Goal: Task Accomplishment & Management: Complete application form

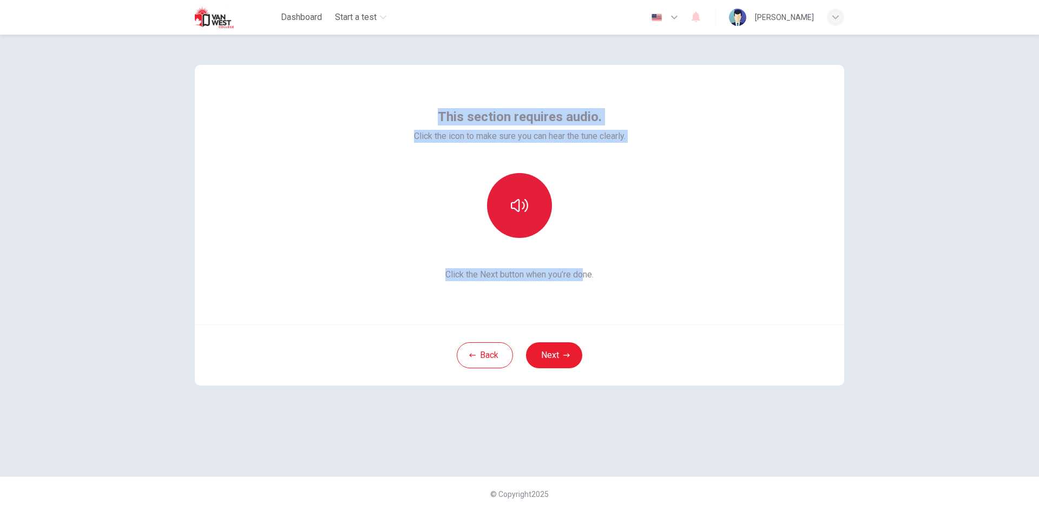
click at [517, 214] on button "button" at bounding box center [519, 205] width 65 height 65
click at [552, 356] on button "Next" at bounding box center [554, 356] width 56 height 26
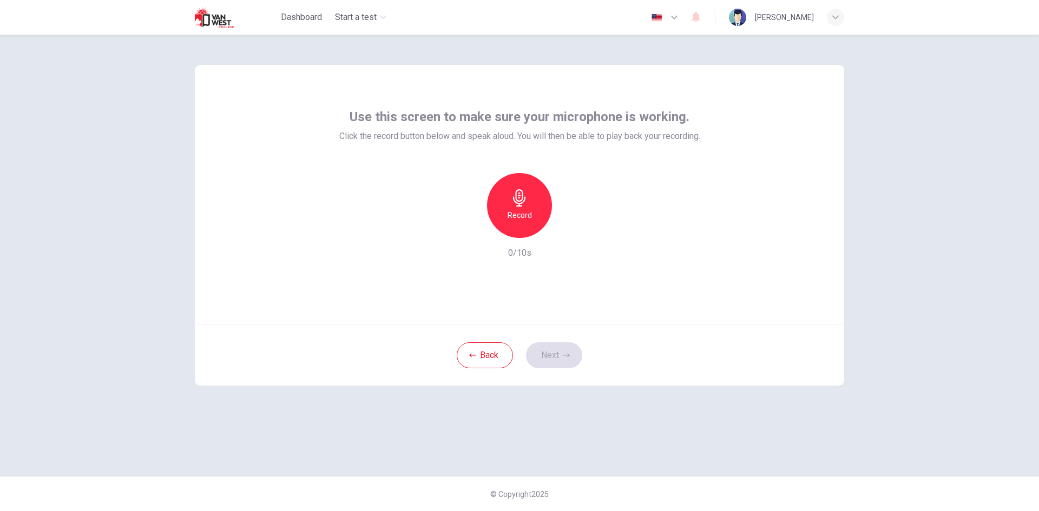
click at [537, 215] on div "Record" at bounding box center [519, 205] width 65 height 65
click at [563, 225] on div "button" at bounding box center [569, 229] width 17 height 17
click at [469, 227] on icon "button" at bounding box center [470, 230] width 10 height 10
click at [532, 222] on div "Record" at bounding box center [519, 205] width 65 height 65
click at [572, 233] on icon "button" at bounding box center [569, 229] width 11 height 11
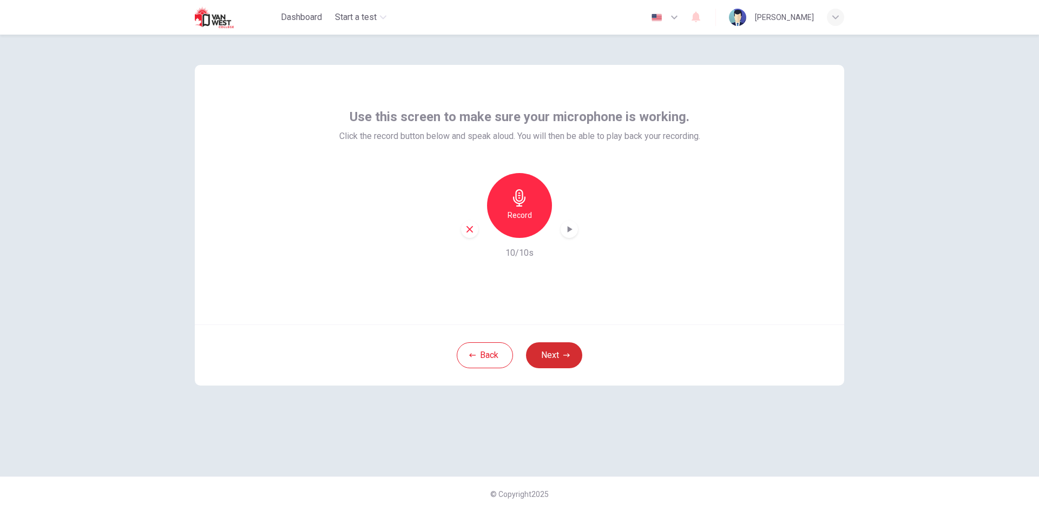
click at [552, 356] on button "Next" at bounding box center [554, 356] width 56 height 26
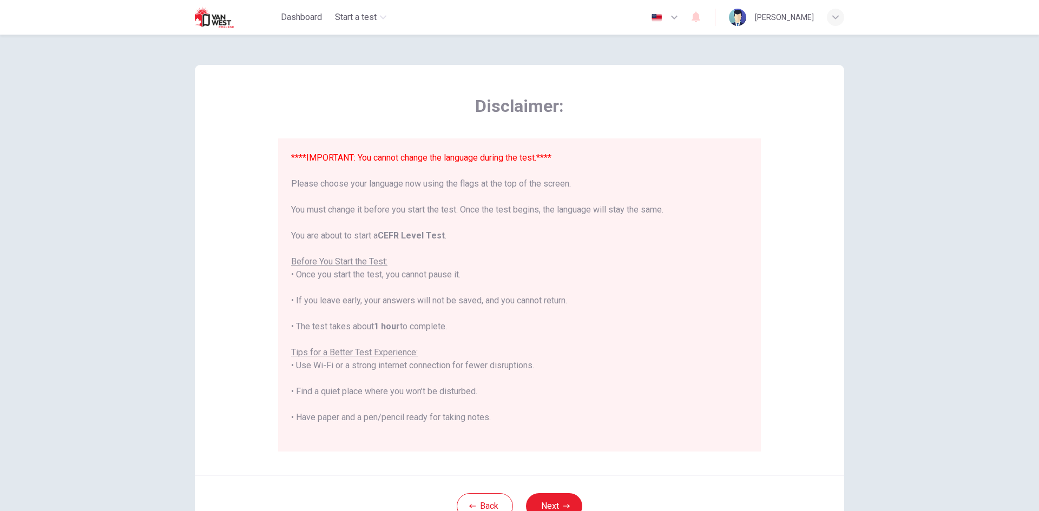
drag, startPoint x: 354, startPoint y: 161, endPoint x: 607, endPoint y: 175, distance: 253.7
click at [595, 187] on div "****IMPORTANT: You cannot change the language during the test.**** Please choos…" at bounding box center [519, 347] width 457 height 390
click at [658, 18] on img "button" at bounding box center [657, 18] width 14 height 8
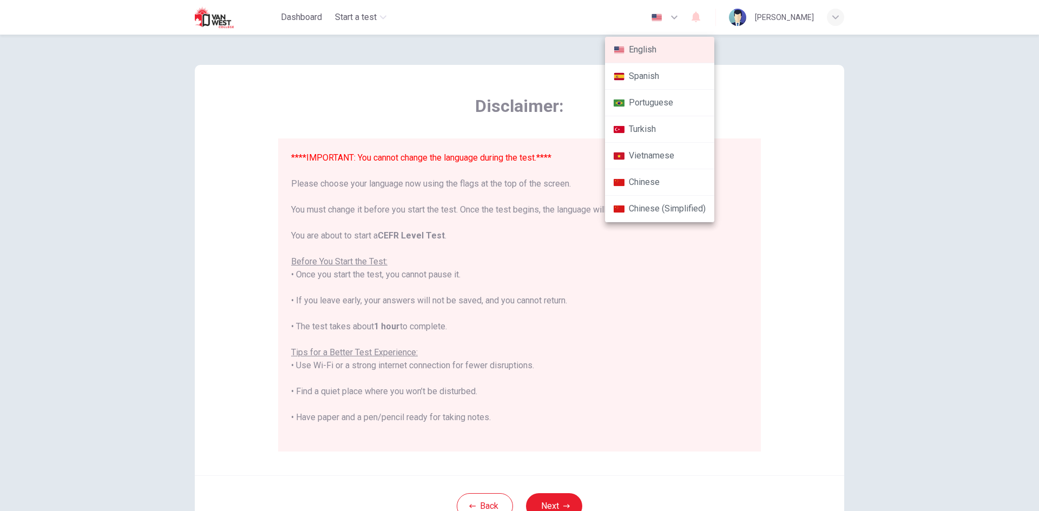
click at [658, 18] on div at bounding box center [519, 255] width 1039 height 511
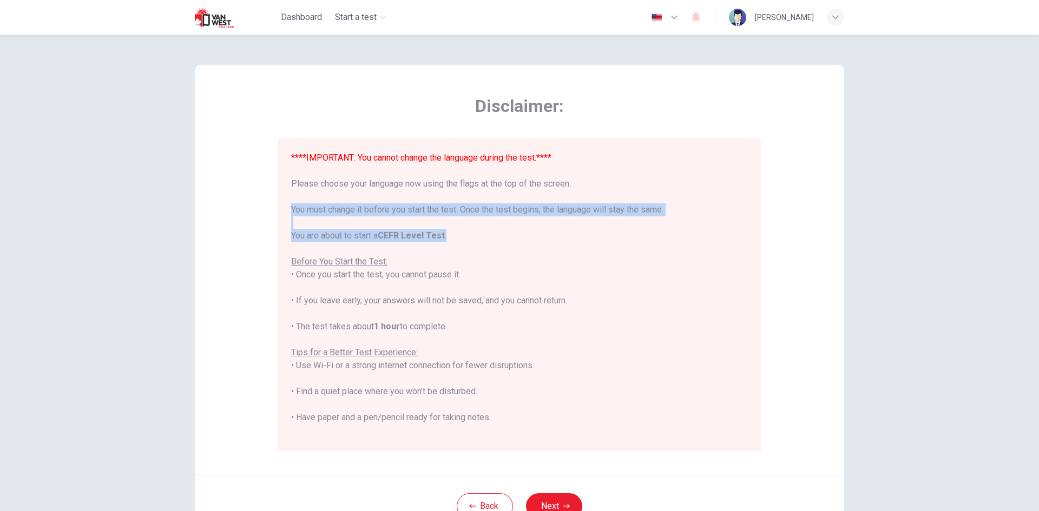
drag, startPoint x: 288, startPoint y: 205, endPoint x: 455, endPoint y: 238, distance: 169.5
click at [455, 238] on div "****IMPORTANT: You cannot change the language during the test.**** Please choos…" at bounding box center [519, 347] width 457 height 390
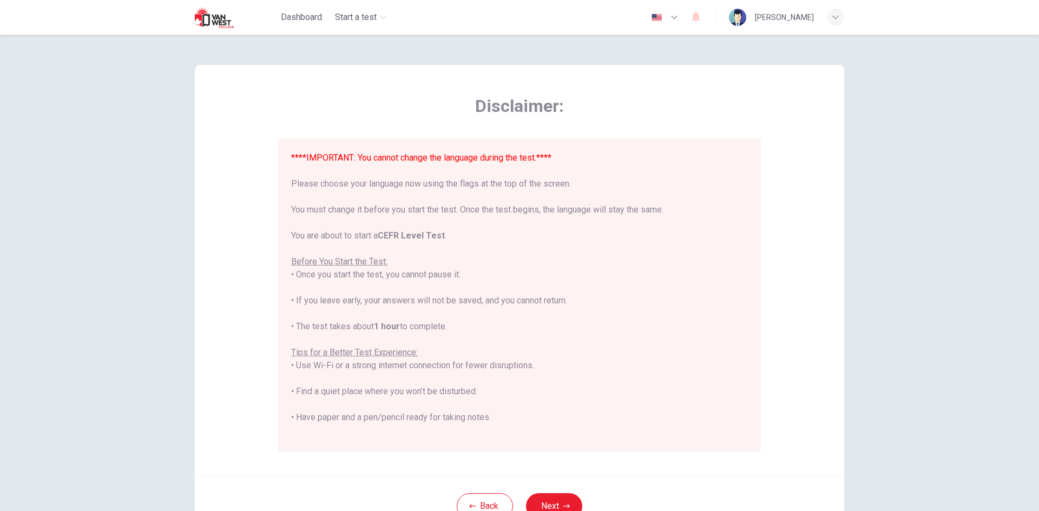
click at [431, 253] on div "****IMPORTANT: You cannot change the language during the test.**** Please choos…" at bounding box center [519, 347] width 457 height 390
drag, startPoint x: 389, startPoint y: 238, endPoint x: 431, endPoint y: 238, distance: 42.2
click at [431, 238] on b "CEFR Level Test" at bounding box center [411, 236] width 67 height 10
click at [387, 285] on div "****IMPORTANT: You cannot change the language during the test.**** Please choos…" at bounding box center [519, 347] width 457 height 390
drag, startPoint x: 296, startPoint y: 273, endPoint x: 468, endPoint y: 275, distance: 171.6
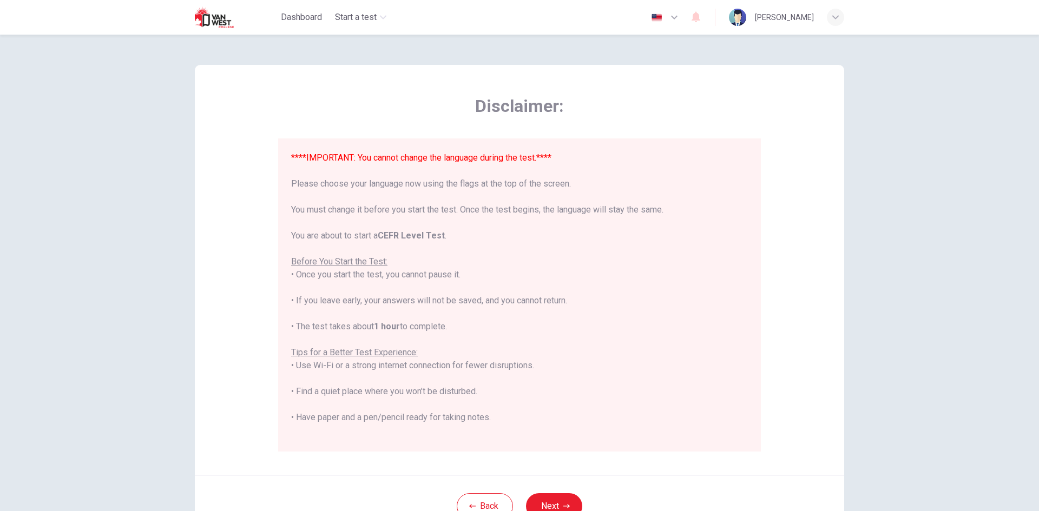
click at [468, 275] on div "****IMPORTANT: You cannot change the language during the test.**** Please choos…" at bounding box center [519, 347] width 457 height 390
click at [467, 274] on div "****IMPORTANT: You cannot change the language during the test.**** Please choos…" at bounding box center [519, 347] width 457 height 390
click at [461, 277] on div "****IMPORTANT: You cannot change the language during the test.**** Please choos…" at bounding box center [519, 347] width 457 height 390
drag, startPoint x: 431, startPoint y: 276, endPoint x: 455, endPoint y: 276, distance: 24.4
click at [455, 276] on div "****IMPORTANT: You cannot change the language during the test.**** Please choos…" at bounding box center [519, 347] width 457 height 390
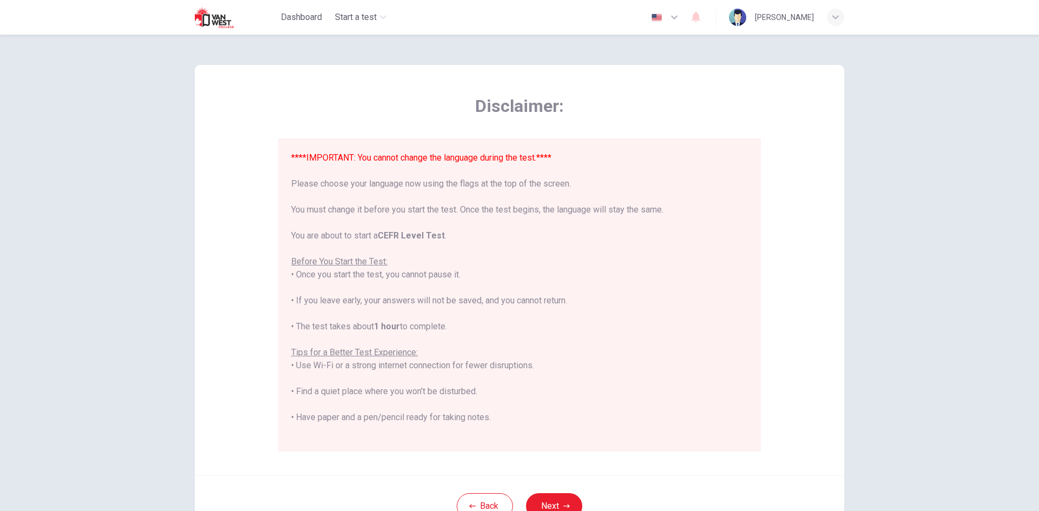
click at [464, 276] on div "****IMPORTANT: You cannot change the language during the test.**** Please choos…" at bounding box center [519, 347] width 457 height 390
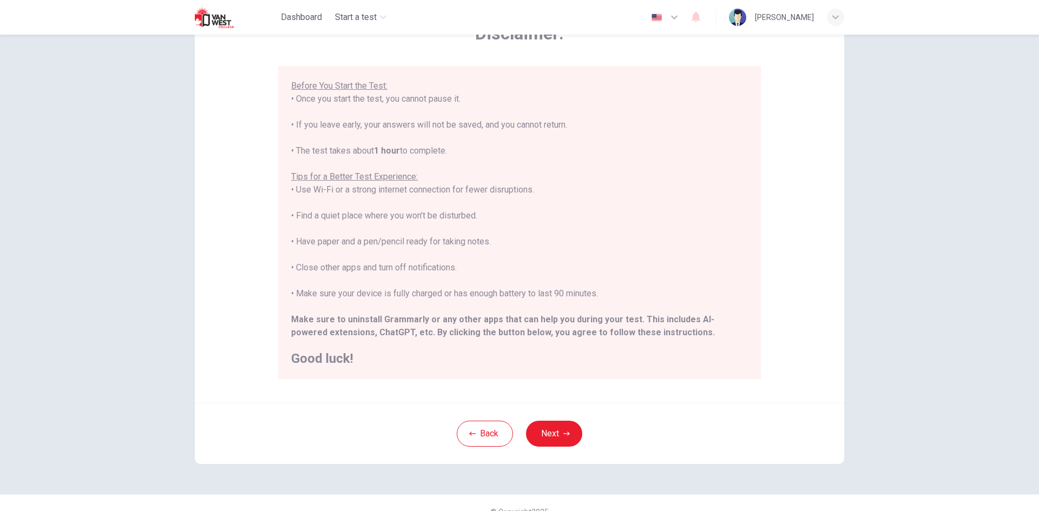
scroll to position [90, 0]
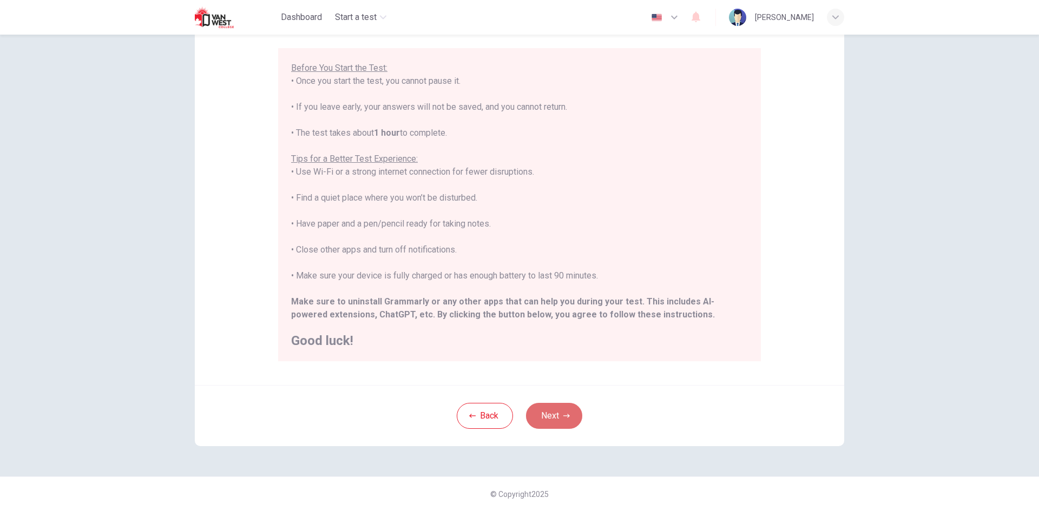
click at [530, 408] on button "Next" at bounding box center [554, 416] width 56 height 26
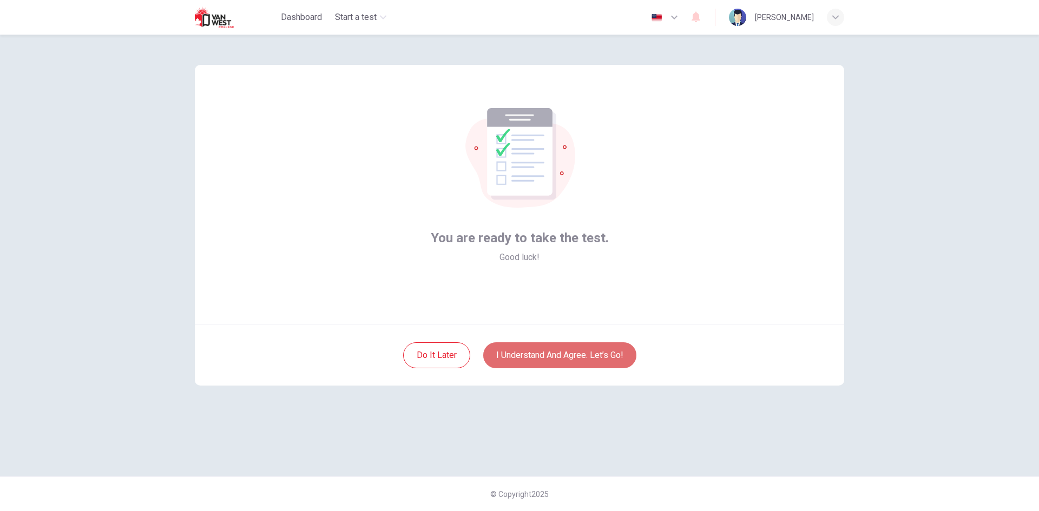
click at [612, 360] on button "I understand and agree. Let’s go!" at bounding box center [559, 356] width 153 height 26
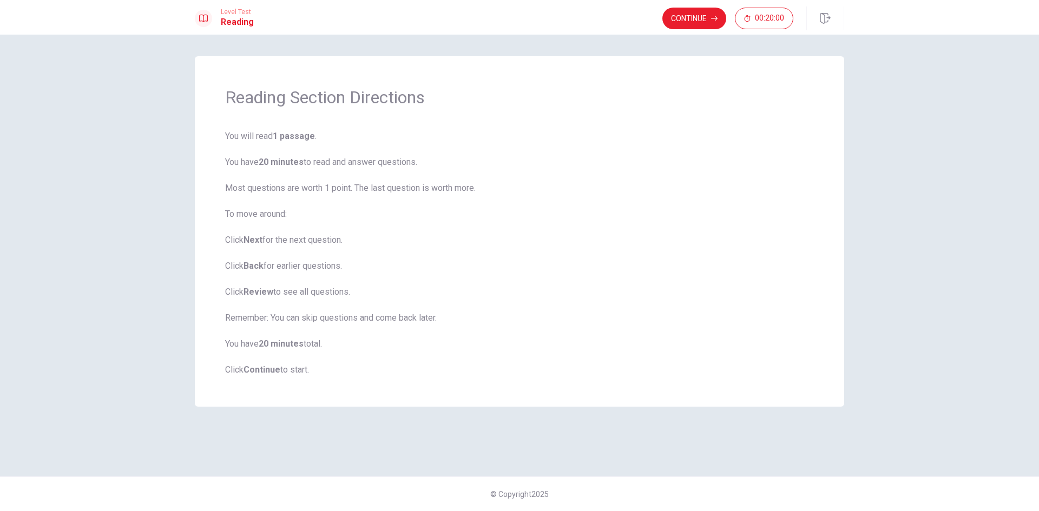
drag, startPoint x: 305, startPoint y: 163, endPoint x: 362, endPoint y: 163, distance: 56.8
click at [351, 163] on span "You will read 1 passage . You have 20 minutes to read and answer questions. Mos…" at bounding box center [519, 253] width 589 height 247
click at [693, 27] on button "Continue" at bounding box center [694, 19] width 64 height 22
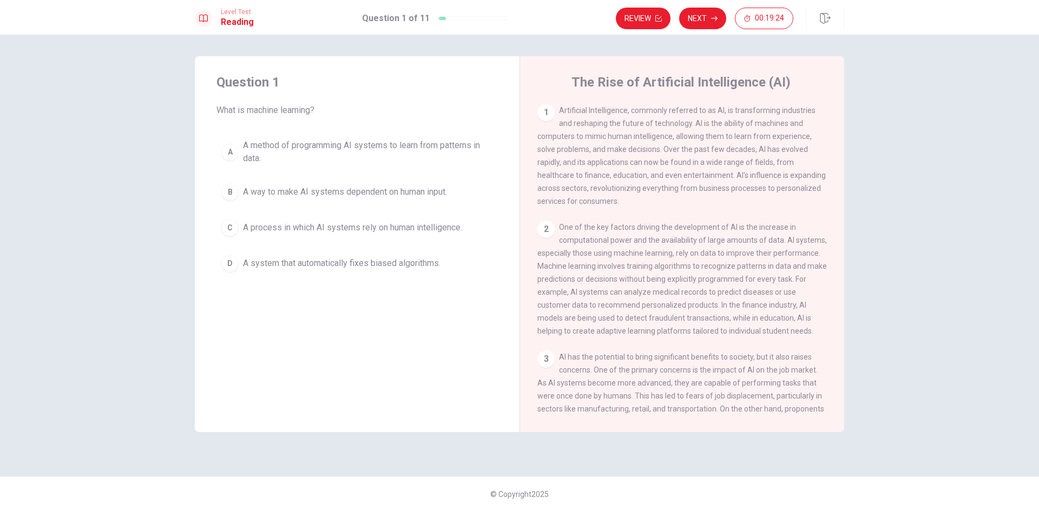
drag, startPoint x: 572, startPoint y: 168, endPoint x: 632, endPoint y: 168, distance: 59.5
click at [632, 168] on span "Artificial Intelligence, commonly referred to as AI, is transforming industries…" at bounding box center [681, 156] width 288 height 100
click at [234, 154] on div "A" at bounding box center [229, 151] width 17 height 17
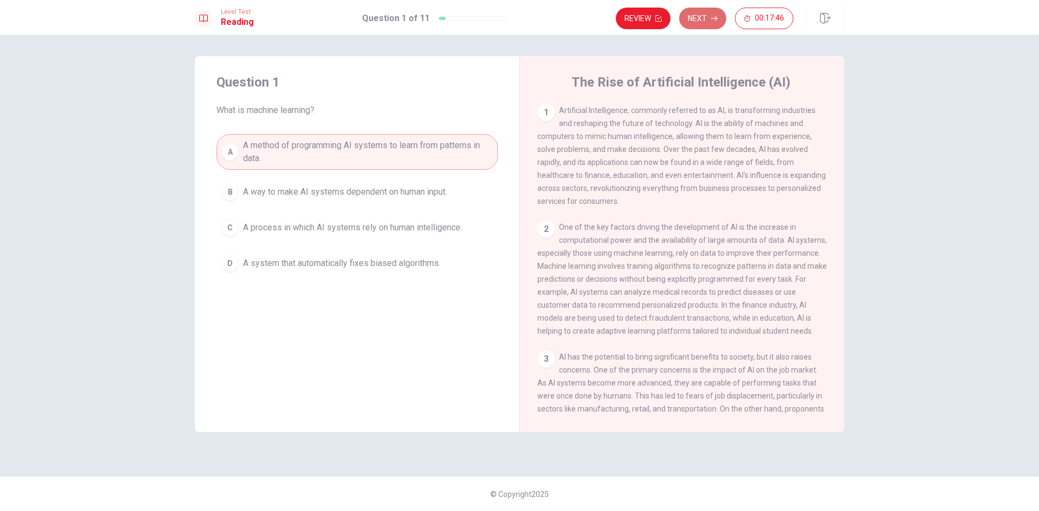
click at [692, 24] on button "Next" at bounding box center [702, 19] width 47 height 22
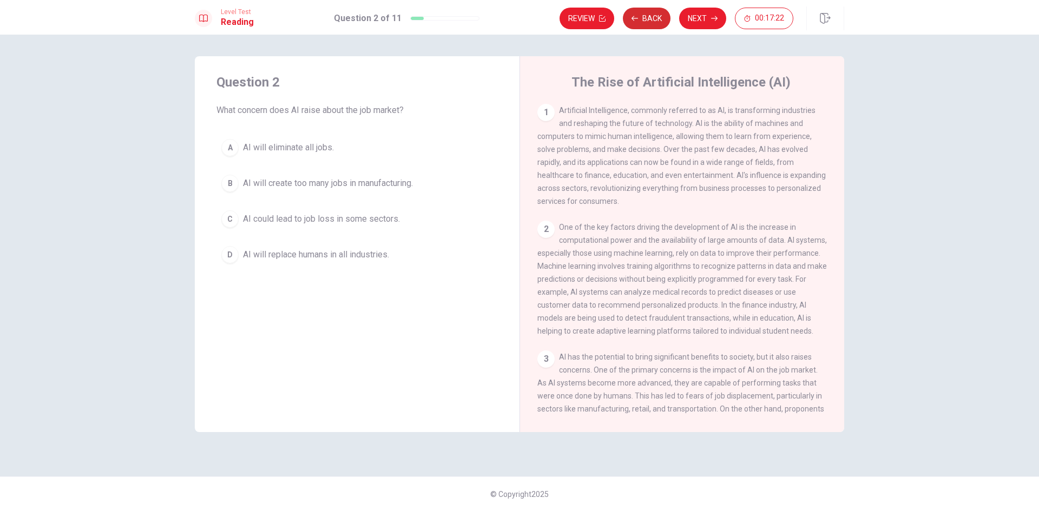
click at [653, 21] on button "Back" at bounding box center [647, 19] width 48 height 22
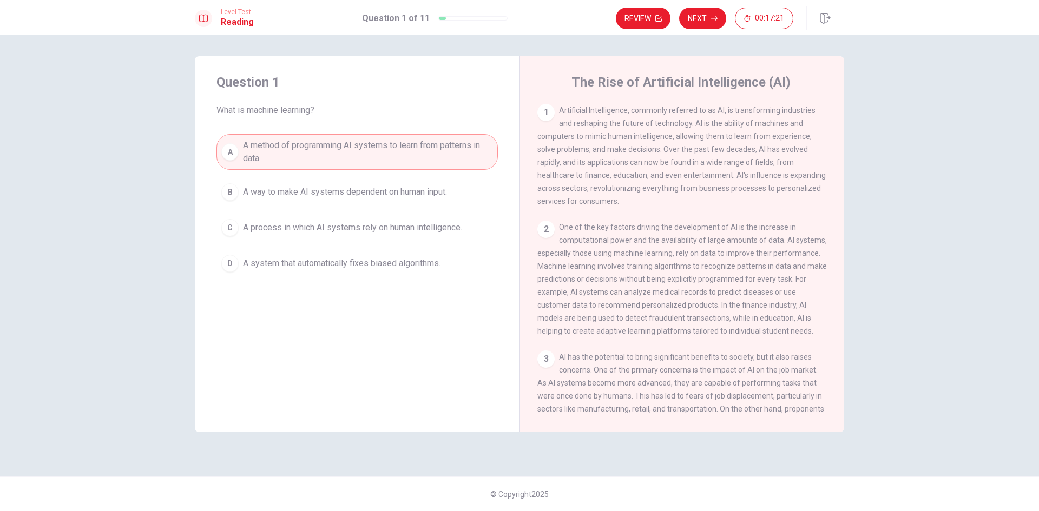
click at [366, 196] on span "A way to make AI systems dependent on human input." at bounding box center [345, 192] width 204 height 13
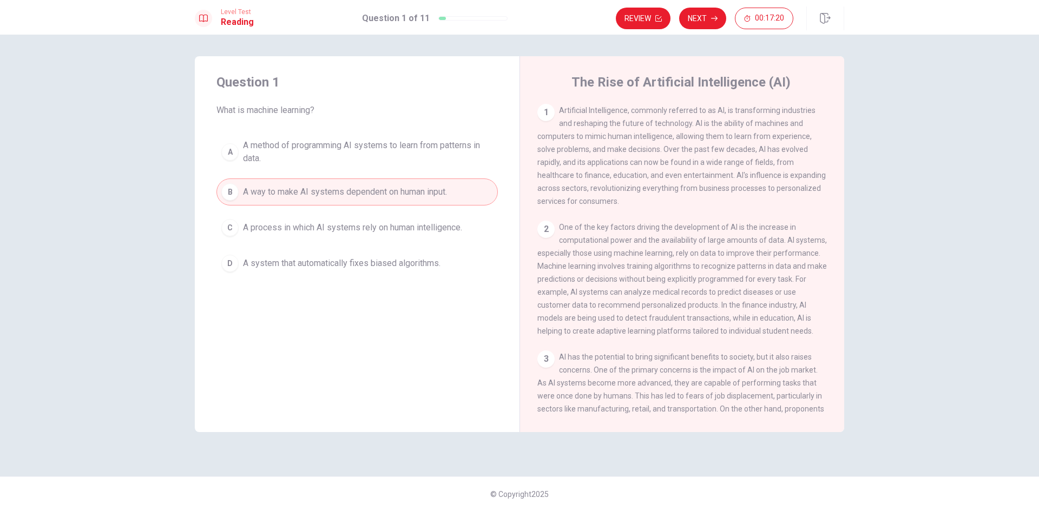
click at [369, 228] on span "A process in which AI systems rely on human intelligence." at bounding box center [352, 227] width 219 height 13
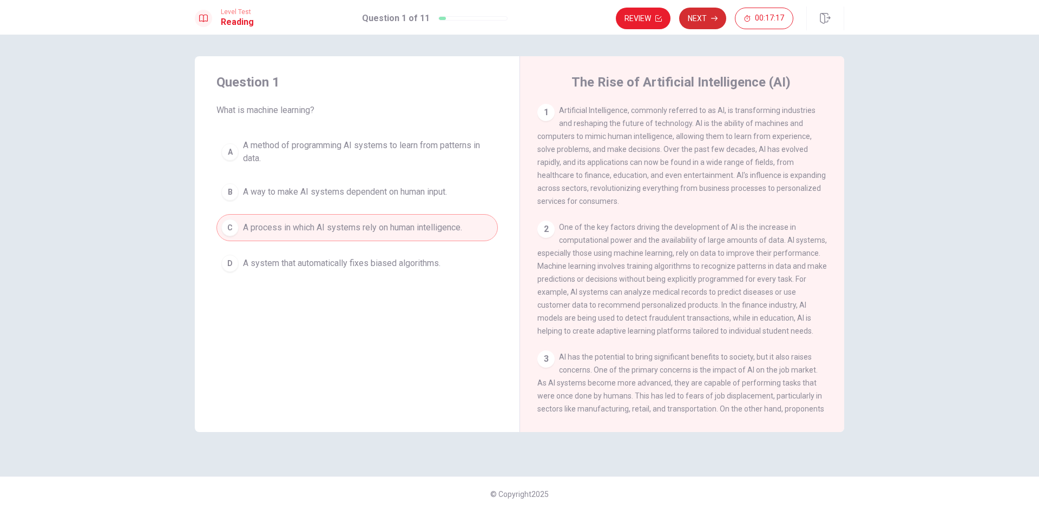
click at [718, 19] on button "Next" at bounding box center [702, 19] width 47 height 22
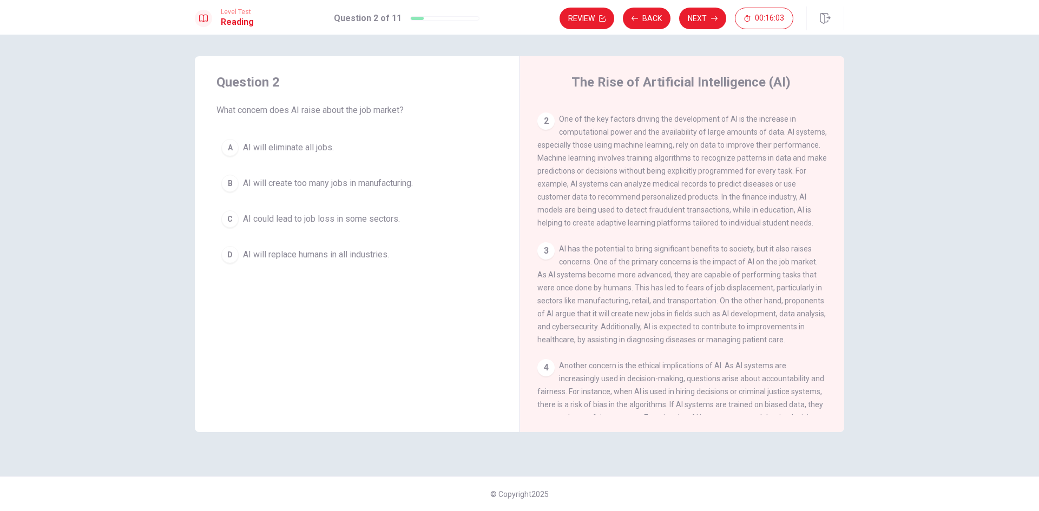
scroll to position [162, 0]
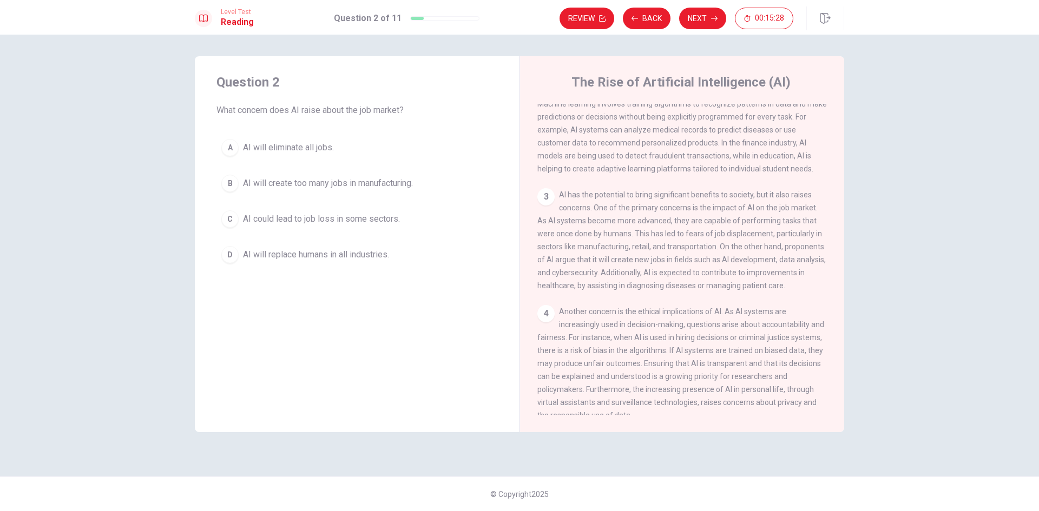
drag, startPoint x: 230, startPoint y: 159, endPoint x: 243, endPoint y: 158, distance: 13.0
click at [230, 160] on button "A AI will eliminate all jobs." at bounding box center [356, 147] width 281 height 27
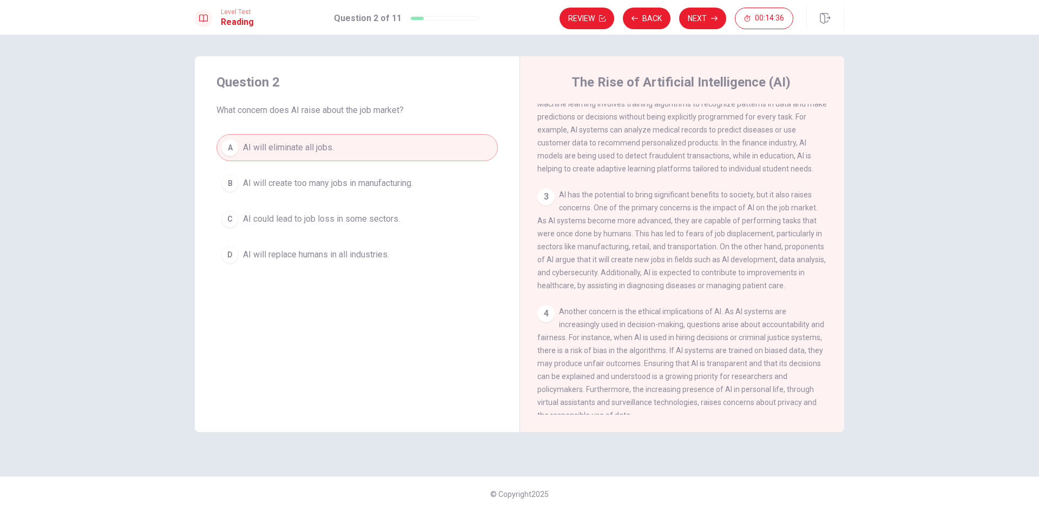
drag, startPoint x: 551, startPoint y: 285, endPoint x: 671, endPoint y: 286, distance: 119.6
click at [662, 286] on span "AI has the potential to bring significant benefits to society, but it also rais…" at bounding box center [681, 241] width 288 height 100
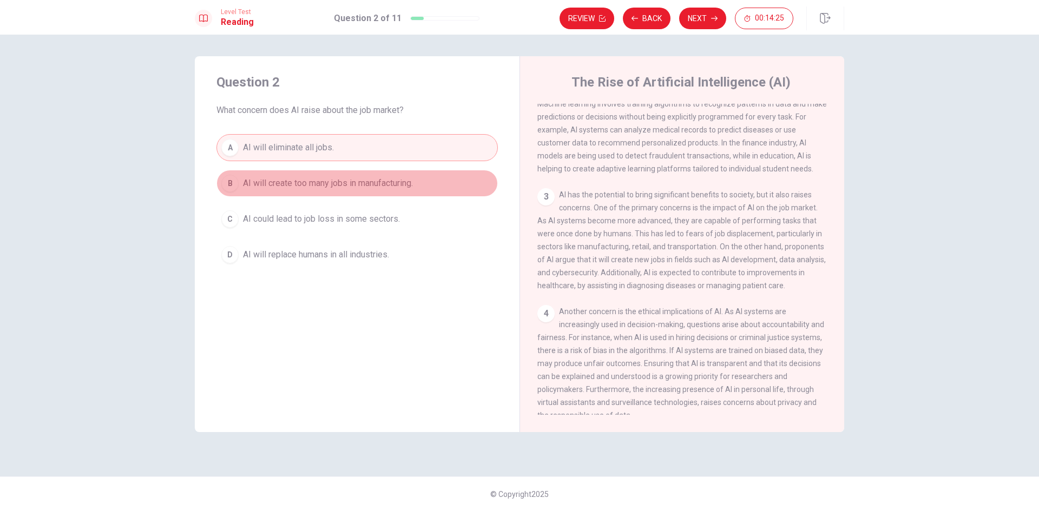
click at [272, 180] on span "AI will create too many jobs in manufacturing." at bounding box center [328, 183] width 170 height 13
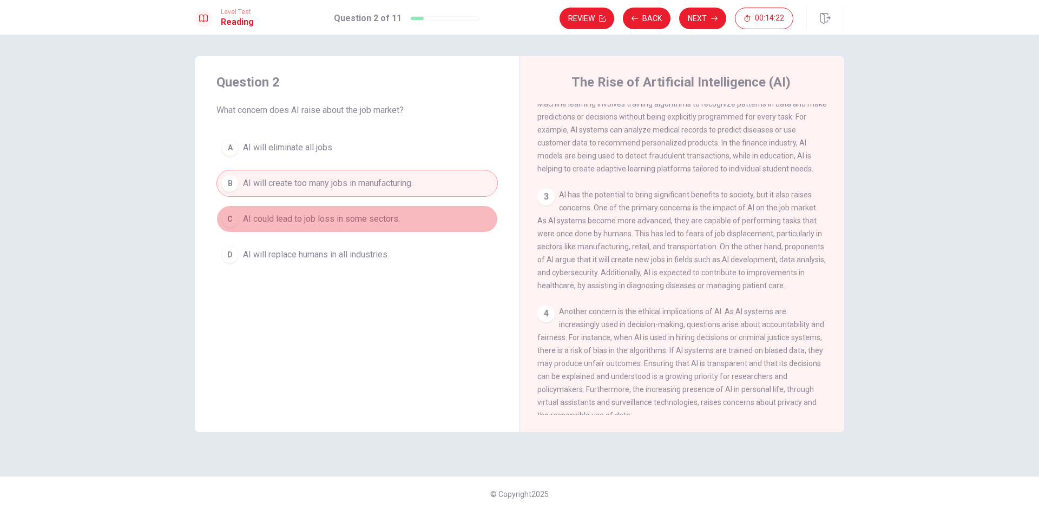
click at [346, 228] on button "C AI could lead to job loss in some sectors." at bounding box center [356, 219] width 281 height 27
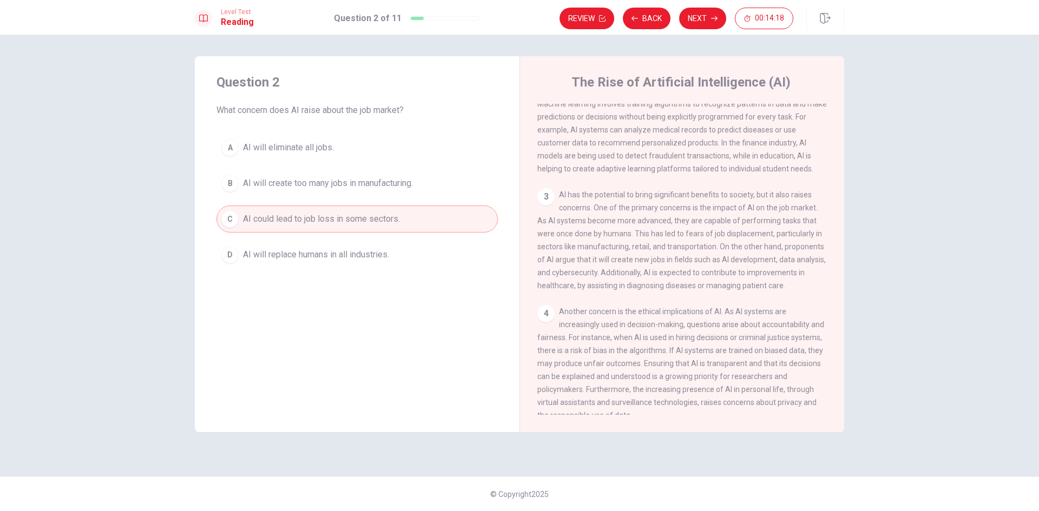
drag, startPoint x: 706, startPoint y: 16, endPoint x: 692, endPoint y: 28, distance: 18.0
click at [706, 16] on button "Next" at bounding box center [702, 19] width 47 height 22
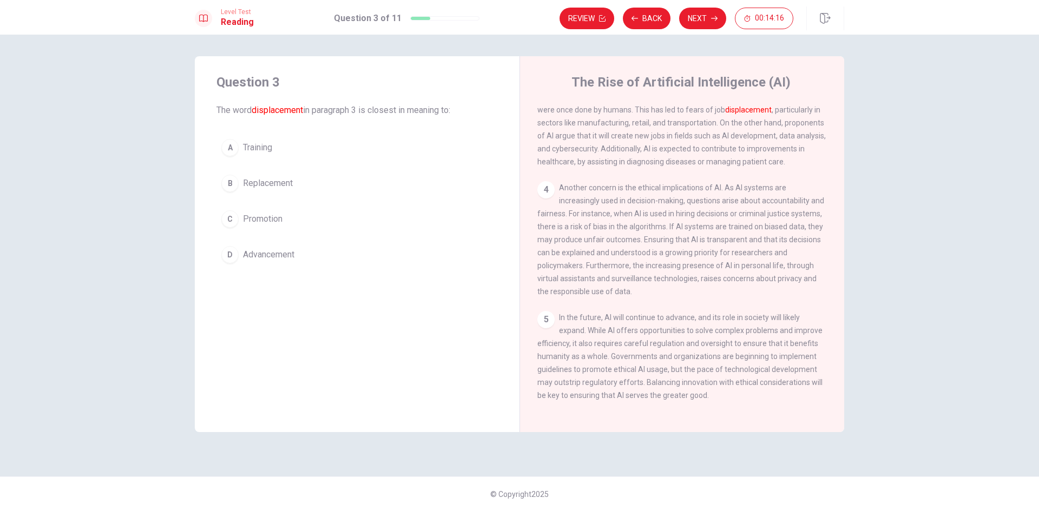
scroll to position [322, 0]
drag, startPoint x: 221, startPoint y: 113, endPoint x: 309, endPoint y: 117, distance: 87.8
click at [309, 117] on div "Question 3 The word displacement in paragraph 3 is closest in meaning to: A Tra…" at bounding box center [357, 170] width 325 height 229
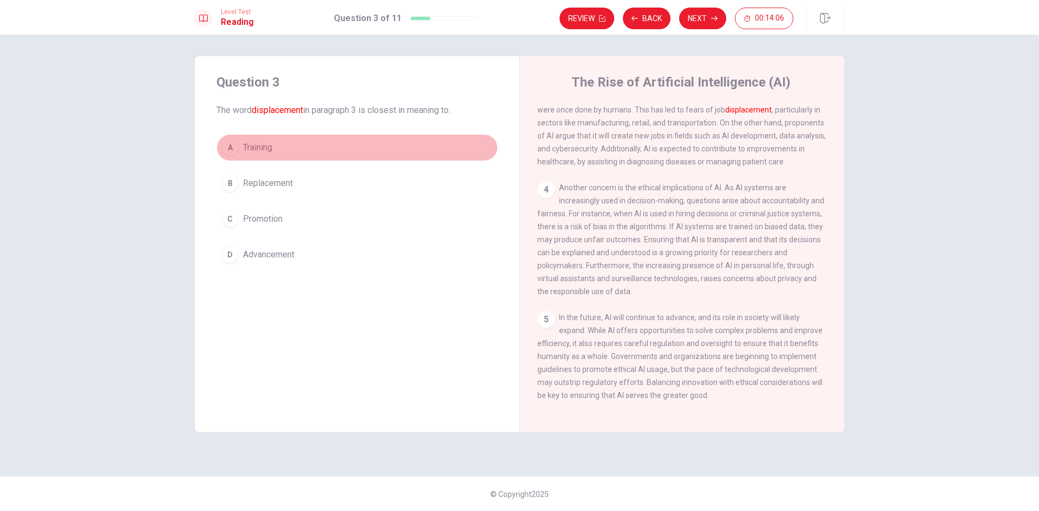
click at [249, 143] on span "Training" at bounding box center [257, 147] width 29 height 13
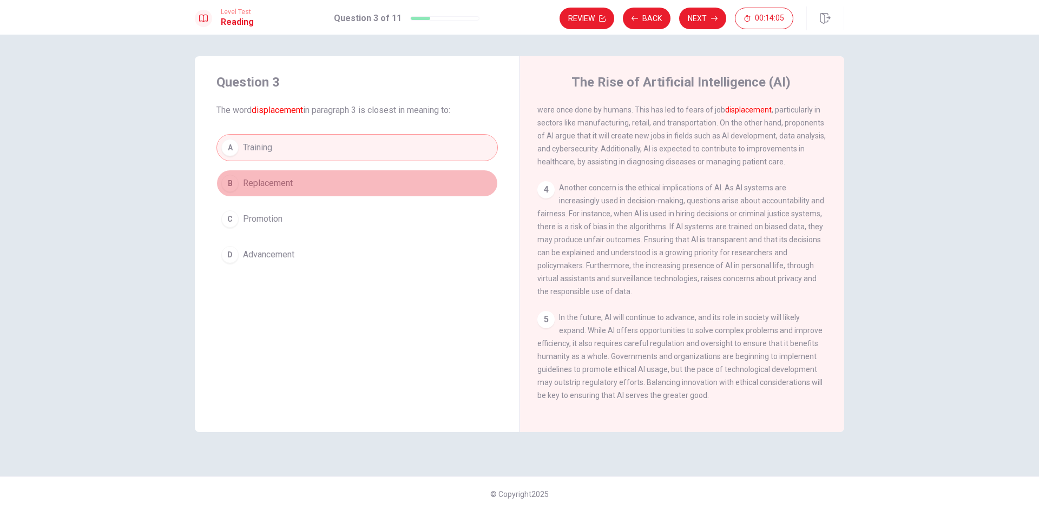
click at [265, 182] on span "Replacement" at bounding box center [268, 183] width 50 height 13
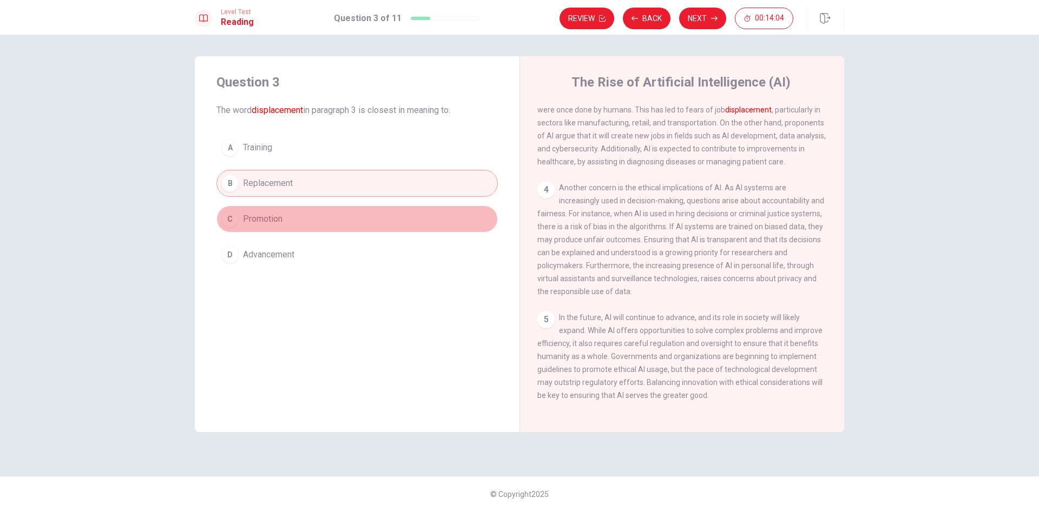
click at [270, 217] on span "Promotion" at bounding box center [263, 219] width 40 height 13
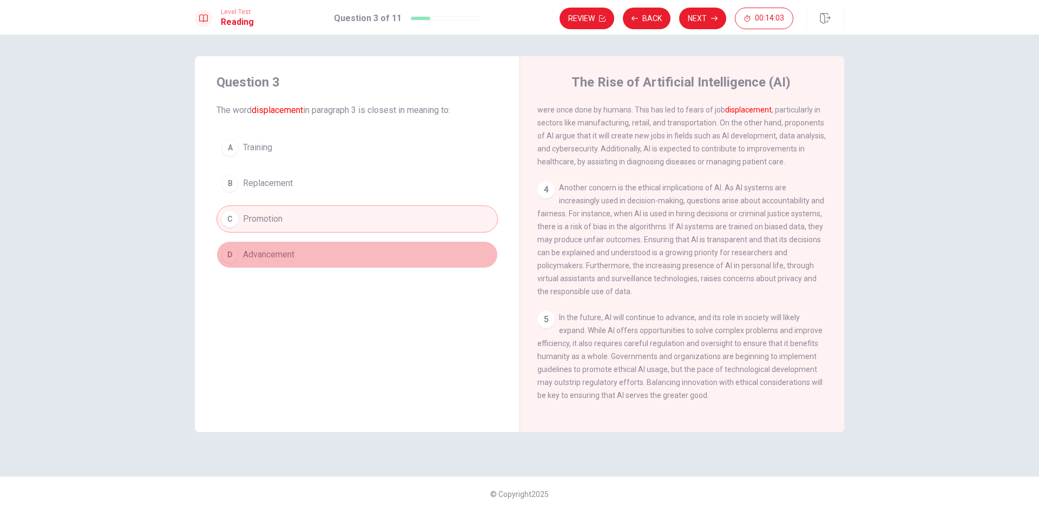
click at [271, 255] on span "Advancement" at bounding box center [268, 254] width 51 height 13
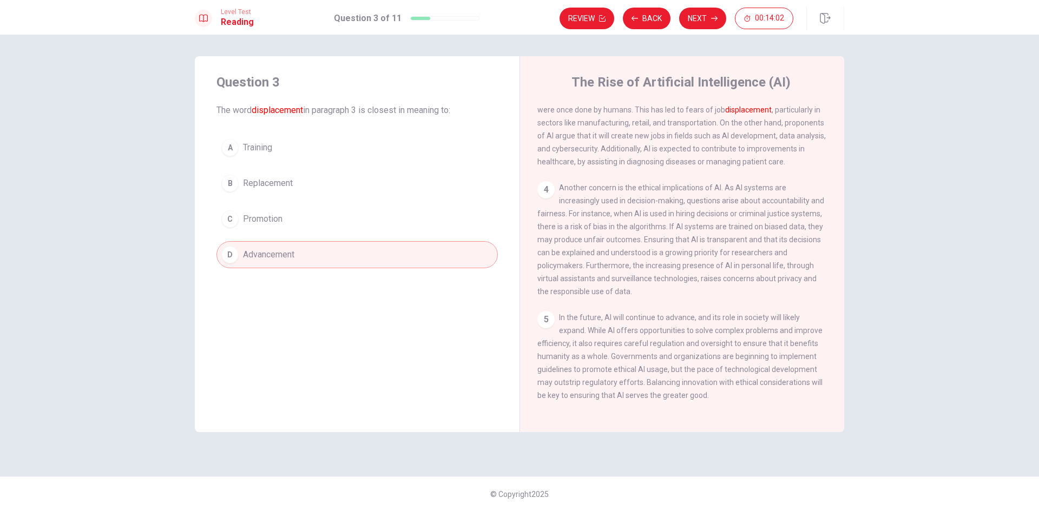
click at [286, 214] on button "C Promotion" at bounding box center [356, 219] width 281 height 27
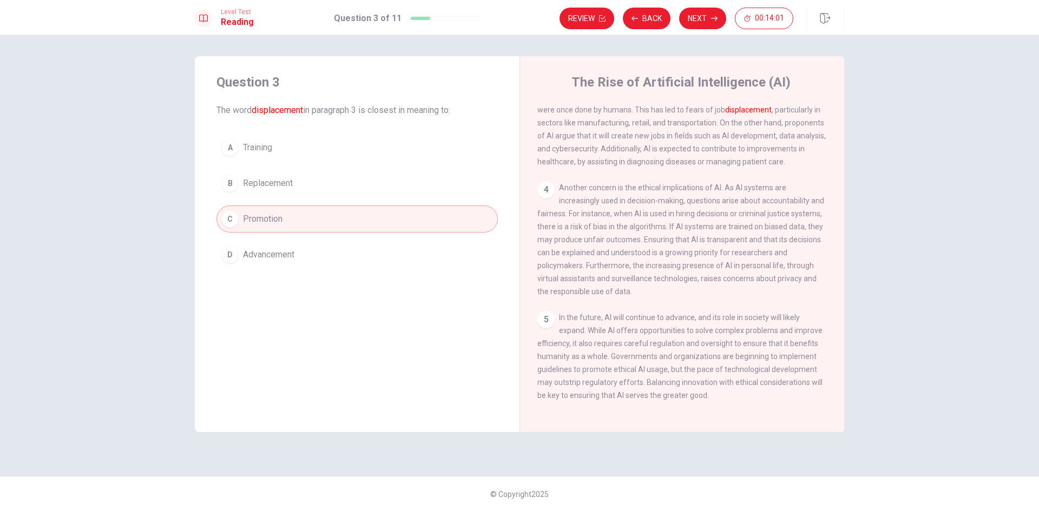
click at [284, 189] on span "Replacement" at bounding box center [268, 183] width 50 height 13
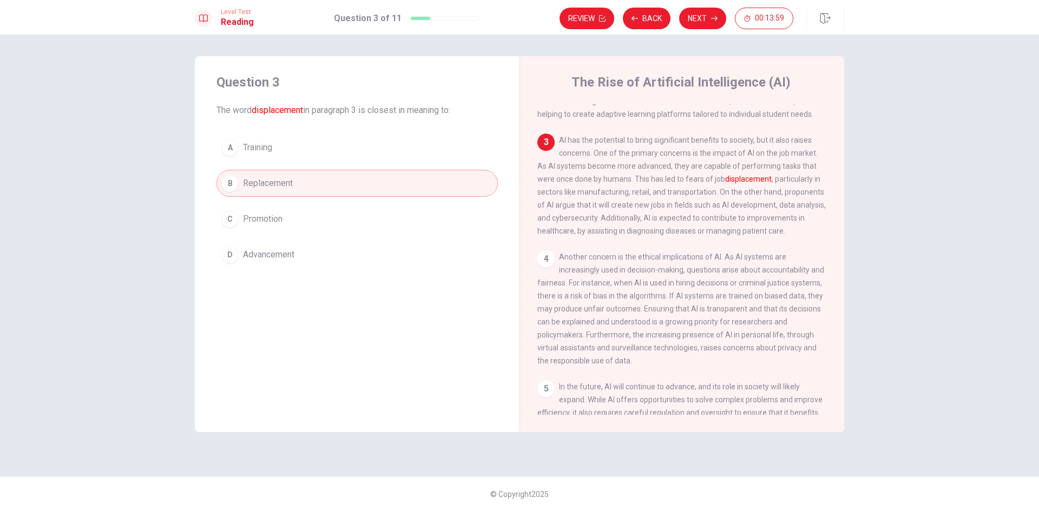
scroll to position [214, 0]
drag, startPoint x: 627, startPoint y: 193, endPoint x: 677, endPoint y: 194, distance: 49.8
click at [677, 194] on span "AI has the potential to bring significant benefits to society, but it also rais…" at bounding box center [681, 189] width 288 height 100
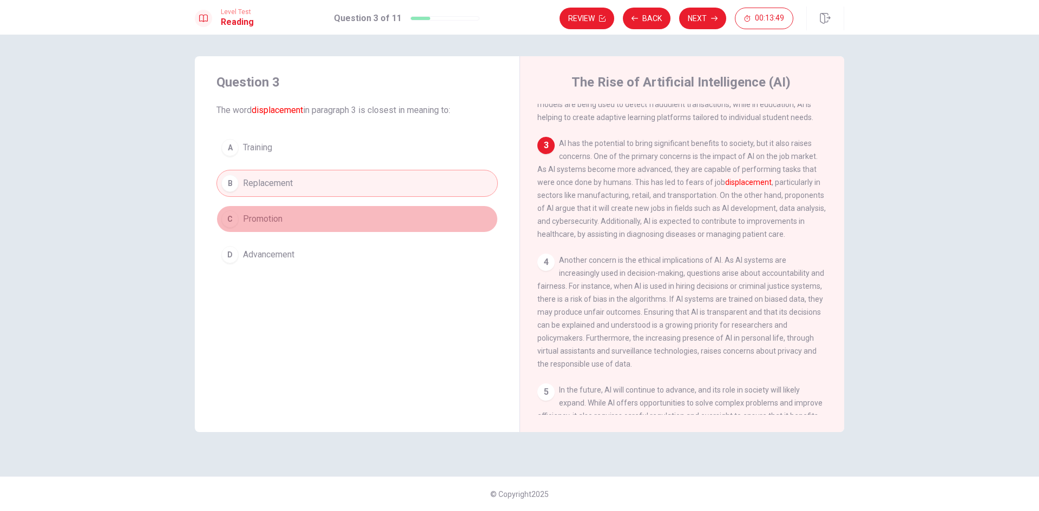
click at [333, 226] on button "C Promotion" at bounding box center [356, 219] width 281 height 27
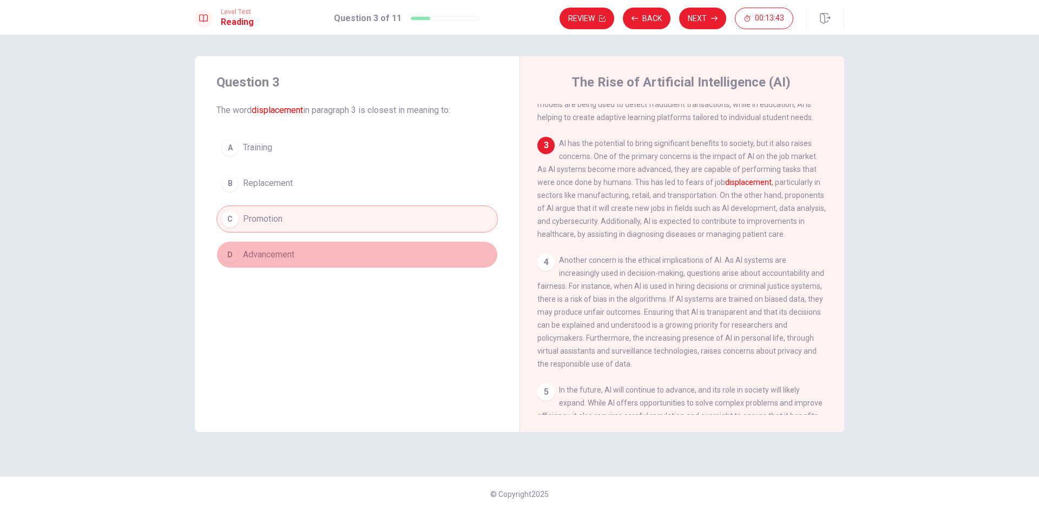
click at [305, 253] on button "D Advancement" at bounding box center [356, 254] width 281 height 27
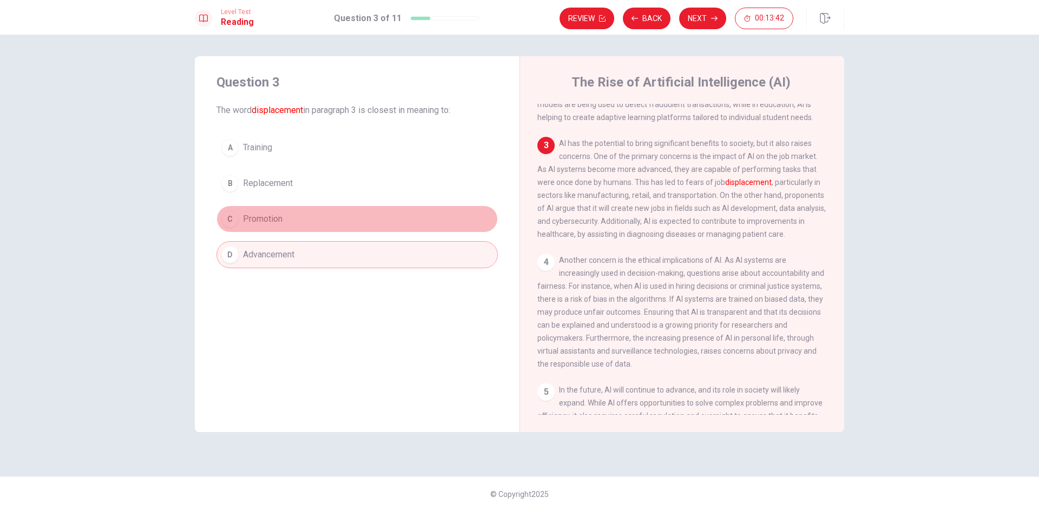
click at [293, 215] on button "C Promotion" at bounding box center [356, 219] width 281 height 27
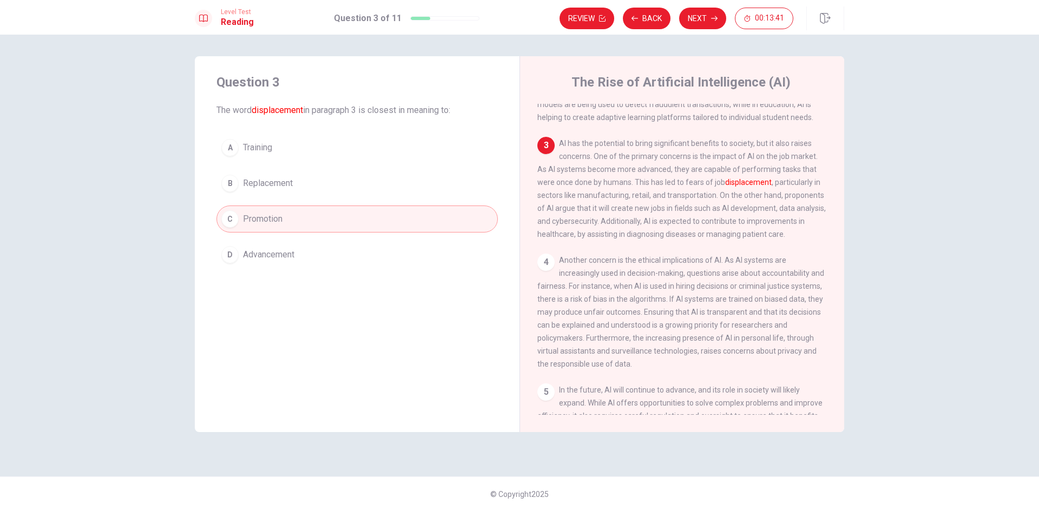
click at [291, 183] on span "Replacement" at bounding box center [268, 183] width 50 height 13
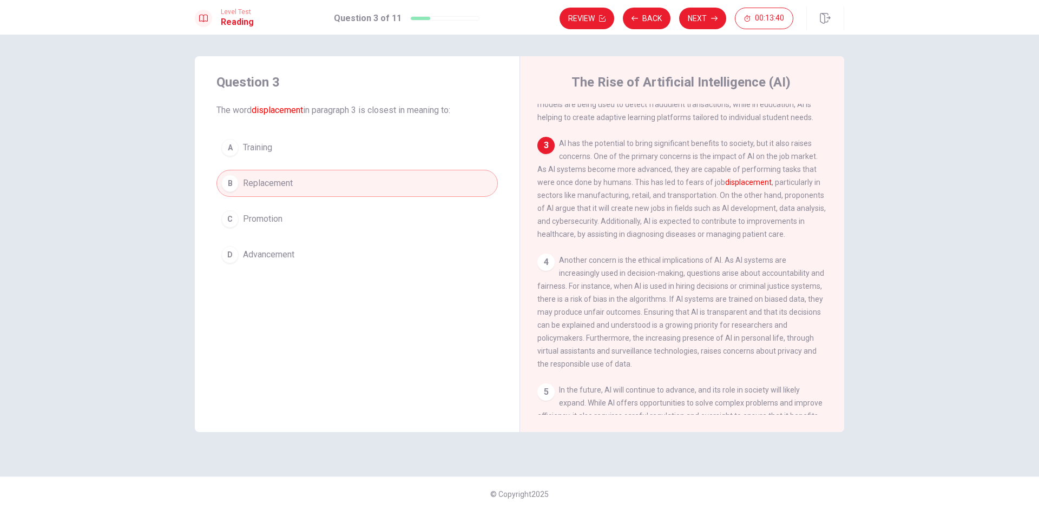
click at [289, 150] on button "A Training" at bounding box center [356, 147] width 281 height 27
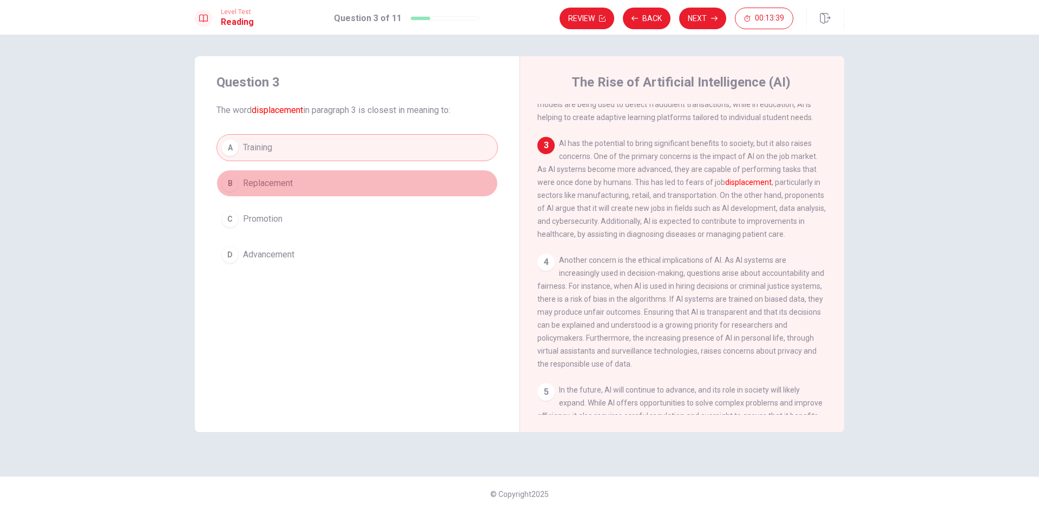
click at [291, 182] on span "Replacement" at bounding box center [268, 183] width 50 height 13
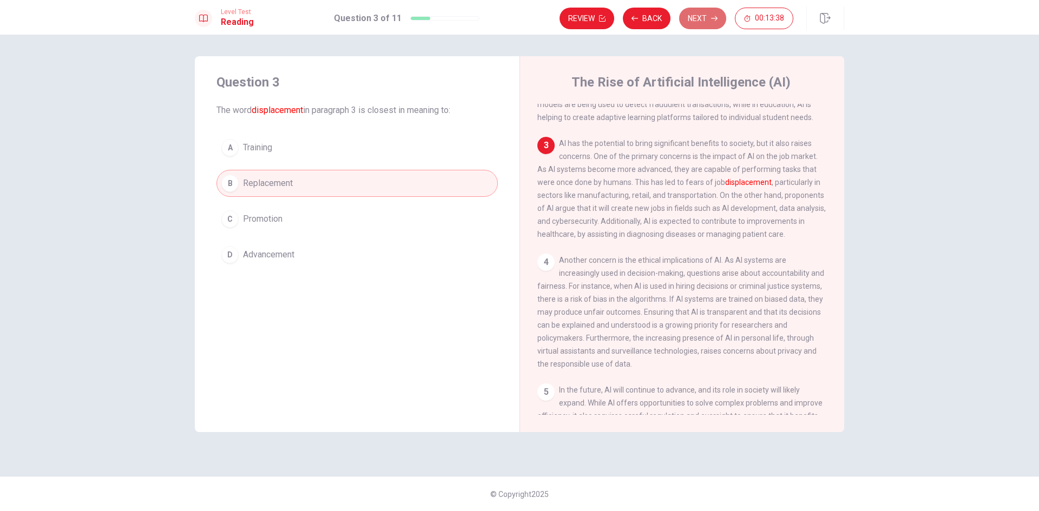
click at [697, 22] on button "Next" at bounding box center [702, 19] width 47 height 22
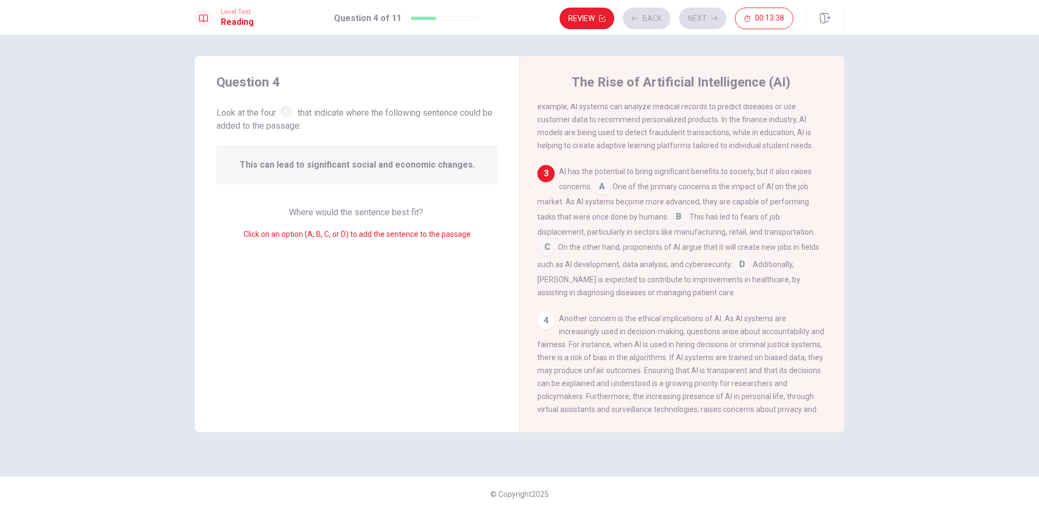
scroll to position [187, 0]
click at [305, 162] on span "This can lead to significant social and economic changes." at bounding box center [357, 165] width 235 height 13
drag, startPoint x: 304, startPoint y: 113, endPoint x: 396, endPoint y: 110, distance: 92.6
click at [396, 110] on span "Look at the four that indicate where the following sentence could be added to t…" at bounding box center [356, 118] width 281 height 29
click at [603, 195] on input at bounding box center [601, 186] width 17 height 17
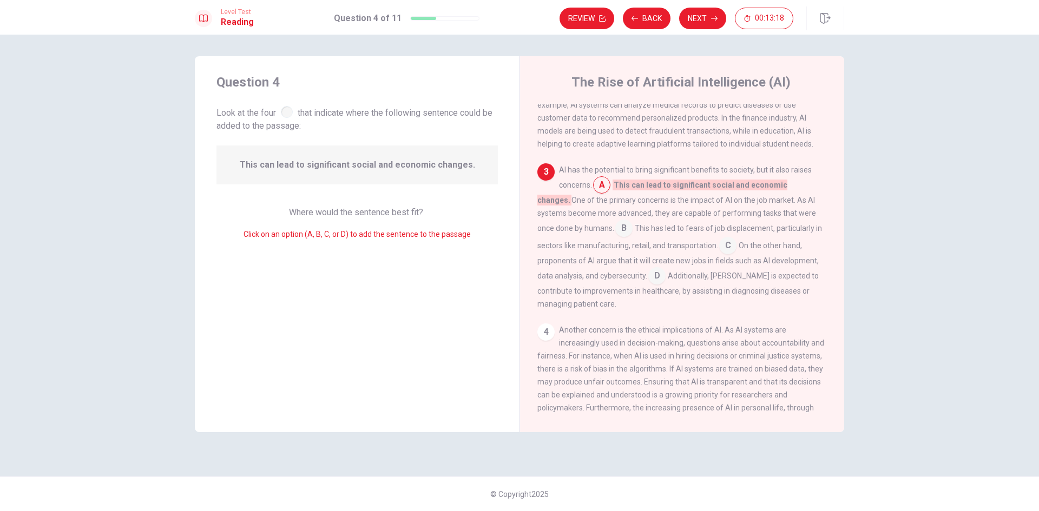
click at [615, 237] on input at bounding box center [623, 229] width 17 height 17
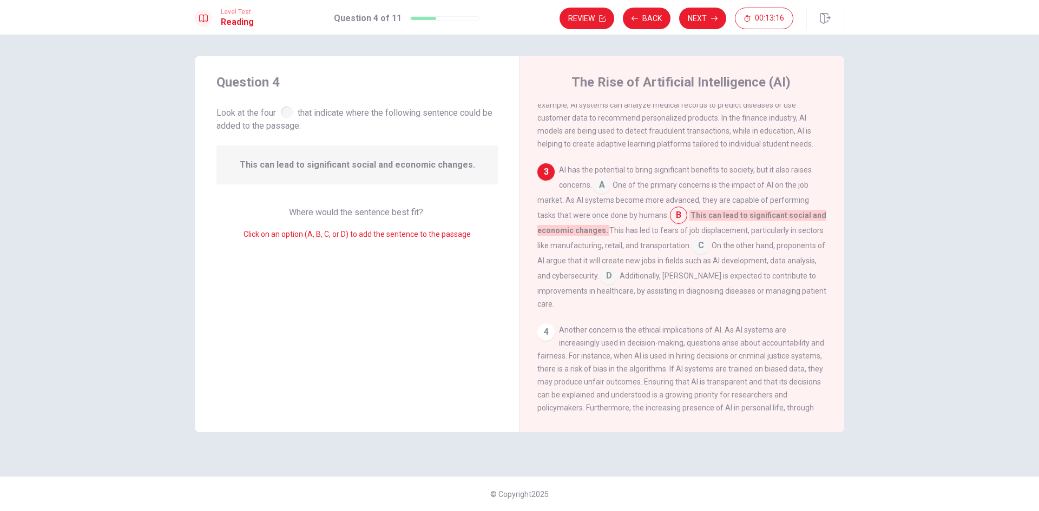
click at [701, 250] on input at bounding box center [700, 246] width 17 height 17
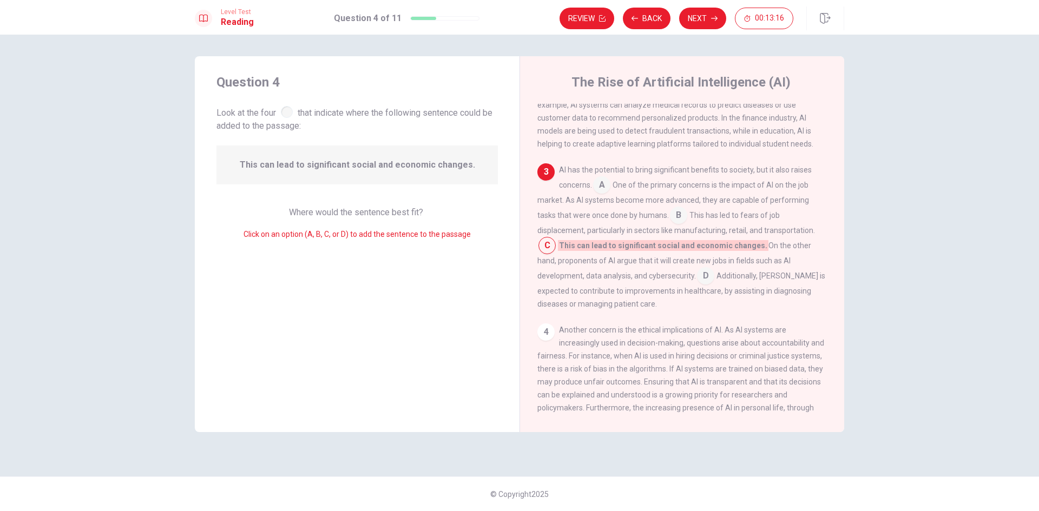
click at [606, 195] on input at bounding box center [601, 186] width 17 height 17
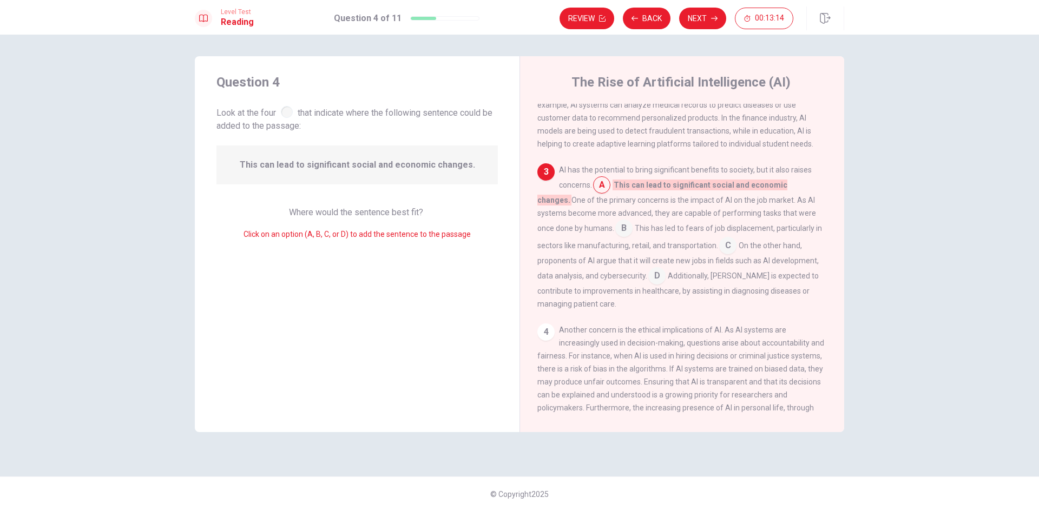
click at [602, 193] on input at bounding box center [601, 186] width 17 height 17
click at [552, 181] on div "3" at bounding box center [545, 171] width 17 height 17
drag, startPoint x: 310, startPoint y: 166, endPoint x: 395, endPoint y: 166, distance: 84.4
click at [395, 166] on span "This can lead to significant social and economic changes." at bounding box center [357, 165] width 235 height 13
click at [719, 255] on input at bounding box center [727, 246] width 17 height 17
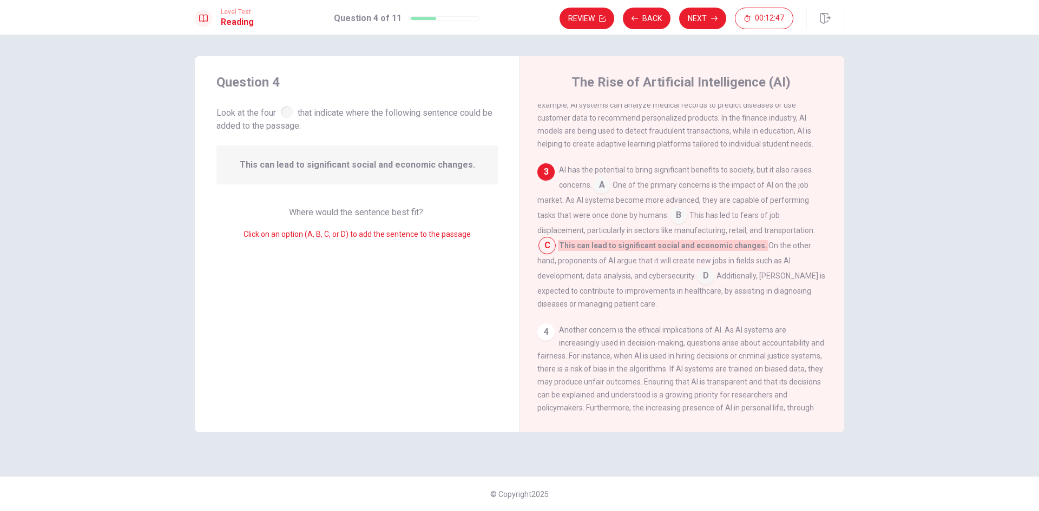
click at [697, 283] on input at bounding box center [705, 276] width 17 height 17
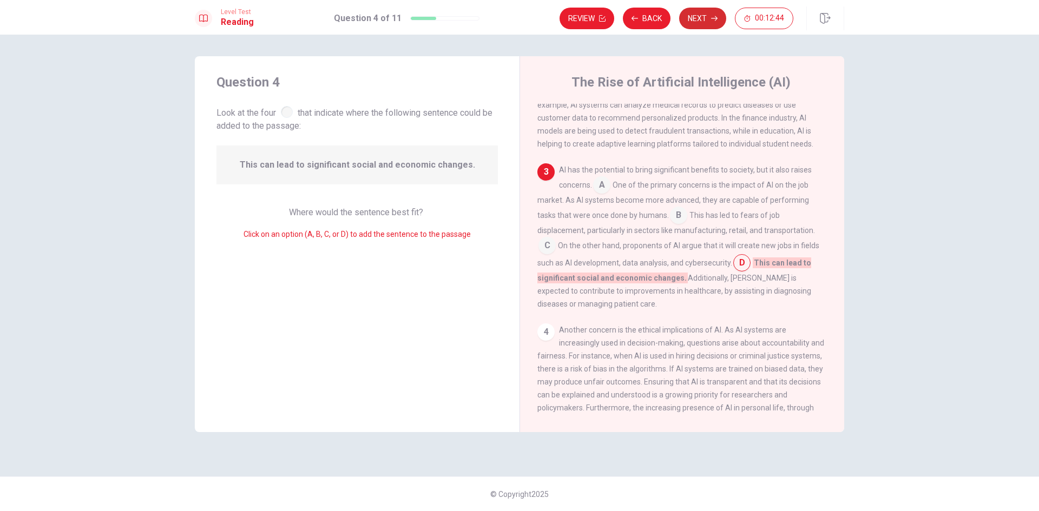
drag, startPoint x: 707, startPoint y: 30, endPoint x: 708, endPoint y: 19, distance: 10.3
click at [708, 23] on div "Review Back Next 00:12:44" at bounding box center [702, 18] width 285 height 24
click at [708, 18] on button "Next" at bounding box center [702, 19] width 47 height 22
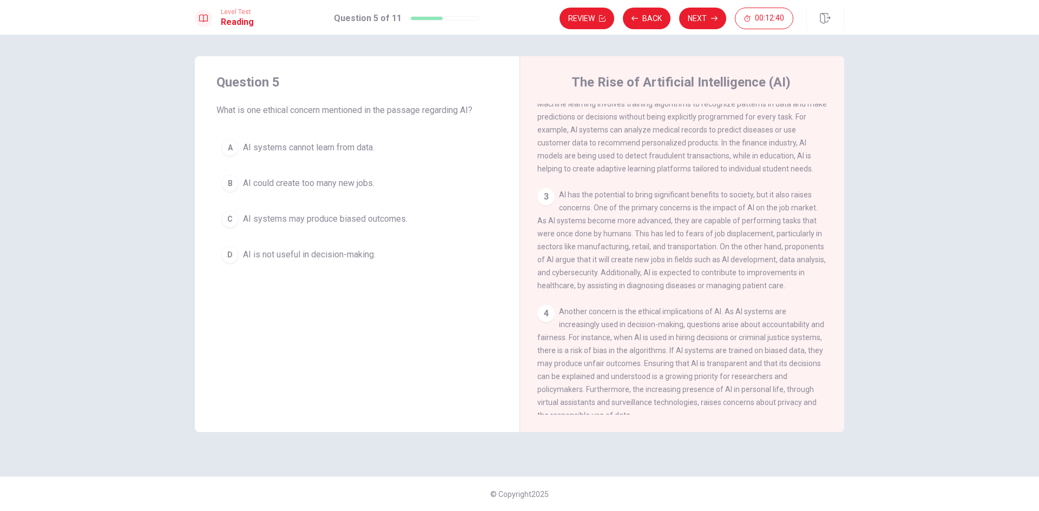
scroll to position [322, 0]
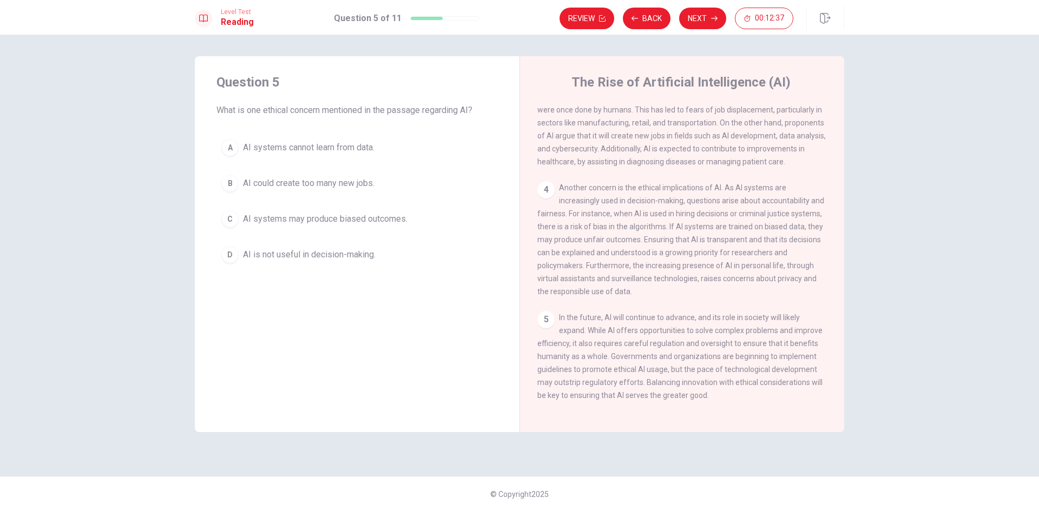
drag, startPoint x: 260, startPoint y: 110, endPoint x: 320, endPoint y: 114, distance: 60.2
click at [320, 114] on span "What is one ethical concern mentioned in the passage regarding AI?" at bounding box center [356, 110] width 281 height 13
click at [227, 148] on div "A" at bounding box center [229, 147] width 17 height 17
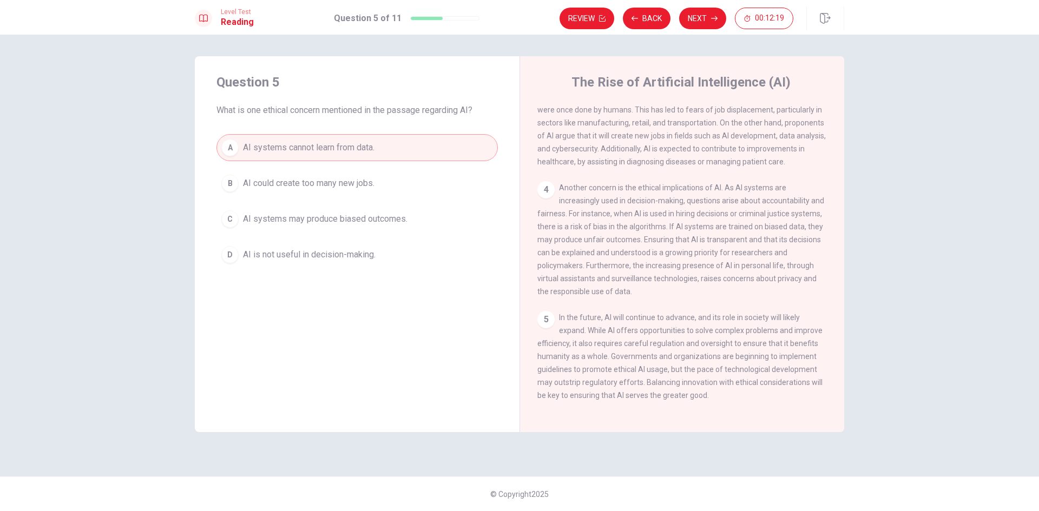
click at [231, 186] on div "B" at bounding box center [229, 183] width 17 height 17
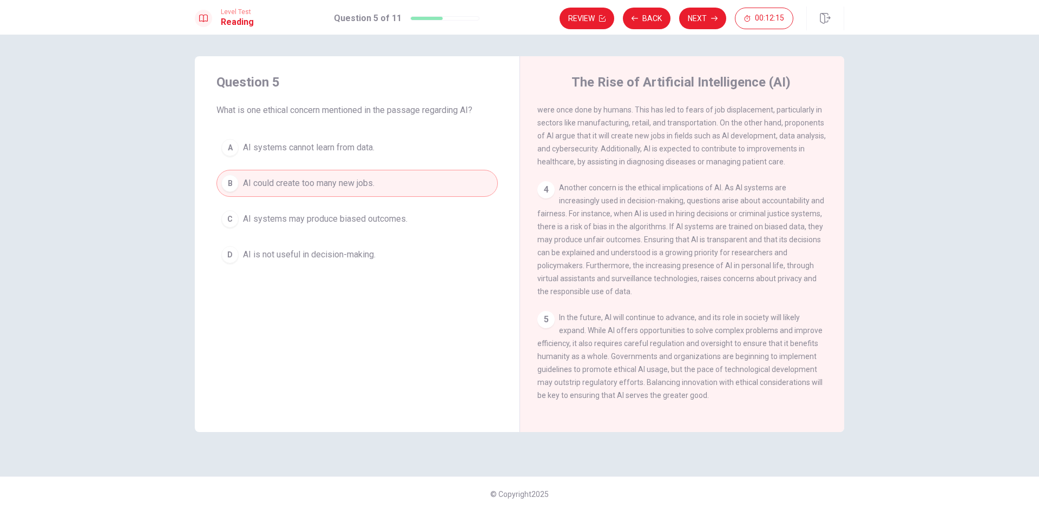
click at [229, 219] on div "C" at bounding box center [229, 219] width 17 height 17
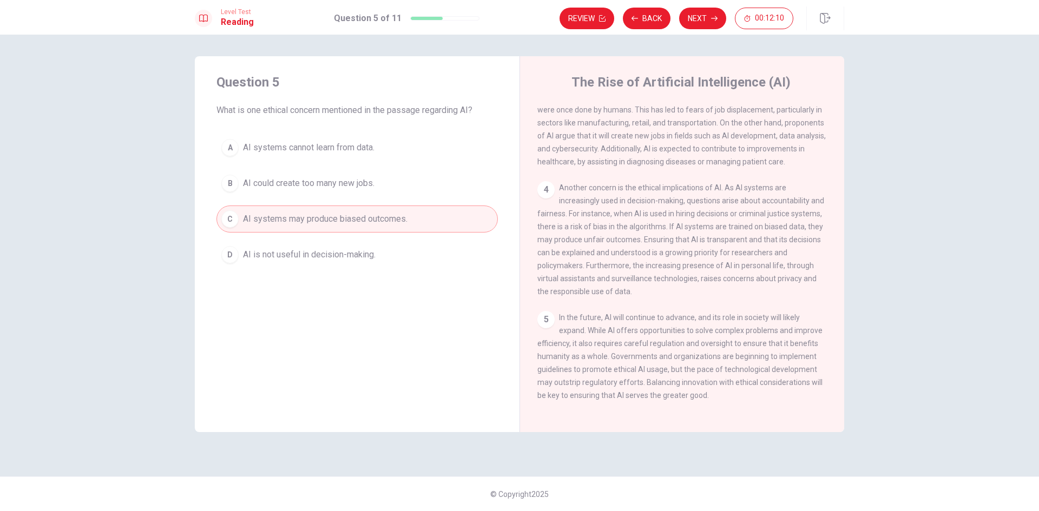
click at [232, 254] on div "D" at bounding box center [229, 254] width 17 height 17
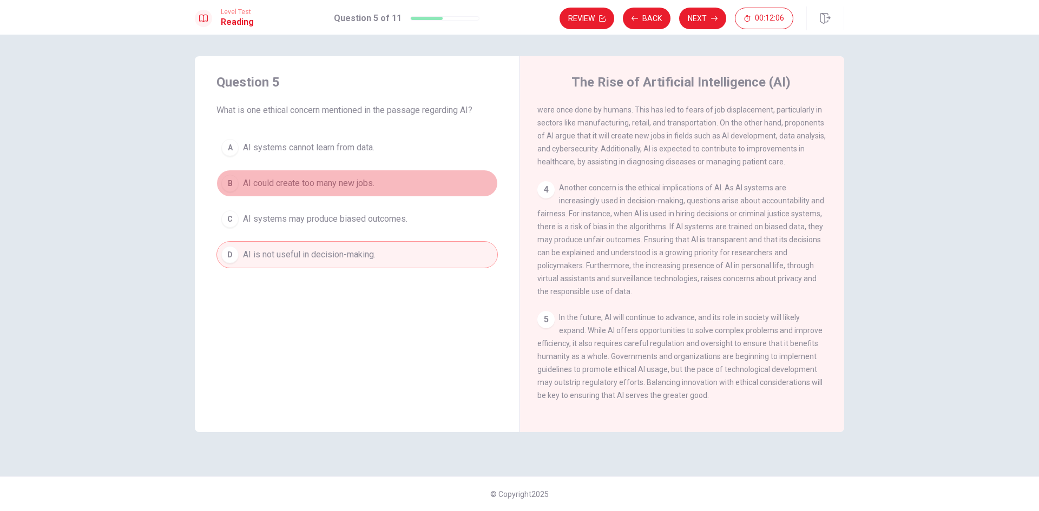
click at [225, 182] on div "B" at bounding box center [229, 183] width 17 height 17
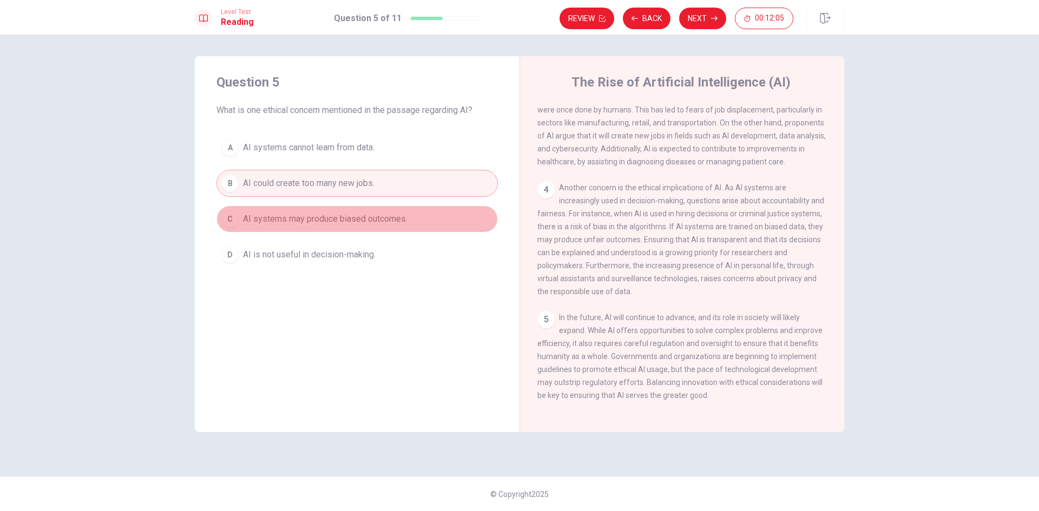
click at [231, 223] on div "C" at bounding box center [229, 219] width 17 height 17
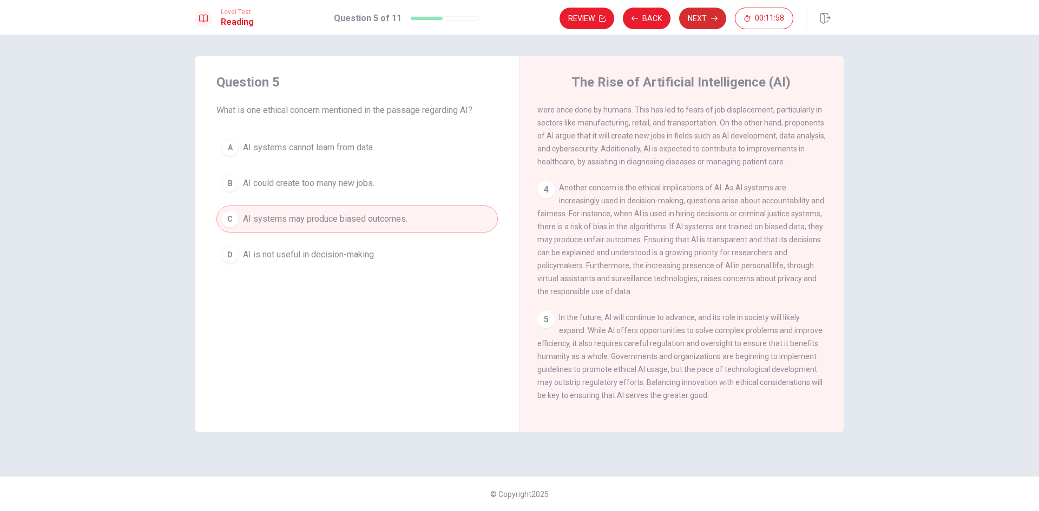
click at [695, 17] on button "Next" at bounding box center [702, 19] width 47 height 22
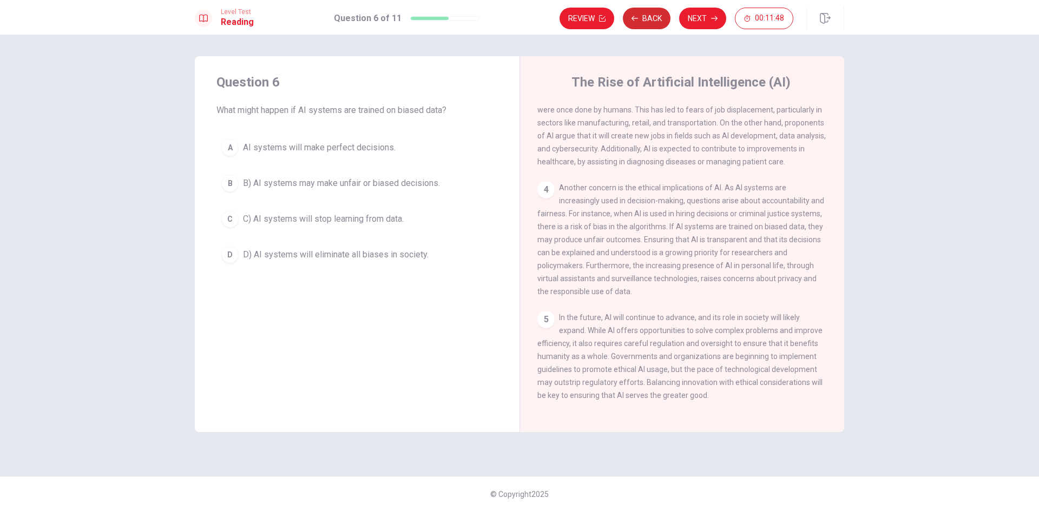
click at [660, 18] on button "Back" at bounding box center [647, 19] width 48 height 22
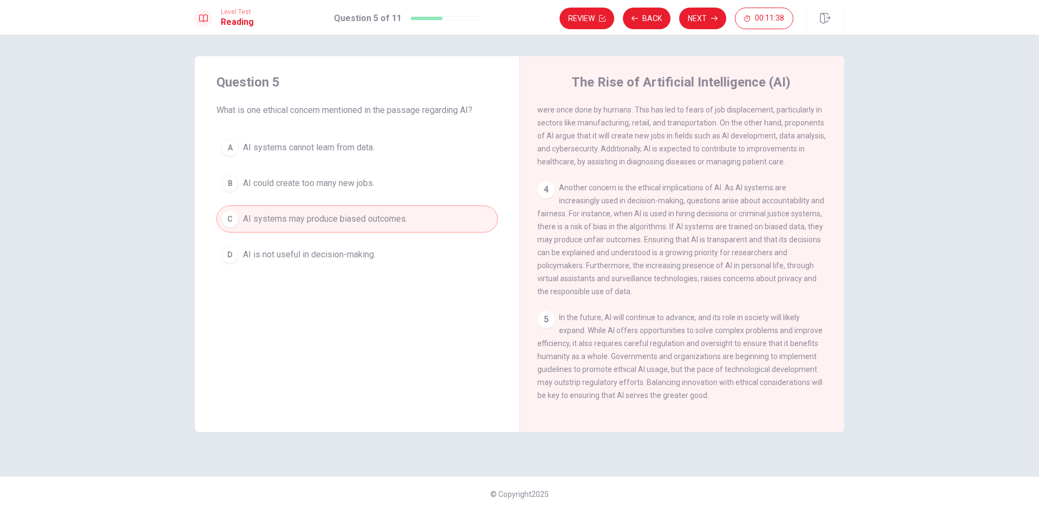
click at [233, 258] on div "D" at bounding box center [229, 254] width 17 height 17
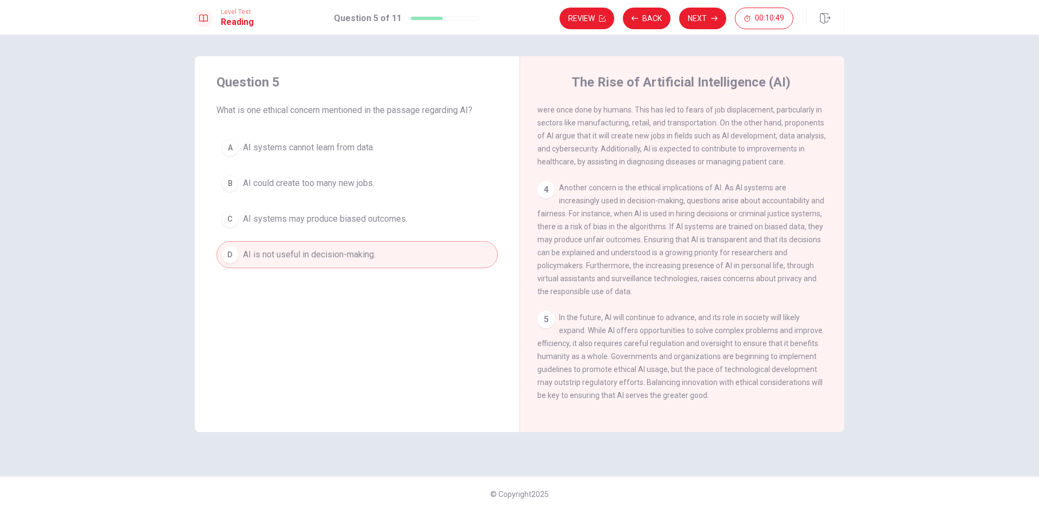
click at [342, 162] on div "A AI systems cannot learn from data. B AI could create too many new jobs. C AI …" at bounding box center [356, 201] width 281 height 134
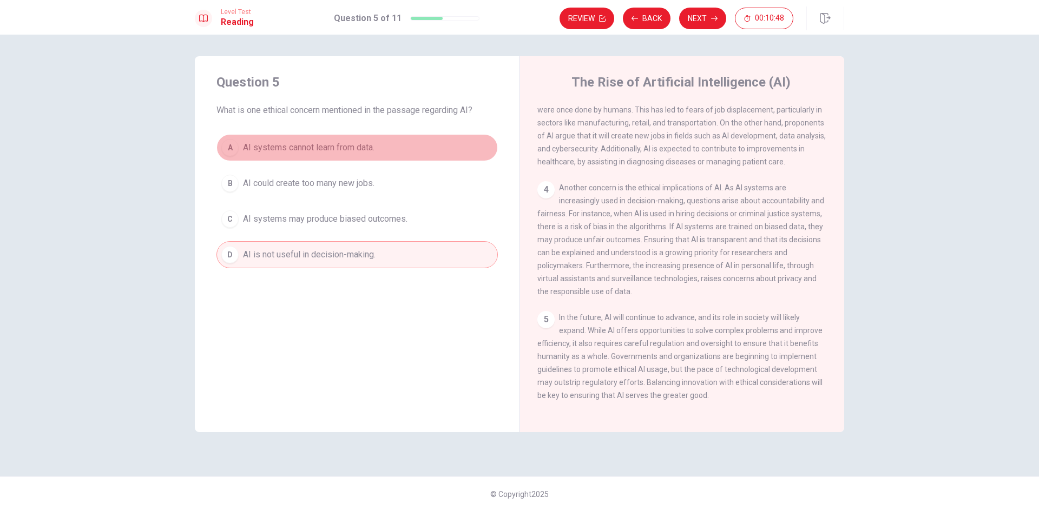
click at [326, 149] on span "AI systems cannot learn from data." at bounding box center [309, 147] width 132 height 13
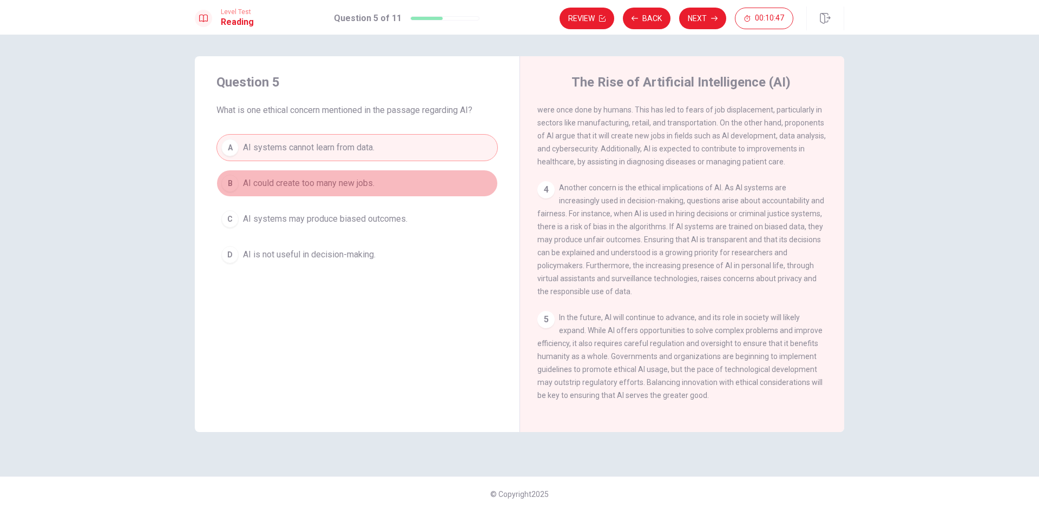
click at [296, 188] on span "AI could create too many new jobs." at bounding box center [309, 183] width 132 height 13
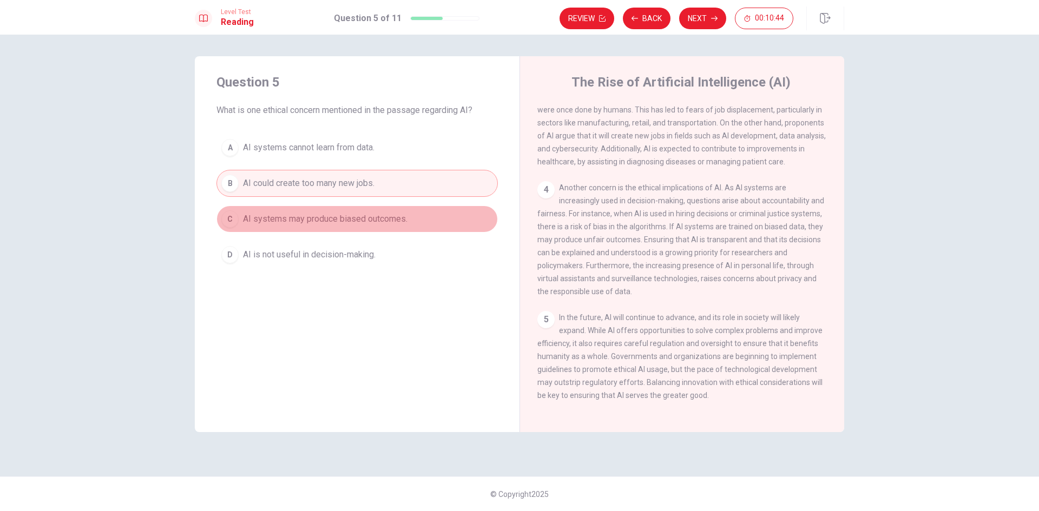
click at [324, 215] on span "AI systems may produce biased outcomes." at bounding box center [325, 219] width 165 height 13
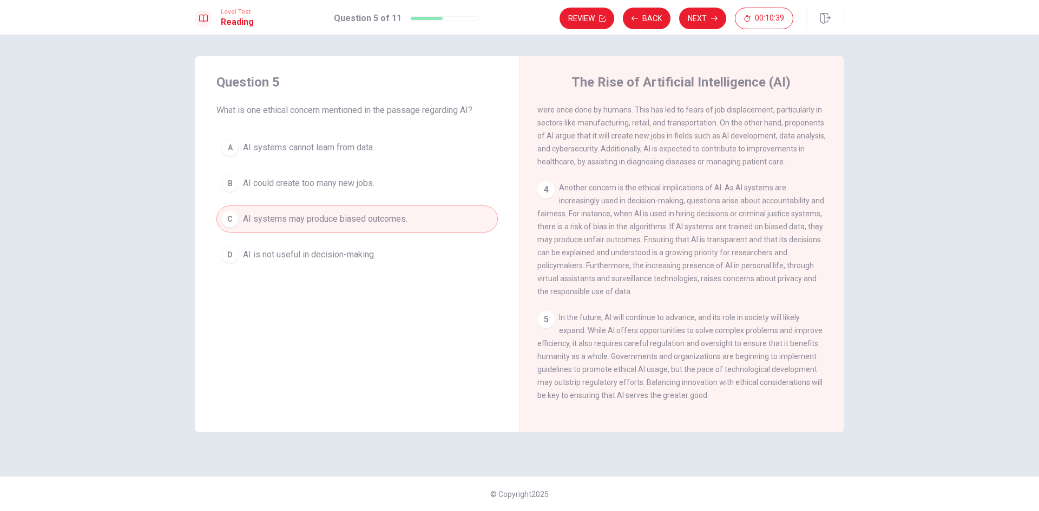
click at [336, 259] on span "AI is not useful in decision-making." at bounding box center [309, 254] width 133 height 13
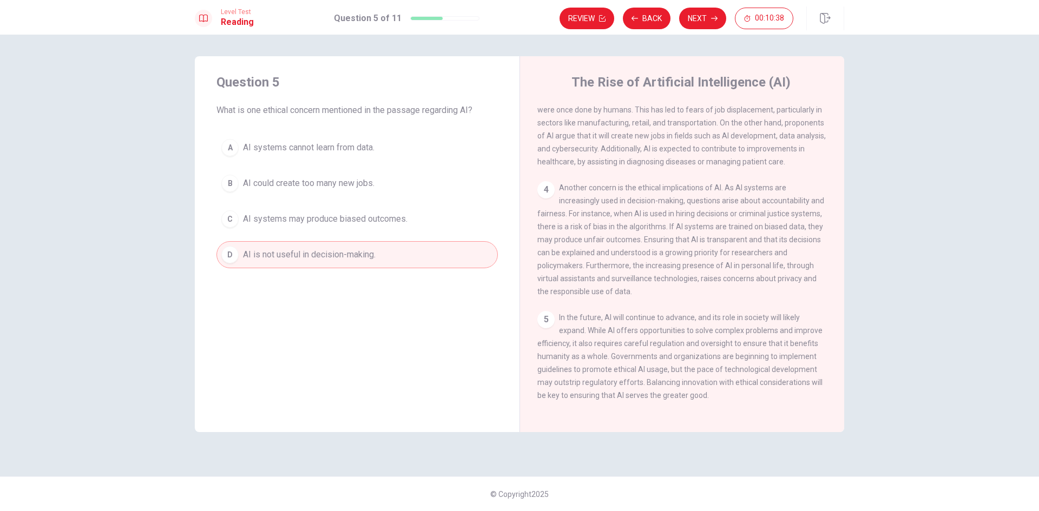
click at [323, 225] on span "AI systems may produce biased outcomes." at bounding box center [325, 219] width 165 height 13
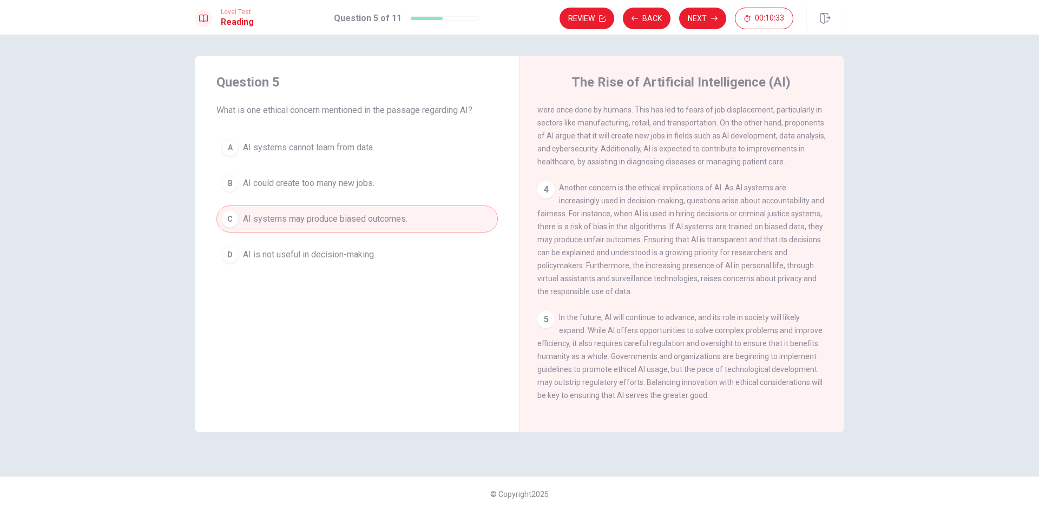
click at [361, 251] on span "AI is not useful in decision-making." at bounding box center [309, 254] width 133 height 13
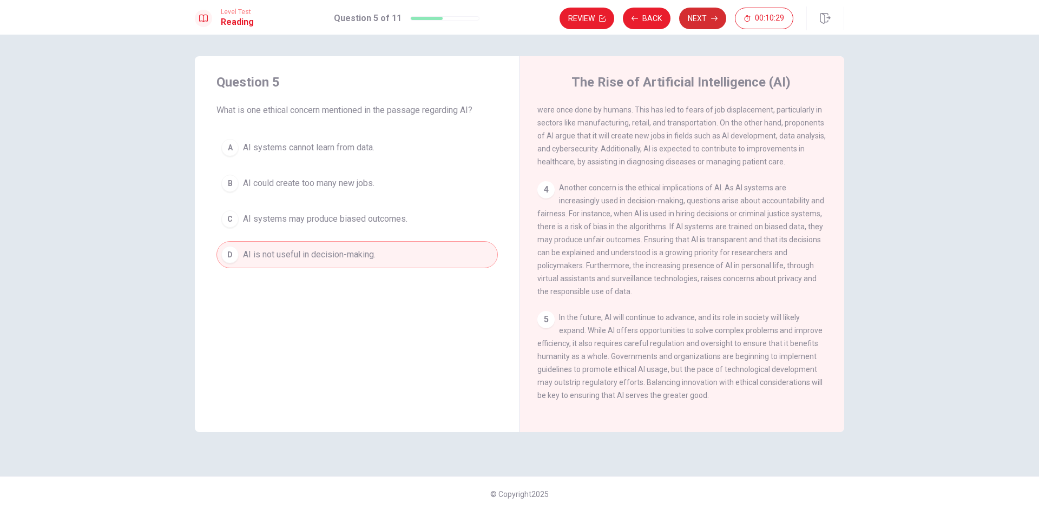
click at [702, 25] on button "Next" at bounding box center [702, 19] width 47 height 22
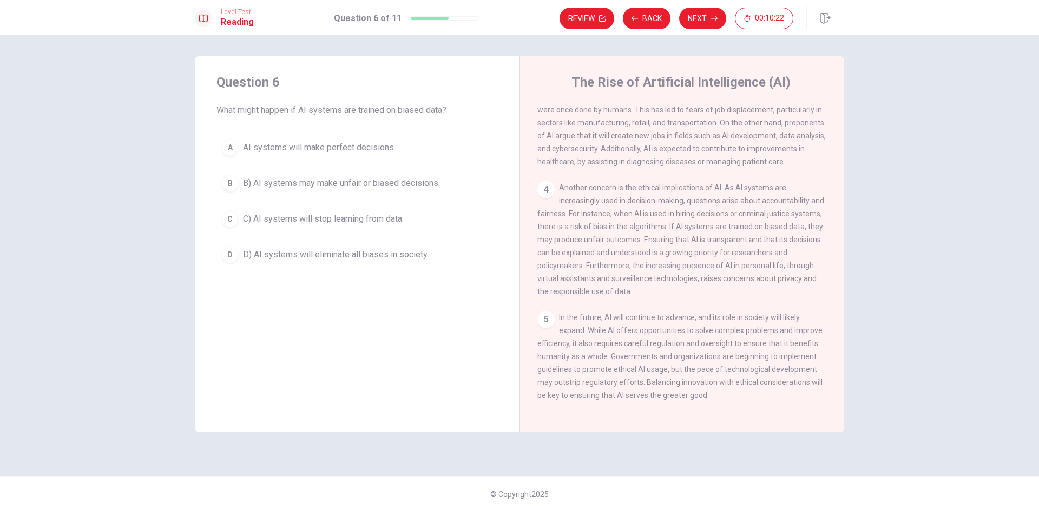
drag, startPoint x: 216, startPoint y: 109, endPoint x: 271, endPoint y: 109, distance: 54.1
click at [271, 109] on span "What might happen if AI systems are trained on biased data?" at bounding box center [356, 110] width 281 height 13
click at [298, 219] on span "C) AI systems will stop learning from data." at bounding box center [323, 219] width 161 height 13
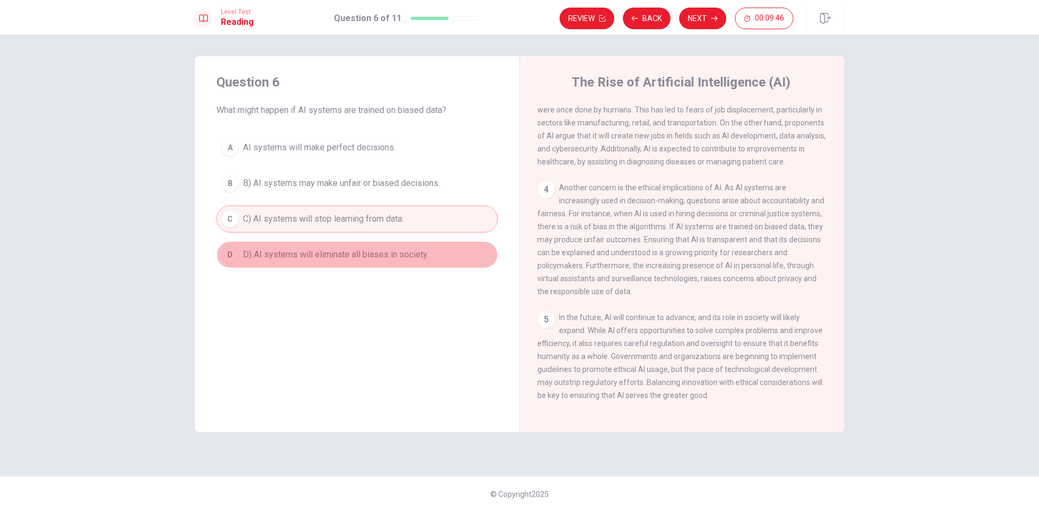
click at [287, 250] on span "D) AI systems will eliminate all biases in society." at bounding box center [336, 254] width 186 height 13
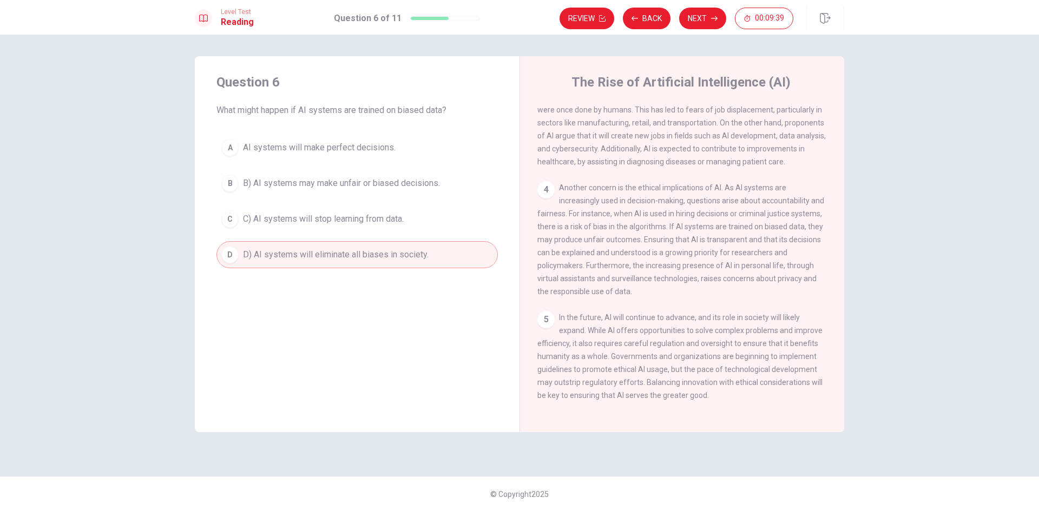
drag, startPoint x: 350, startPoint y: 111, endPoint x: 414, endPoint y: 111, distance: 64.4
click at [414, 111] on span "What might happen if AI systems are trained on biased data?" at bounding box center [356, 110] width 281 height 13
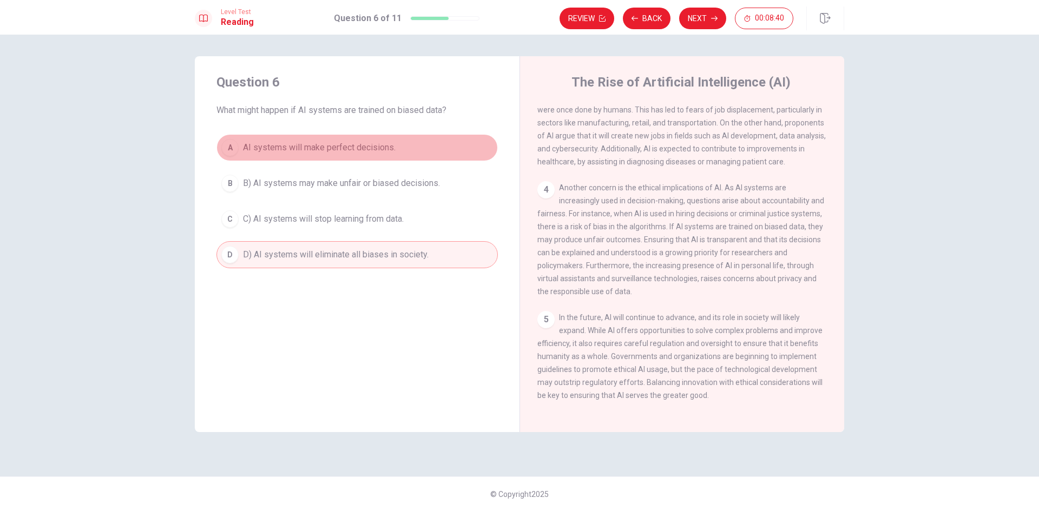
click at [362, 155] on button "A AI systems will make perfect decisions." at bounding box center [356, 147] width 281 height 27
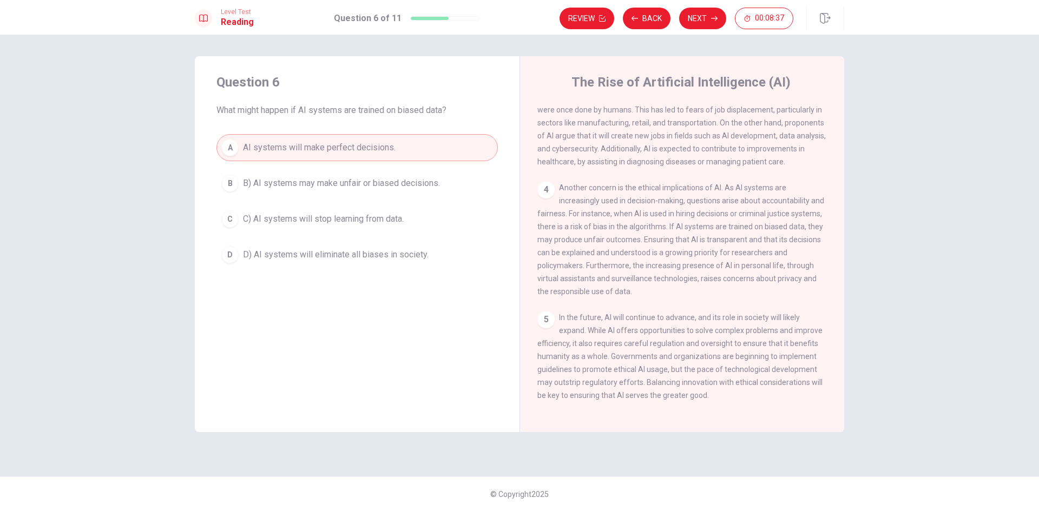
click at [362, 185] on span "B) AI systems may make unfair or biased decisions." at bounding box center [341, 183] width 197 height 13
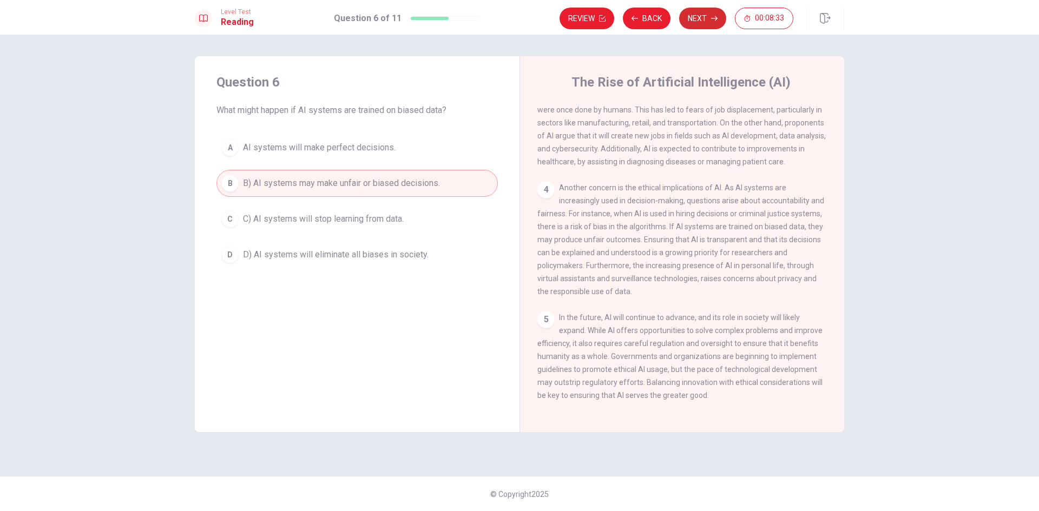
click at [713, 14] on button "Next" at bounding box center [702, 19] width 47 height 22
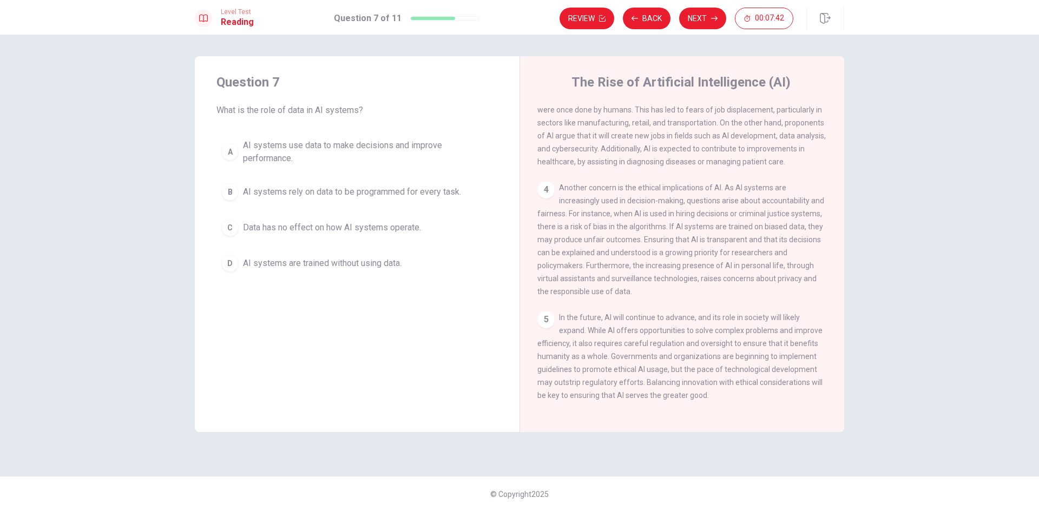
click at [258, 160] on span "AI systems use data to make decisions and improve performance." at bounding box center [368, 152] width 250 height 26
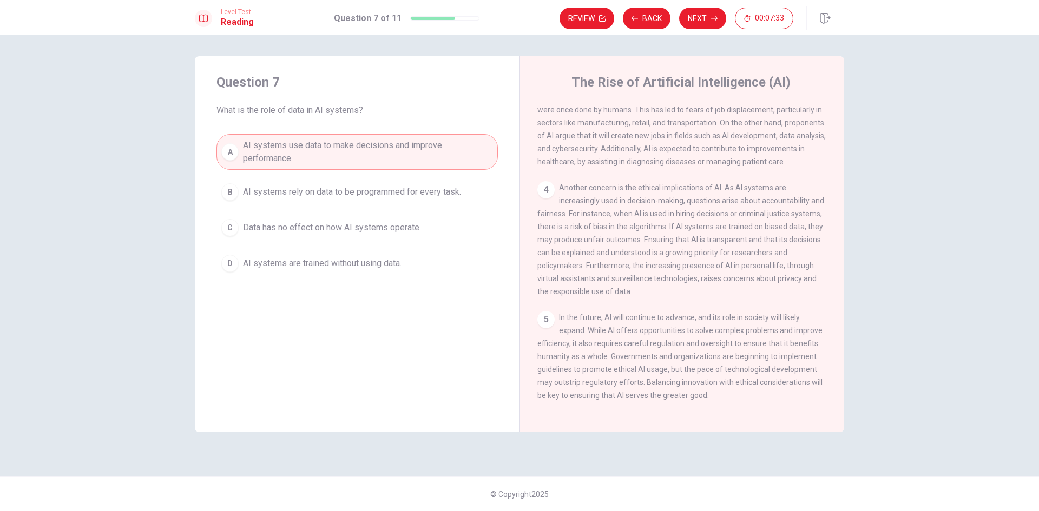
click at [314, 194] on span "AI systems rely on data to be programmed for every task." at bounding box center [352, 192] width 218 height 13
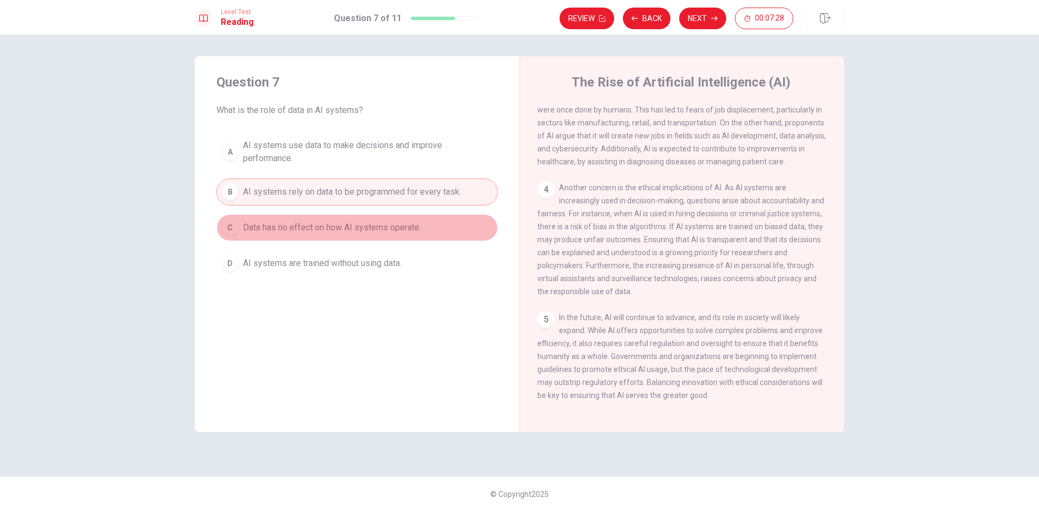
click at [309, 222] on span "Data has no effect on how AI systems operate." at bounding box center [332, 227] width 178 height 13
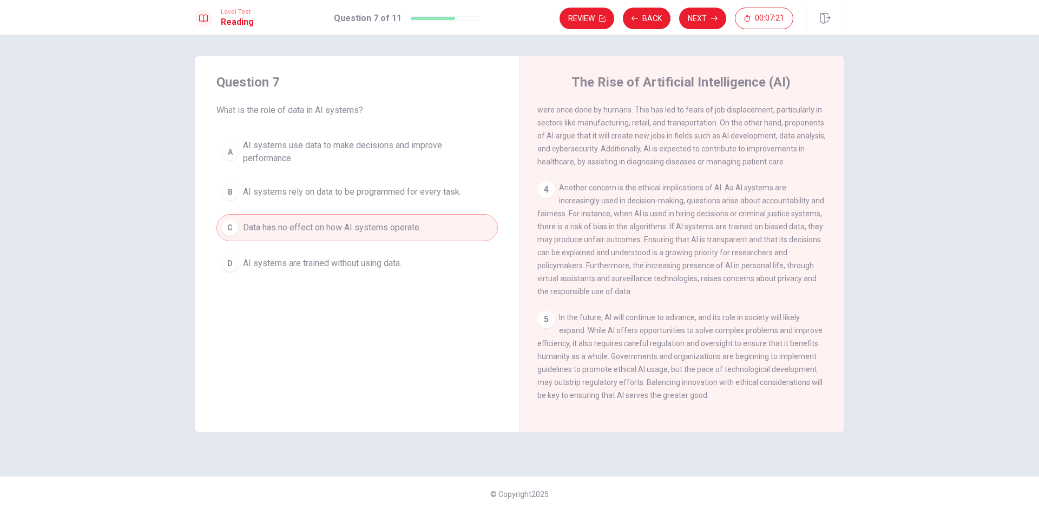
click at [301, 257] on span "AI systems are trained without using data." at bounding box center [322, 263] width 159 height 13
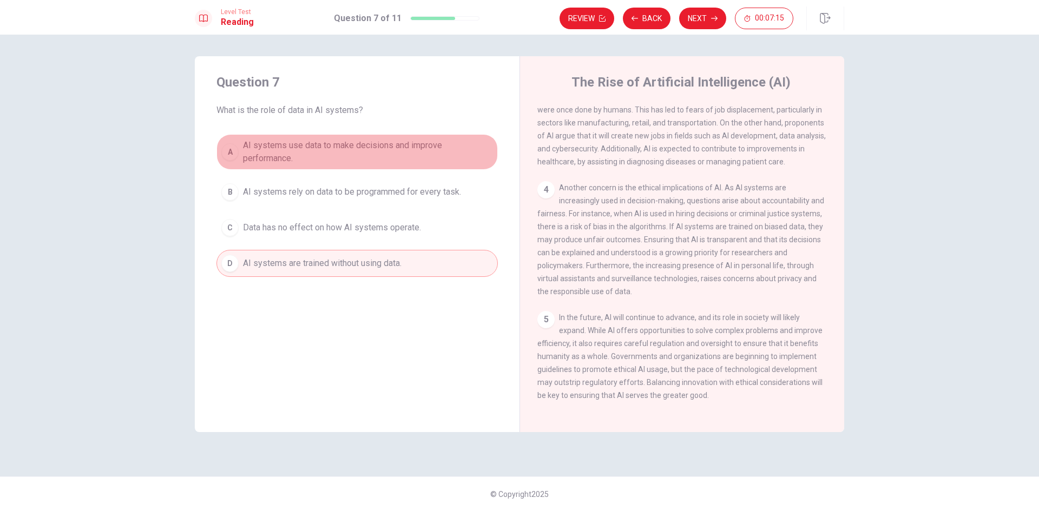
click at [361, 150] on span "AI systems use data to make decisions and improve performance." at bounding box center [368, 152] width 250 height 26
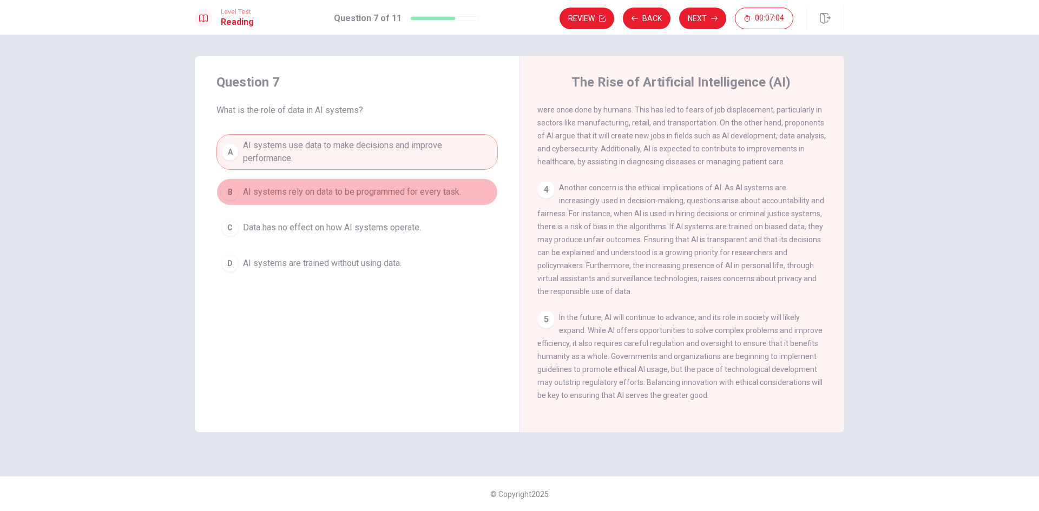
click at [370, 189] on span "AI systems rely on data to be programmed for every task." at bounding box center [352, 192] width 218 height 13
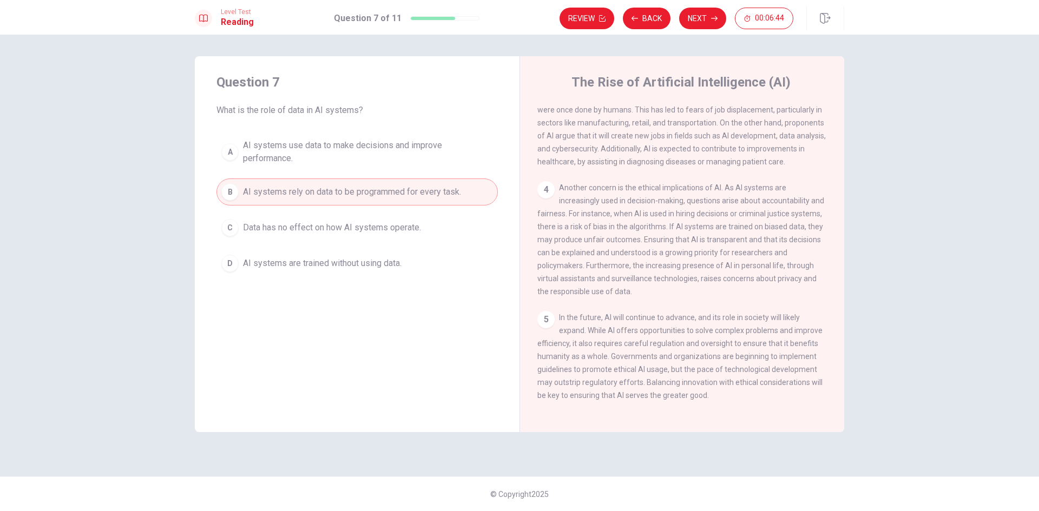
click at [330, 239] on button "C Data has no effect on how AI systems operate." at bounding box center [356, 227] width 281 height 27
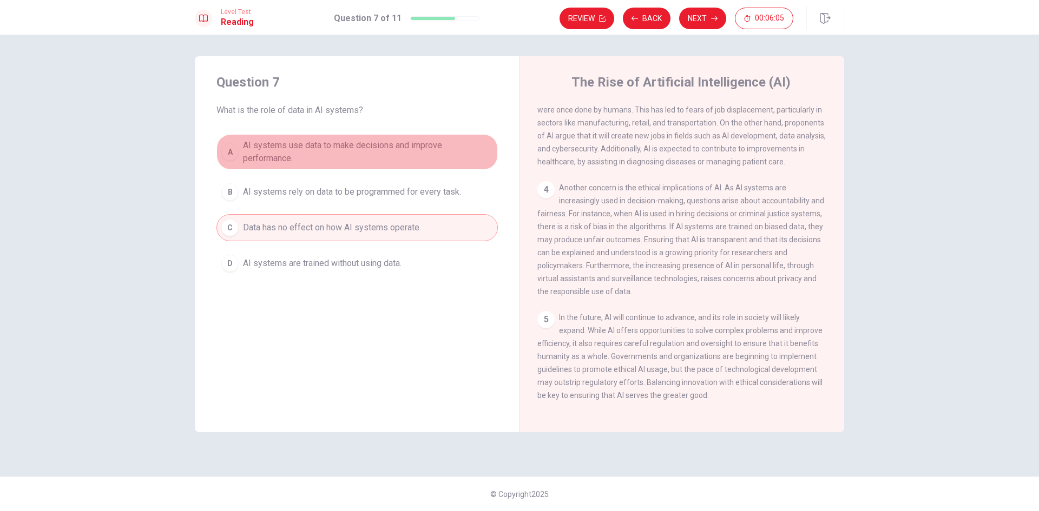
click at [369, 155] on span "AI systems use data to make decisions and improve performance." at bounding box center [368, 152] width 250 height 26
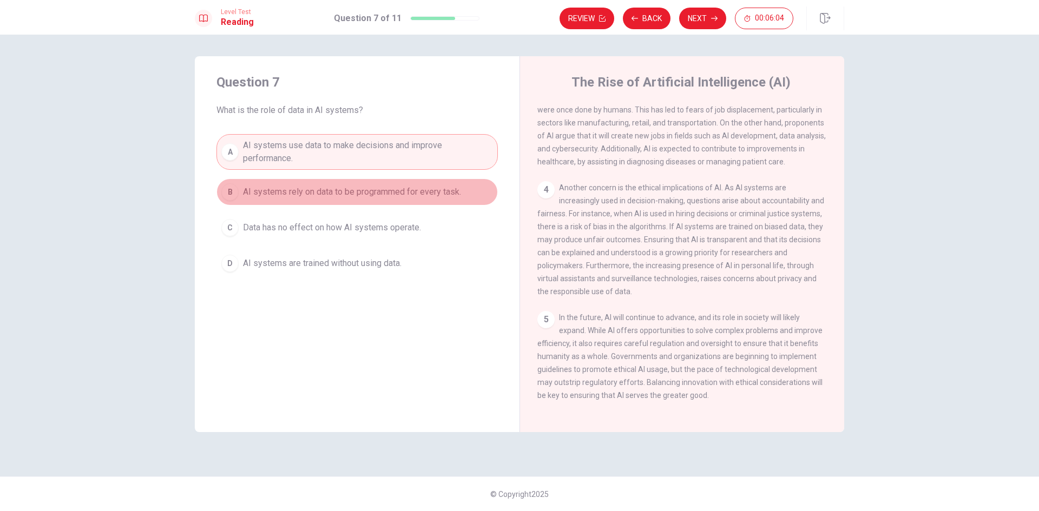
click at [383, 198] on span "AI systems rely on data to be programmed for every task." at bounding box center [352, 192] width 218 height 13
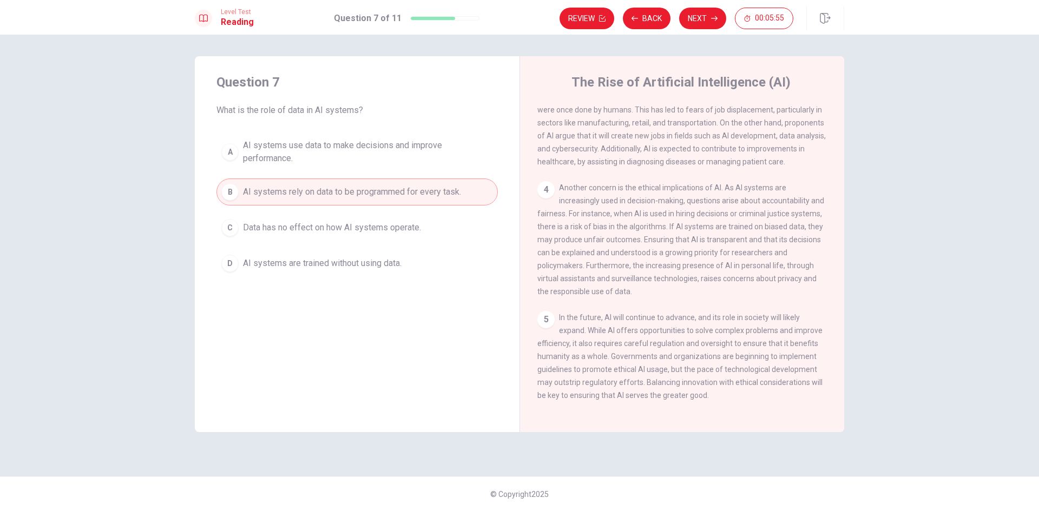
click at [342, 229] on span "Data has no effect on how AI systems operate." at bounding box center [332, 227] width 178 height 13
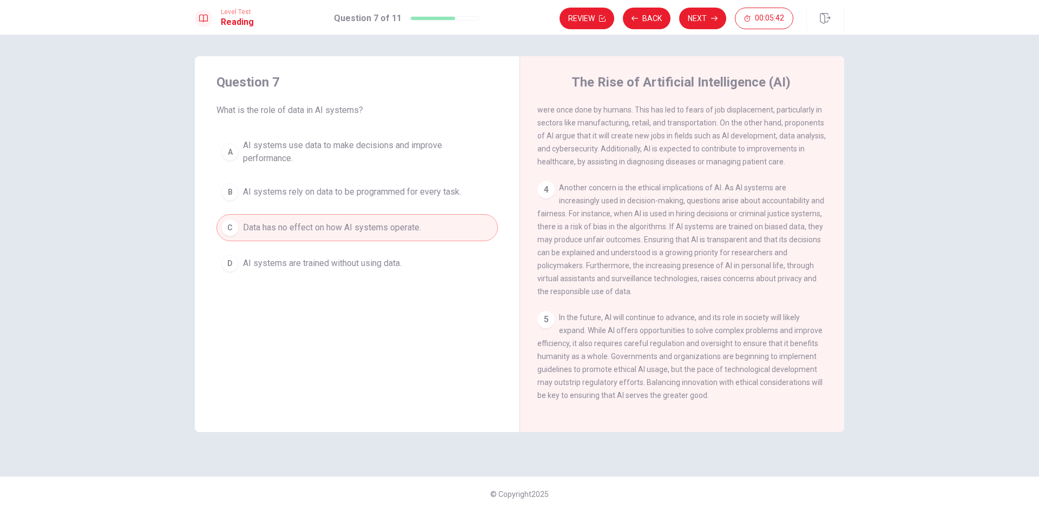
click at [391, 142] on span "AI systems use data to make decisions and improve performance." at bounding box center [368, 152] width 250 height 26
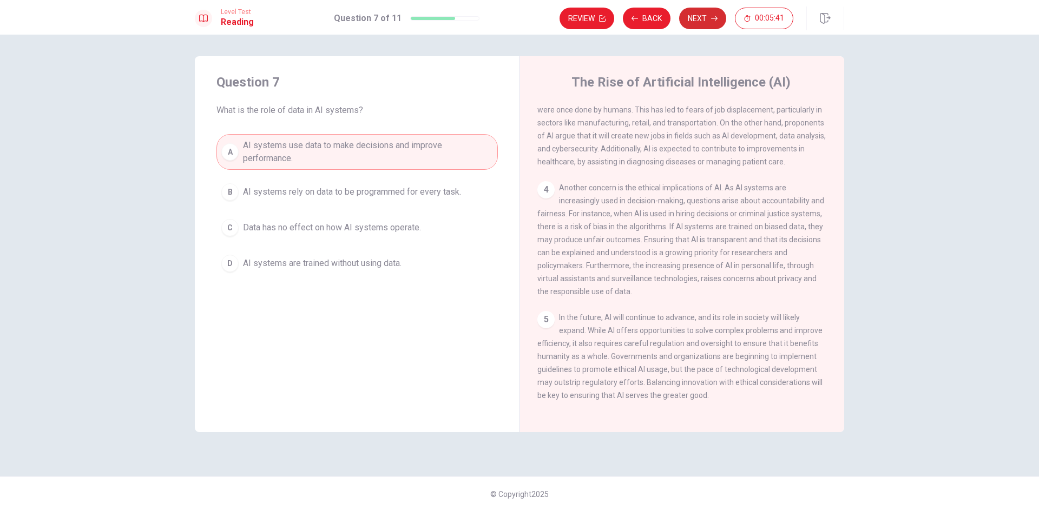
click at [698, 11] on button "Next" at bounding box center [702, 19] width 47 height 22
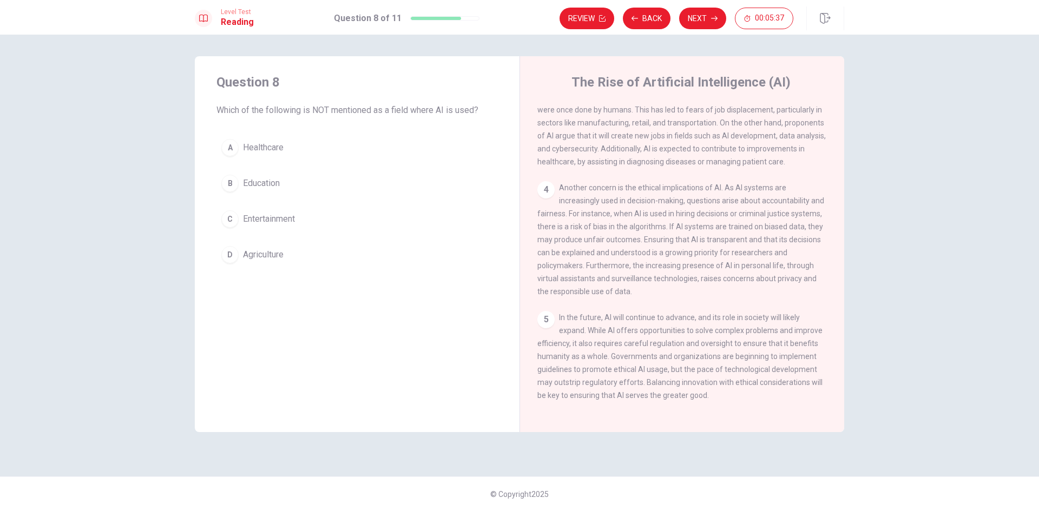
drag, startPoint x: 314, startPoint y: 114, endPoint x: 429, endPoint y: 117, distance: 114.8
click at [429, 117] on div "Question 8 Which of the following is NOT mentioned as a field where AI is used?…" at bounding box center [357, 170] width 325 height 229
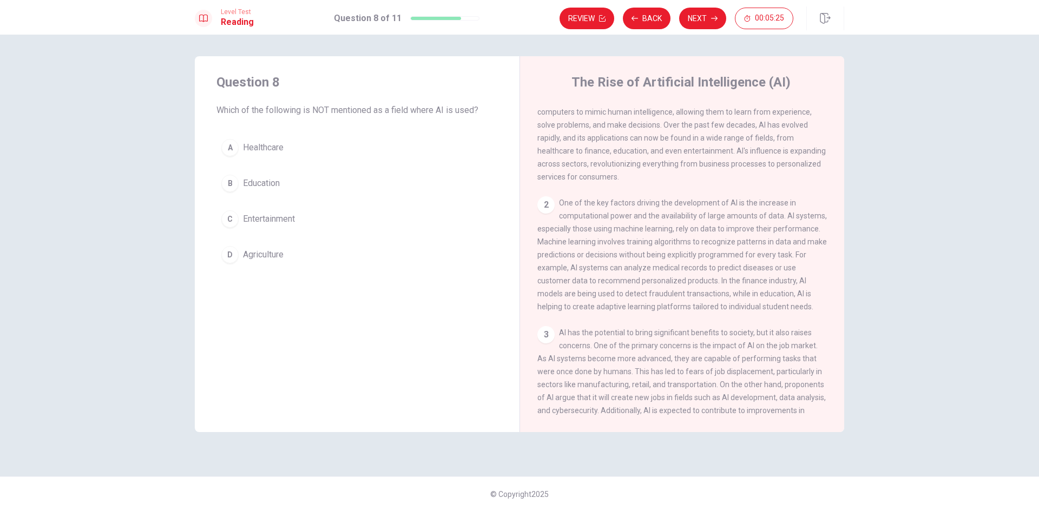
scroll to position [0, 0]
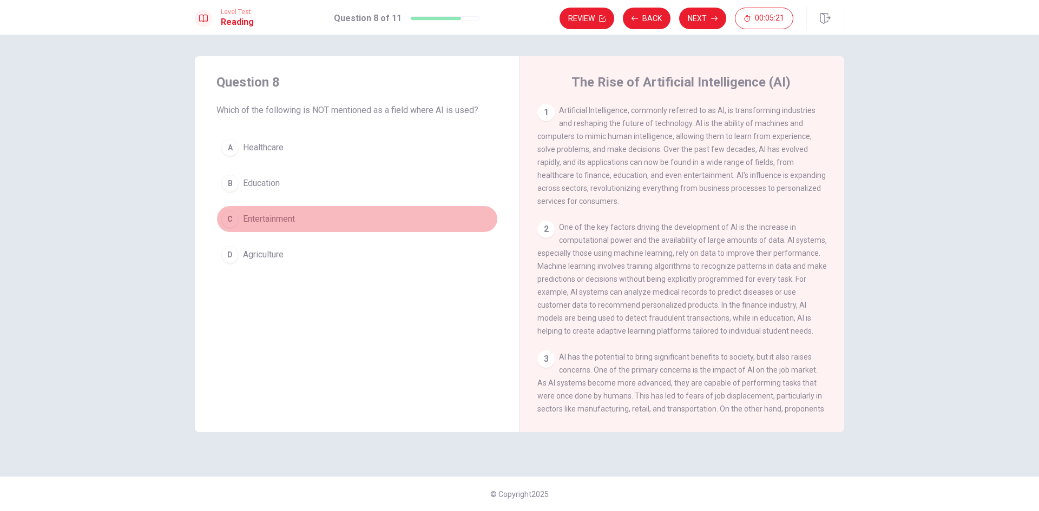
click at [280, 222] on span "Entertainment" at bounding box center [269, 219] width 52 height 13
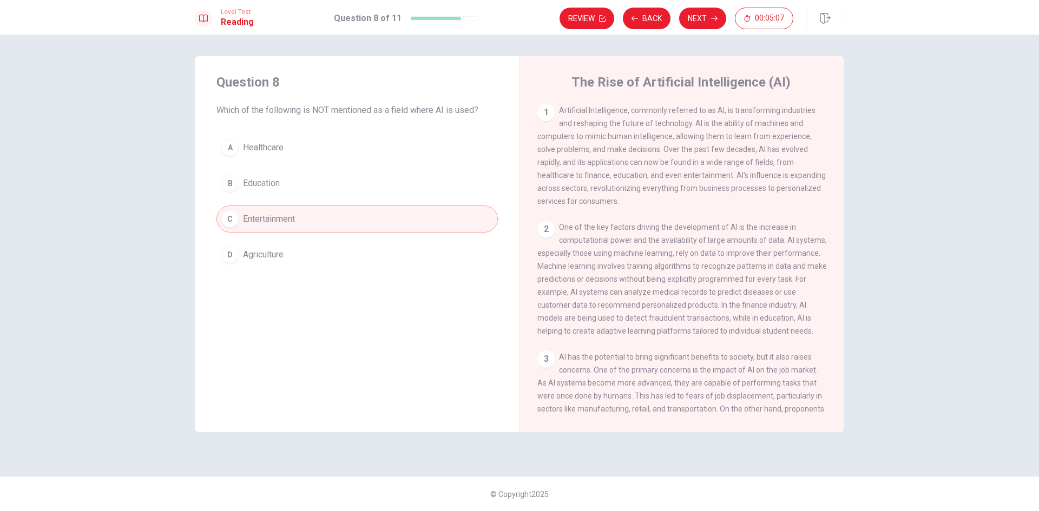
click at [276, 248] on button "D Agriculture" at bounding box center [356, 254] width 281 height 27
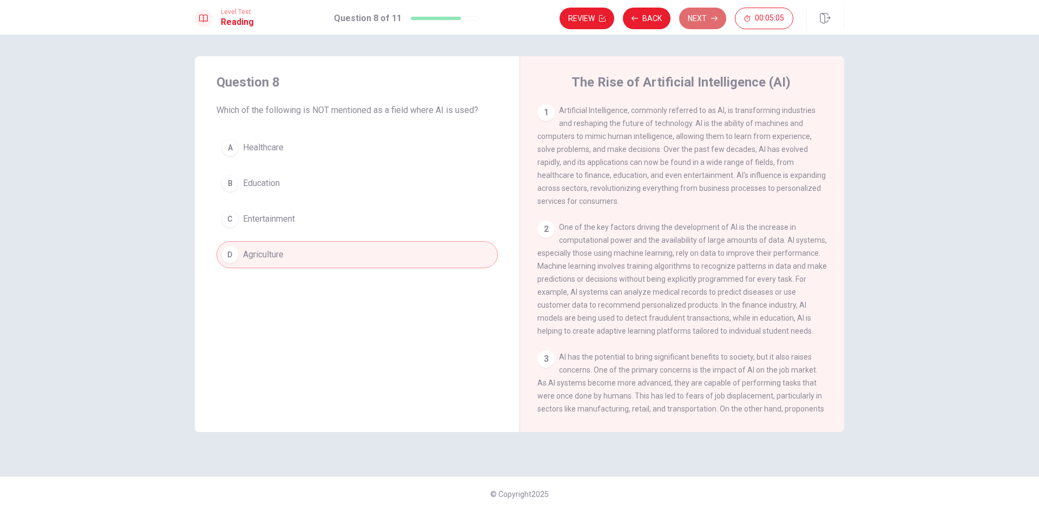
click at [708, 21] on button "Next" at bounding box center [702, 19] width 47 height 22
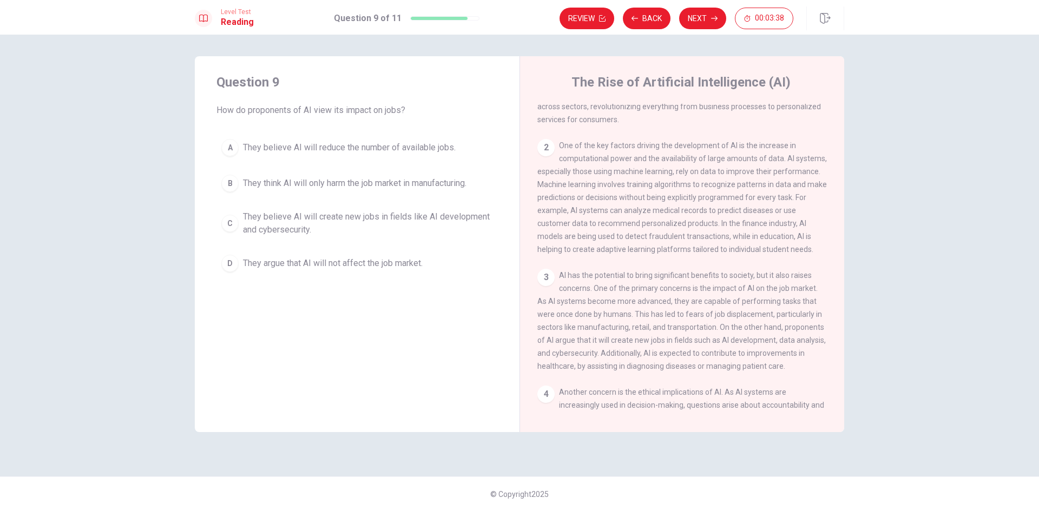
scroll to position [108, 0]
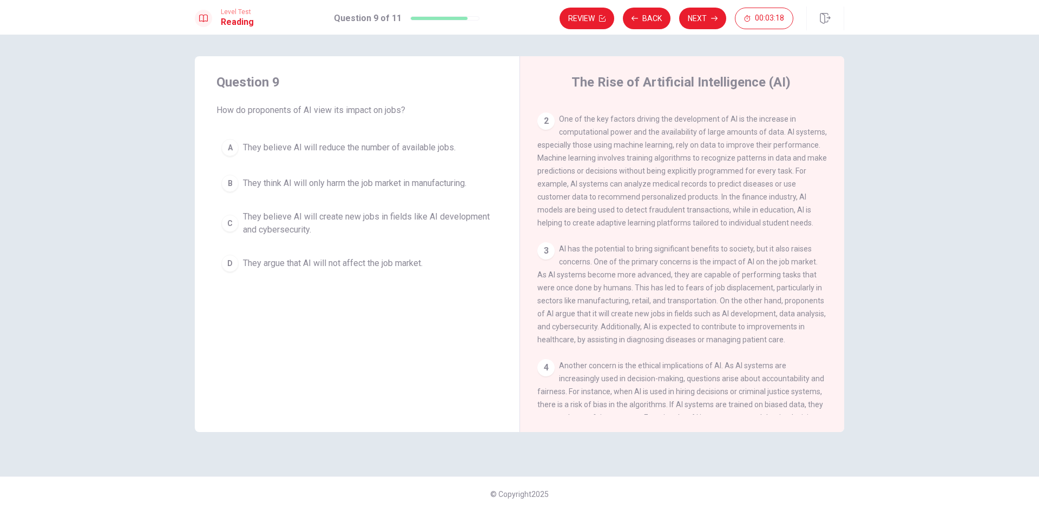
drag, startPoint x: 247, startPoint y: 109, endPoint x: 268, endPoint y: 110, distance: 21.1
click at [268, 110] on span "How do proponents of AI view its impact on jobs?" at bounding box center [356, 110] width 281 height 13
click at [313, 148] on span "They believe AI will reduce the number of available jobs." at bounding box center [349, 147] width 213 height 13
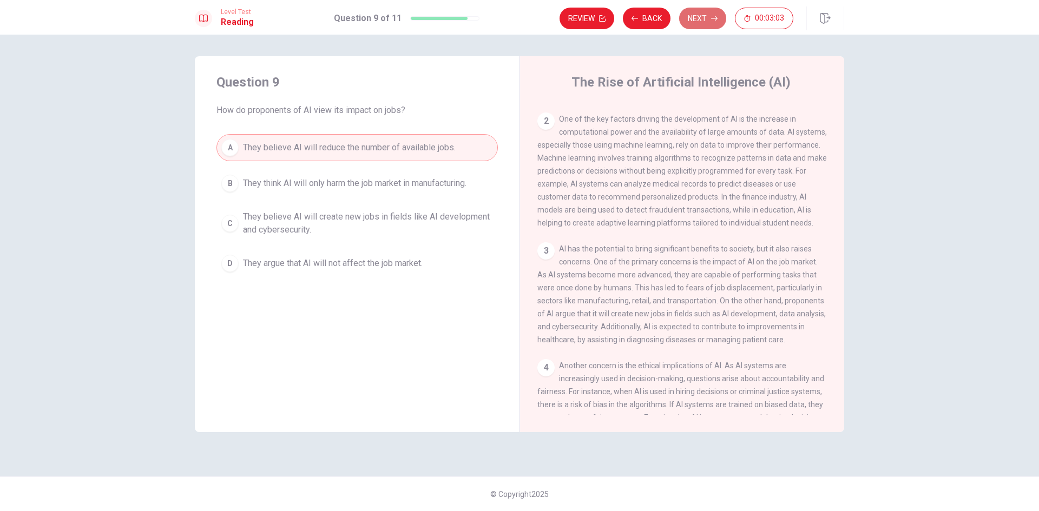
click at [699, 24] on button "Next" at bounding box center [702, 19] width 47 height 22
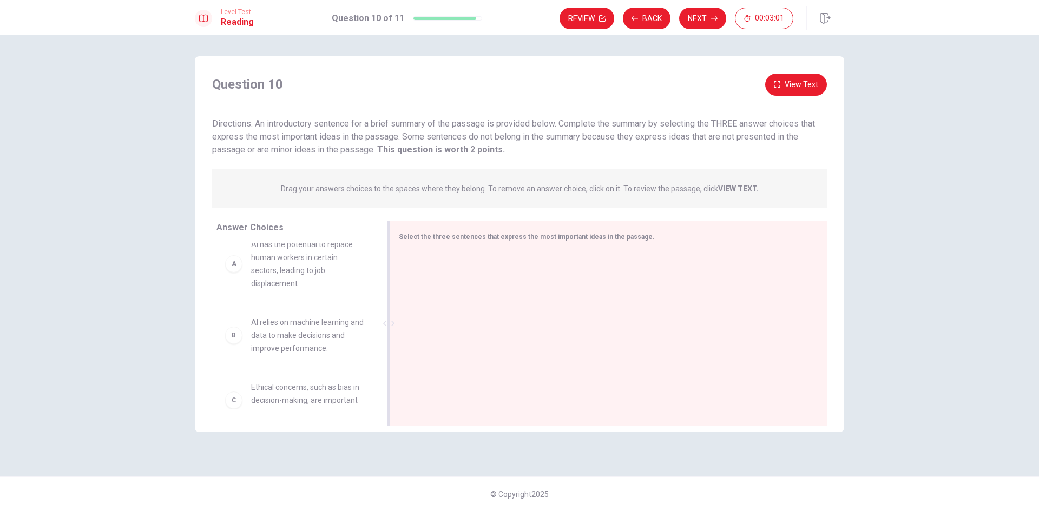
scroll to position [0, 0]
click at [470, 268] on div at bounding box center [604, 324] width 411 height 145
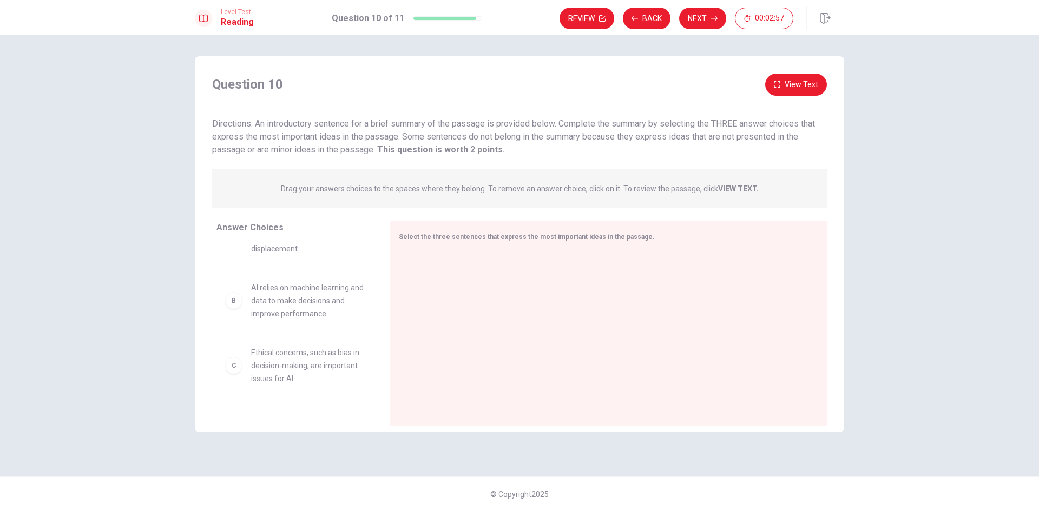
scroll to position [11, 0]
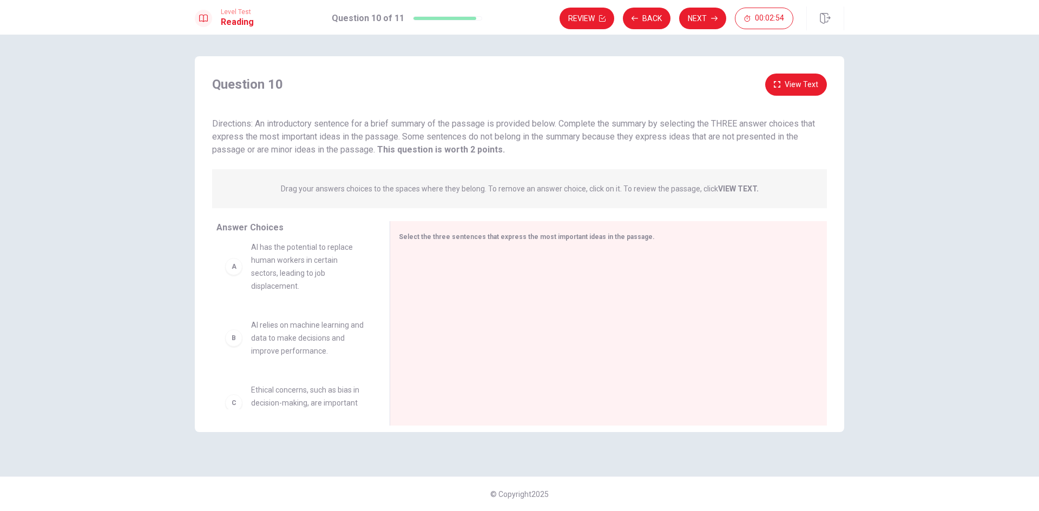
drag, startPoint x: 255, startPoint y: 123, endPoint x: 318, endPoint y: 125, distance: 62.8
click at [318, 125] on span "Directions: An introductory sentence for a brief summary of the passage is prov…" at bounding box center [513, 137] width 603 height 36
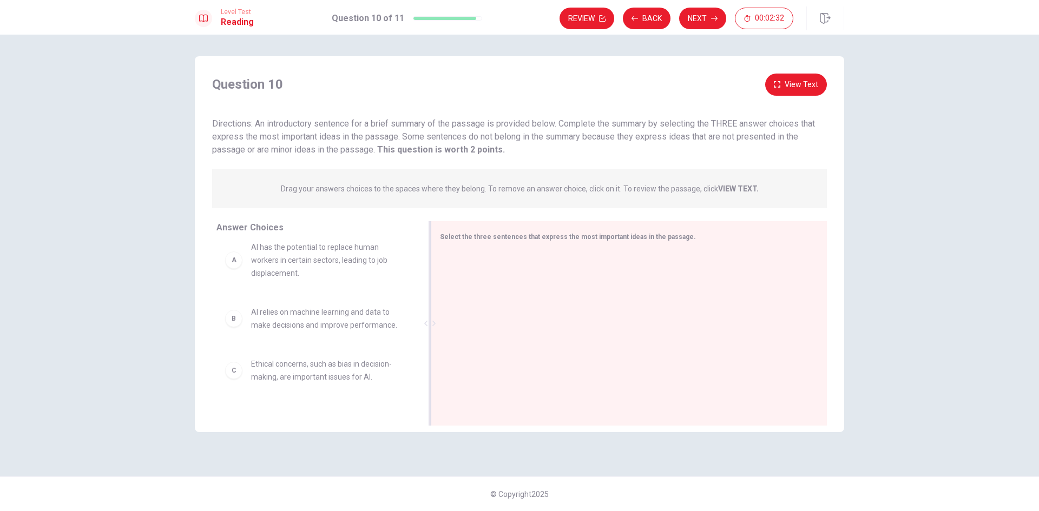
drag, startPoint x: 392, startPoint y: 238, endPoint x: 435, endPoint y: 238, distance: 42.8
click at [435, 238] on div at bounding box center [430, 323] width 14 height 205
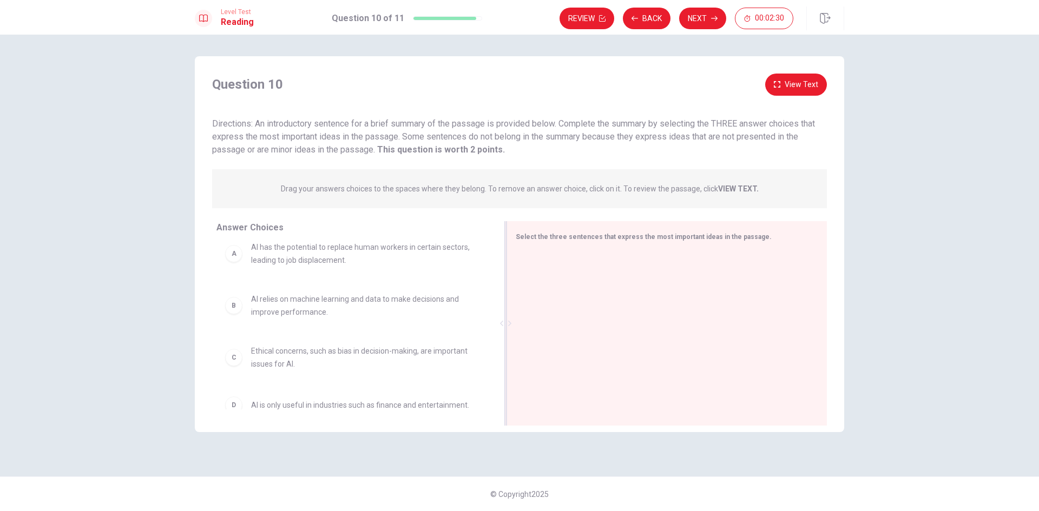
drag, startPoint x: 436, startPoint y: 250, endPoint x: 585, endPoint y: 275, distance: 150.4
click at [585, 275] on div "Select the three sentences that express the most important ideas in the passage." at bounding box center [667, 323] width 320 height 205
click at [587, 246] on div "Select the three sentences that express the most important ideas in the passage." at bounding box center [667, 323] width 320 height 205
drag, startPoint x: 587, startPoint y: 246, endPoint x: 585, endPoint y: 275, distance: 28.7
click at [588, 247] on div "Select the three sentences that express the most important ideas in the passage." at bounding box center [667, 323] width 320 height 205
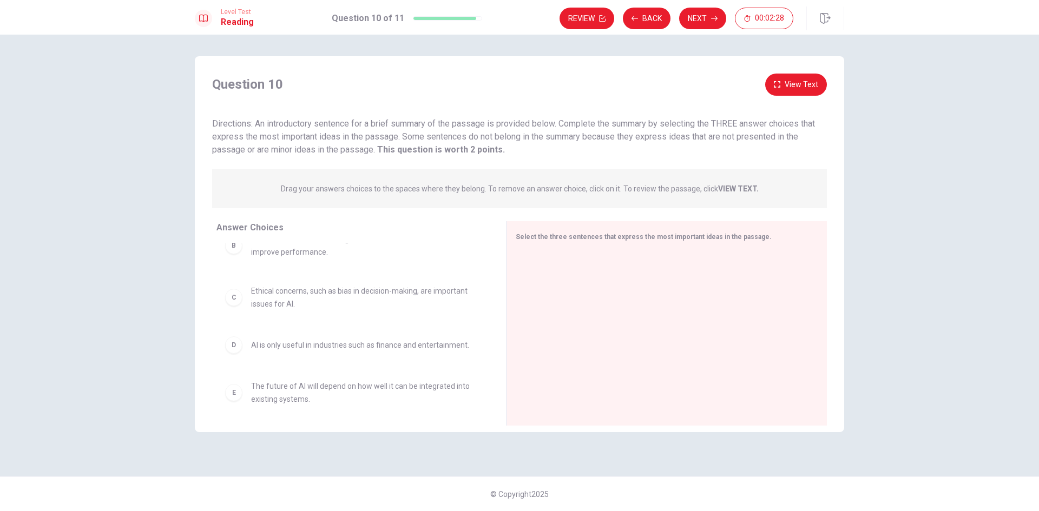
scroll to position [0, 0]
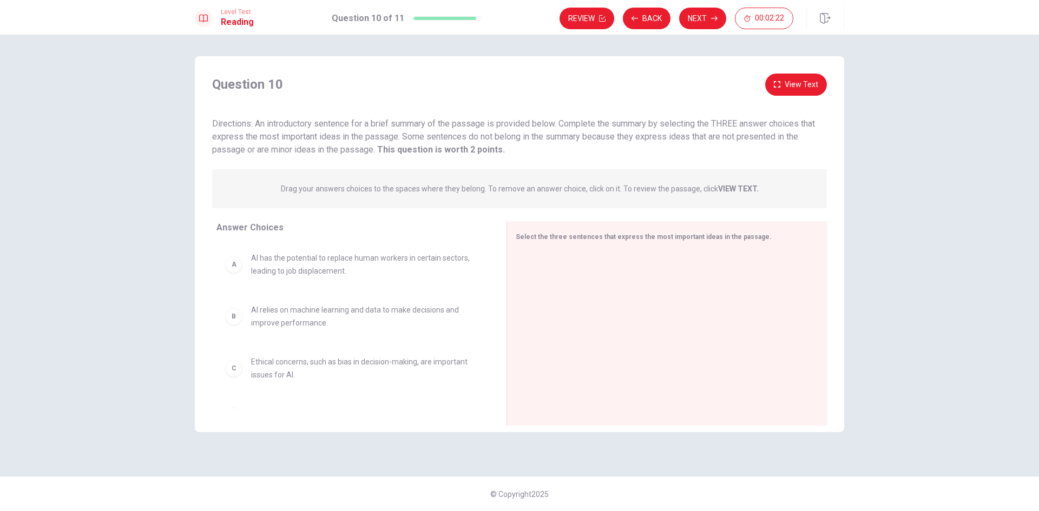
drag, startPoint x: 493, startPoint y: 150, endPoint x: 425, endPoint y: 155, distance: 67.3
click at [425, 155] on div "Directions: An introductory sentence for a brief summary of the passage is prov…" at bounding box center [519, 136] width 615 height 39
click at [241, 272] on div "A AI has the potential to replace human workers in certain sectors, leading to …" at bounding box center [352, 265] width 255 height 26
click at [235, 324] on div "B" at bounding box center [233, 316] width 17 height 17
drag, startPoint x: 233, startPoint y: 275, endPoint x: 545, endPoint y: 285, distance: 311.9
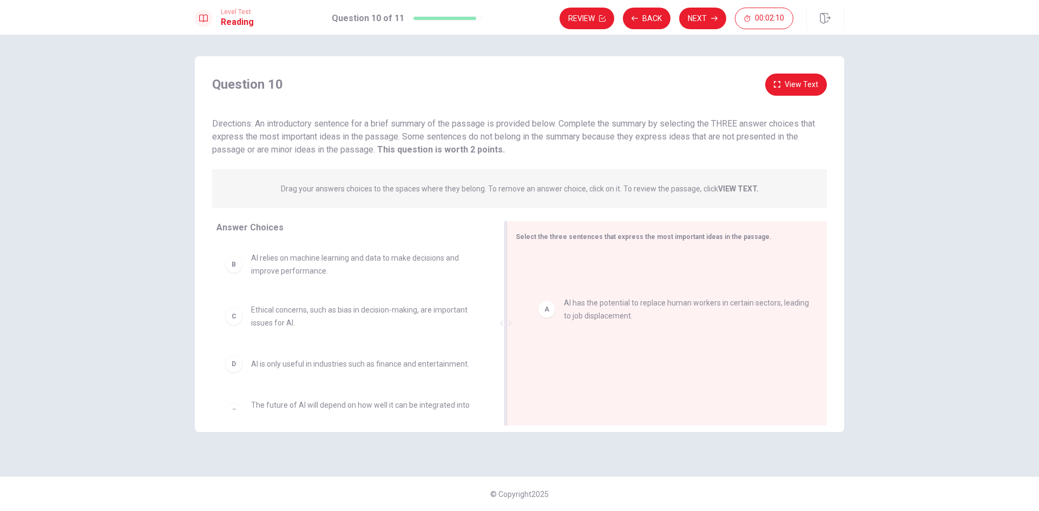
drag, startPoint x: 534, startPoint y: 280, endPoint x: 543, endPoint y: 325, distance: 45.3
drag, startPoint x: 534, startPoint y: 277, endPoint x: 533, endPoint y: 301, distance: 24.4
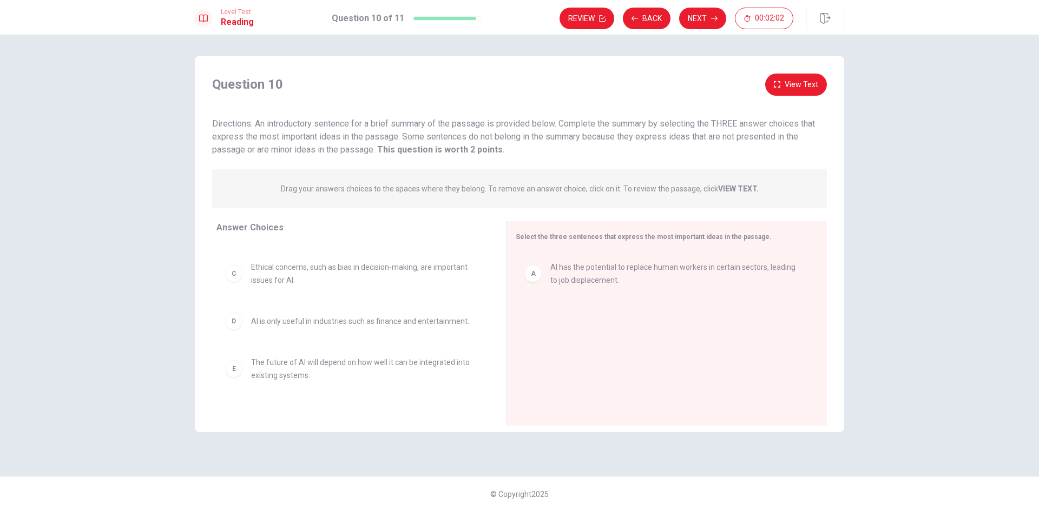
scroll to position [76, 0]
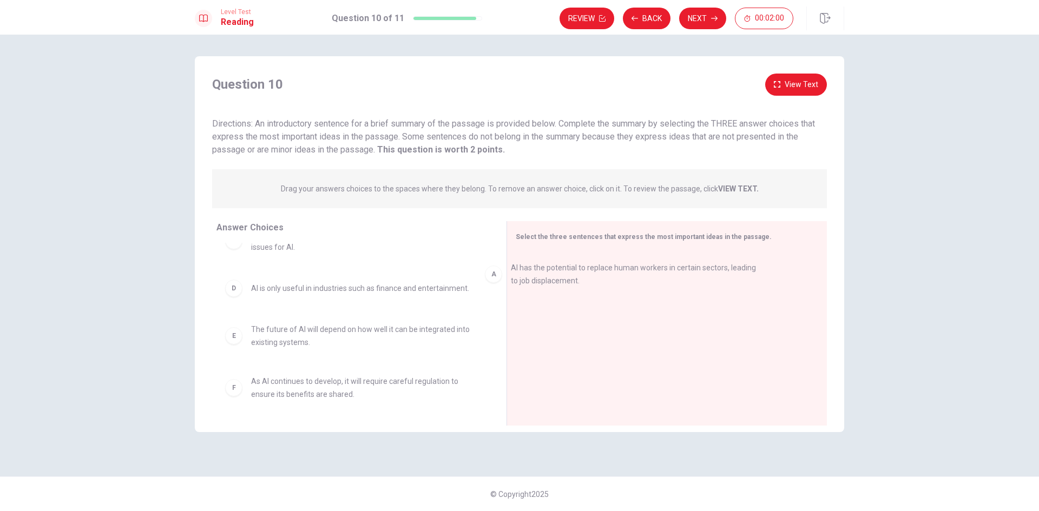
drag, startPoint x: 539, startPoint y: 275, endPoint x: 377, endPoint y: 283, distance: 162.6
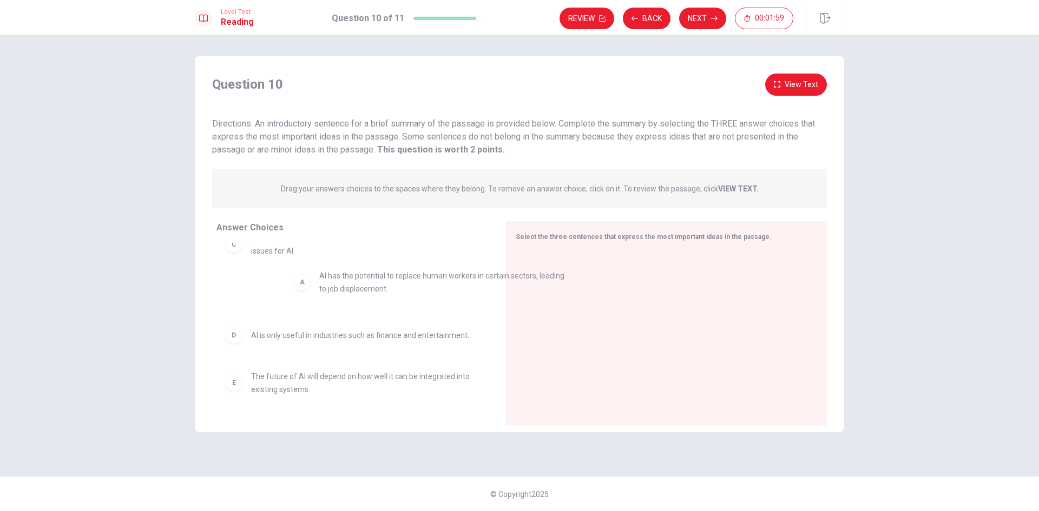
drag, startPoint x: 537, startPoint y: 279, endPoint x: 227, endPoint y: 291, distance: 309.8
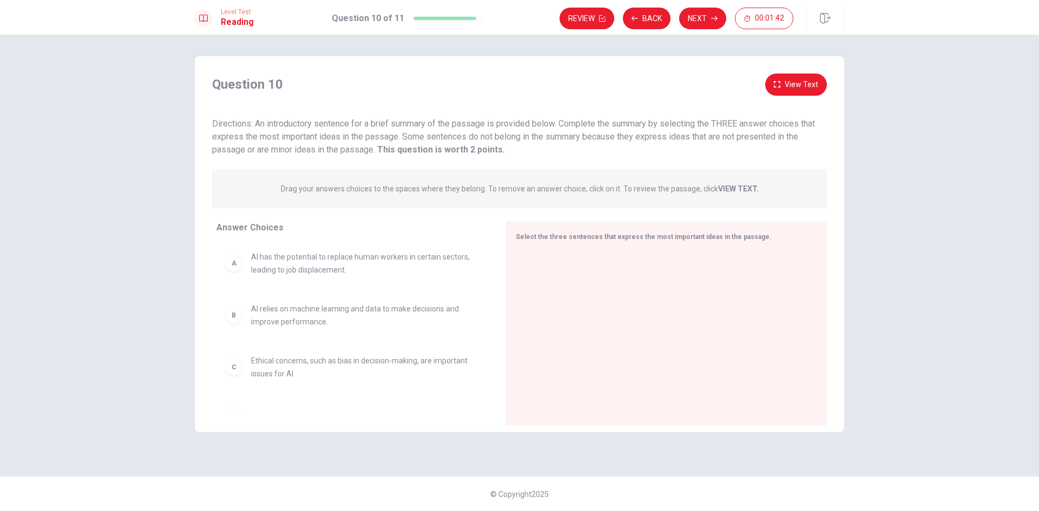
scroll to position [0, 0]
drag, startPoint x: 233, startPoint y: 264, endPoint x: 571, endPoint y: 299, distance: 339.5
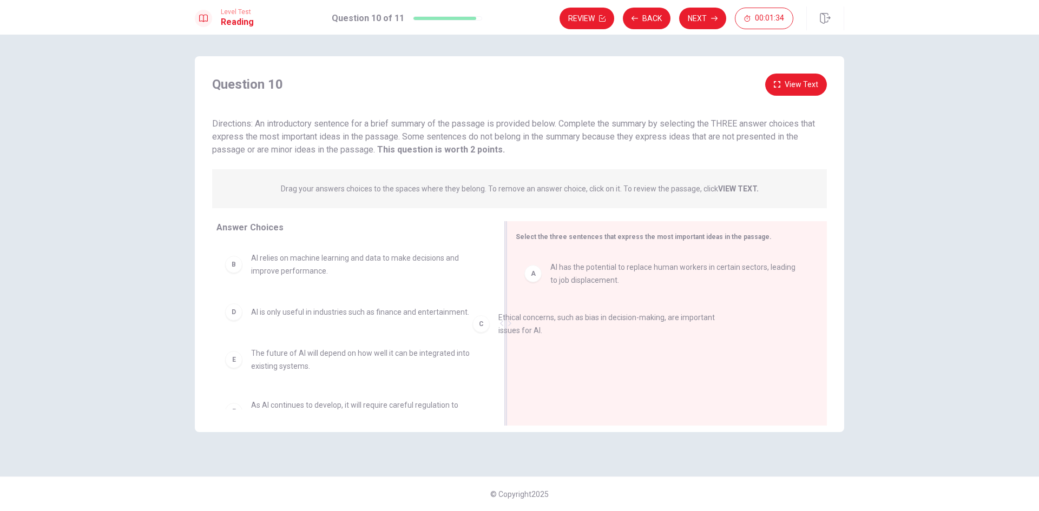
drag, startPoint x: 237, startPoint y: 323, endPoint x: 530, endPoint y: 325, distance: 292.8
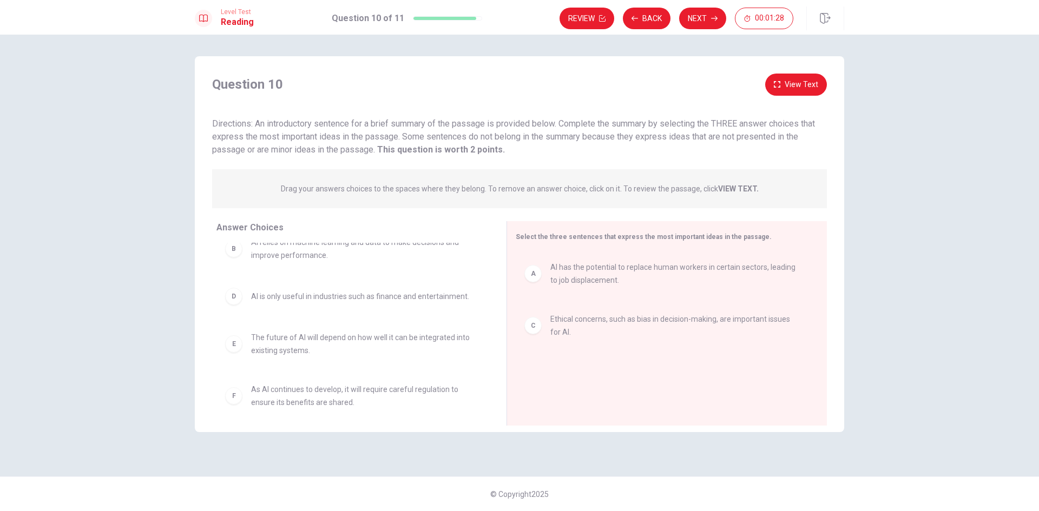
scroll to position [24, 0]
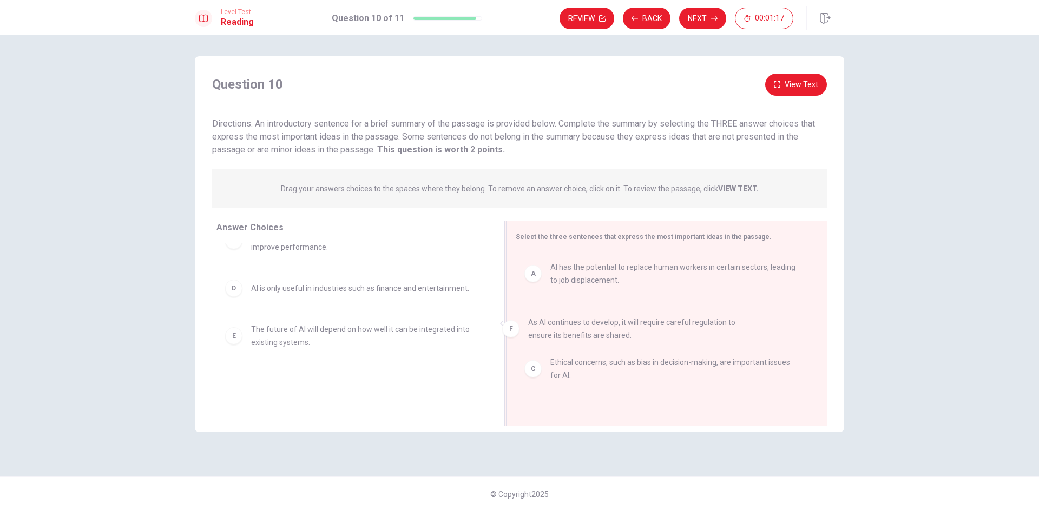
drag, startPoint x: 234, startPoint y: 394, endPoint x: 544, endPoint y: 331, distance: 316.4
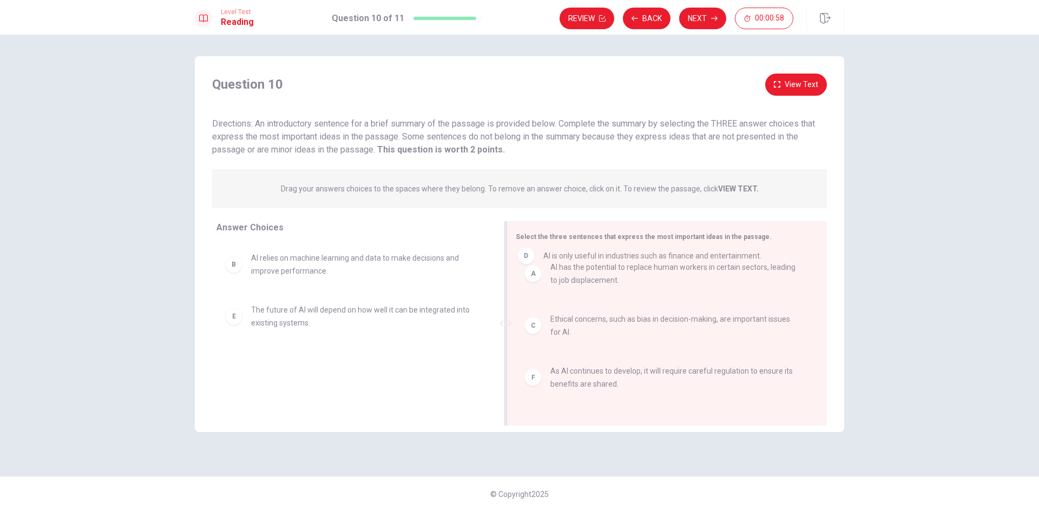
drag, startPoint x: 235, startPoint y: 319, endPoint x: 552, endPoint y: 263, distance: 321.5
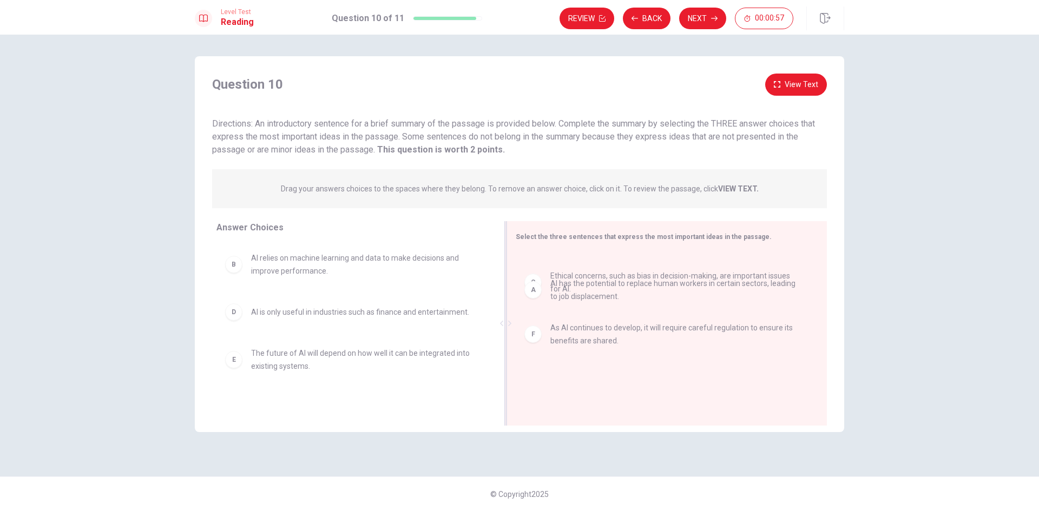
drag, startPoint x: 533, startPoint y: 281, endPoint x: 533, endPoint y: 303, distance: 21.6
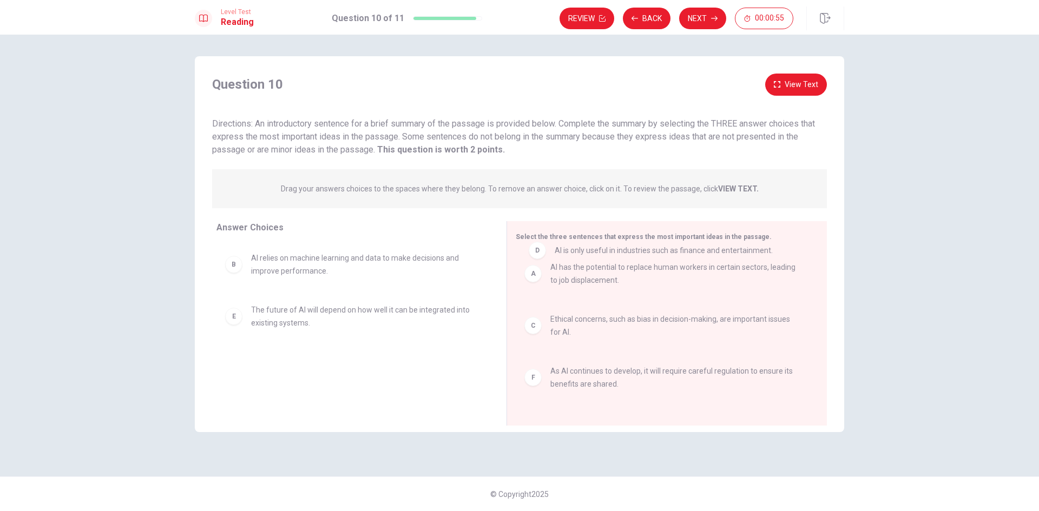
drag, startPoint x: 240, startPoint y: 325, endPoint x: 537, endPoint y: 272, distance: 301.9
drag, startPoint x: 239, startPoint y: 313, endPoint x: 566, endPoint y: 301, distance: 327.2
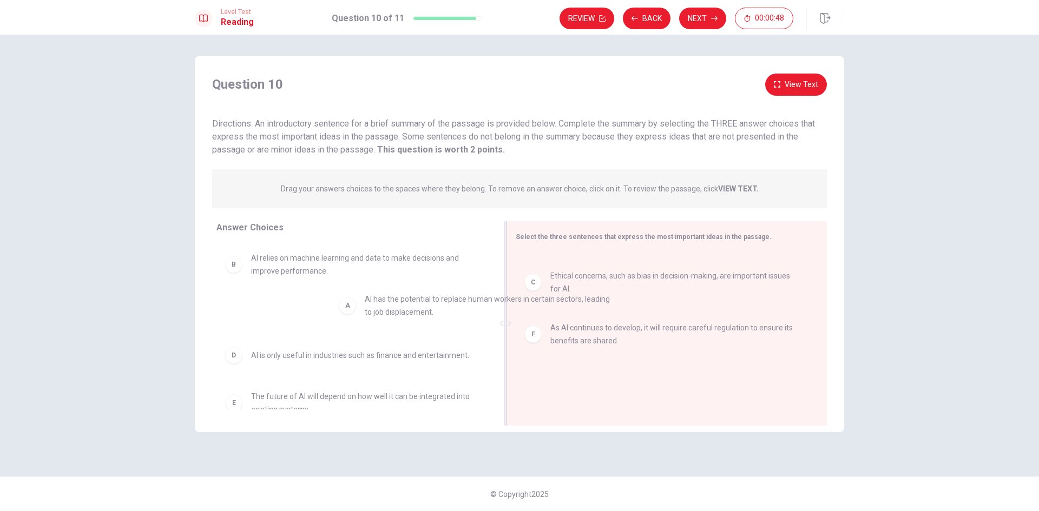
drag, startPoint x: 533, startPoint y: 277, endPoint x: 343, endPoint y: 311, distance: 192.5
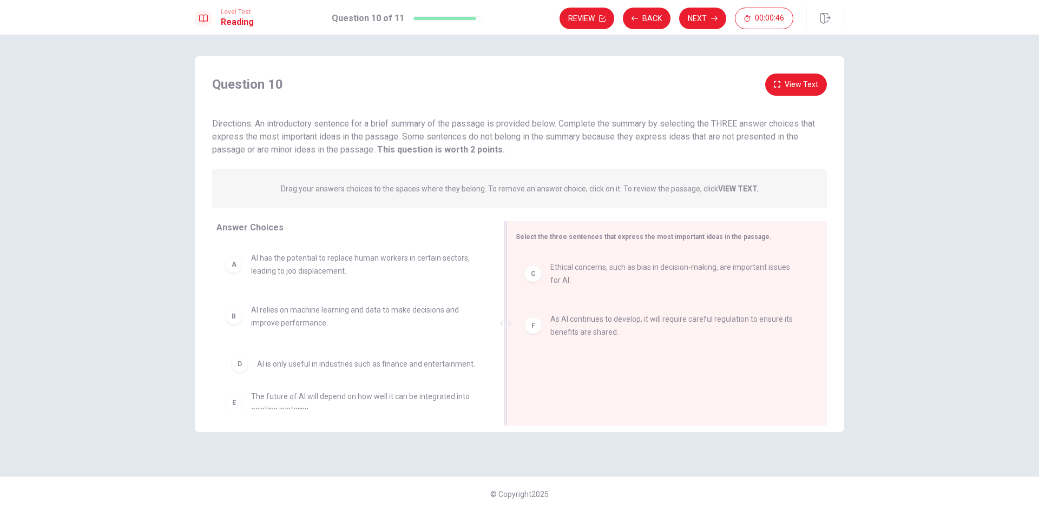
scroll to position [1, 0]
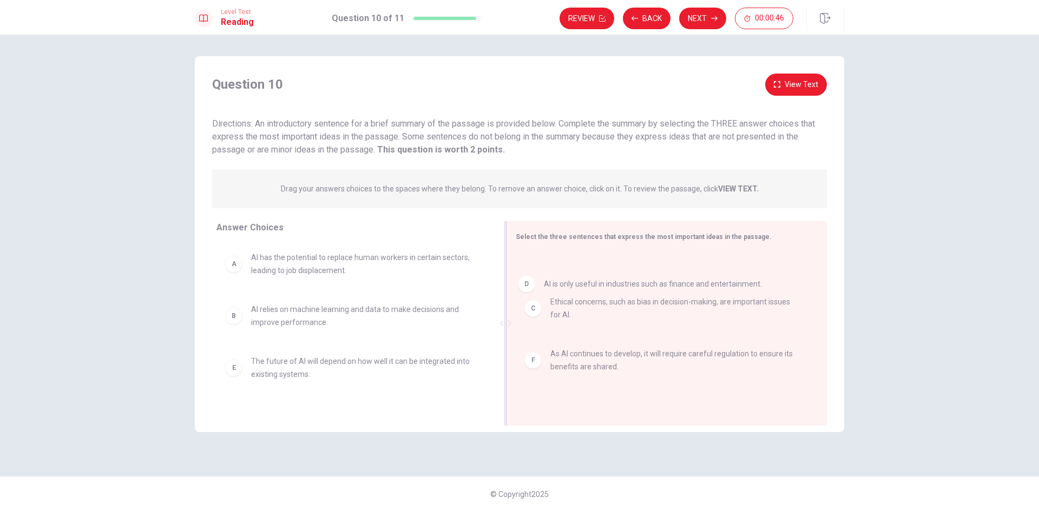
drag, startPoint x: 239, startPoint y: 373, endPoint x: 534, endPoint y: 297, distance: 304.6
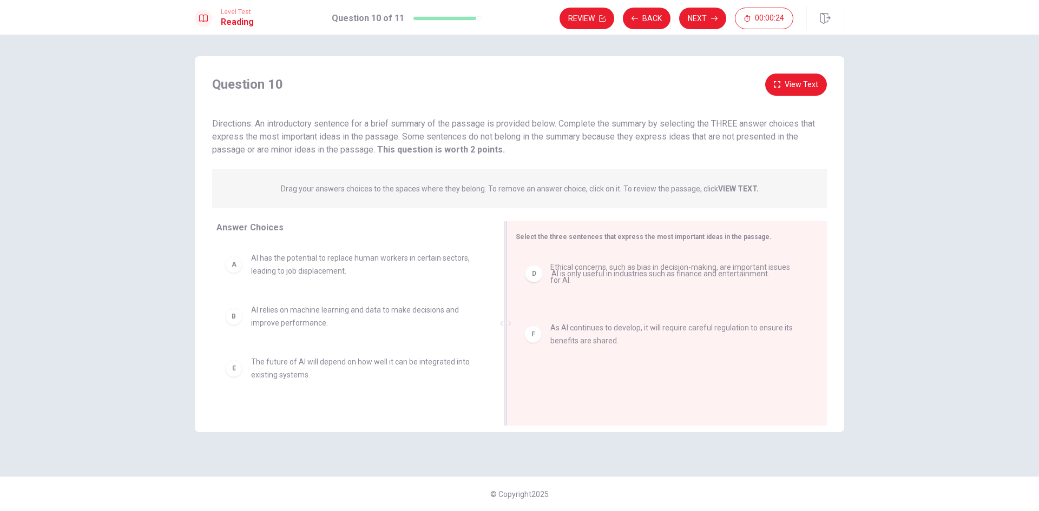
drag, startPoint x: 533, startPoint y: 324, endPoint x: 534, endPoint y: 272, distance: 52.0
drag, startPoint x: 534, startPoint y: 326, endPoint x: 363, endPoint y: 346, distance: 172.2
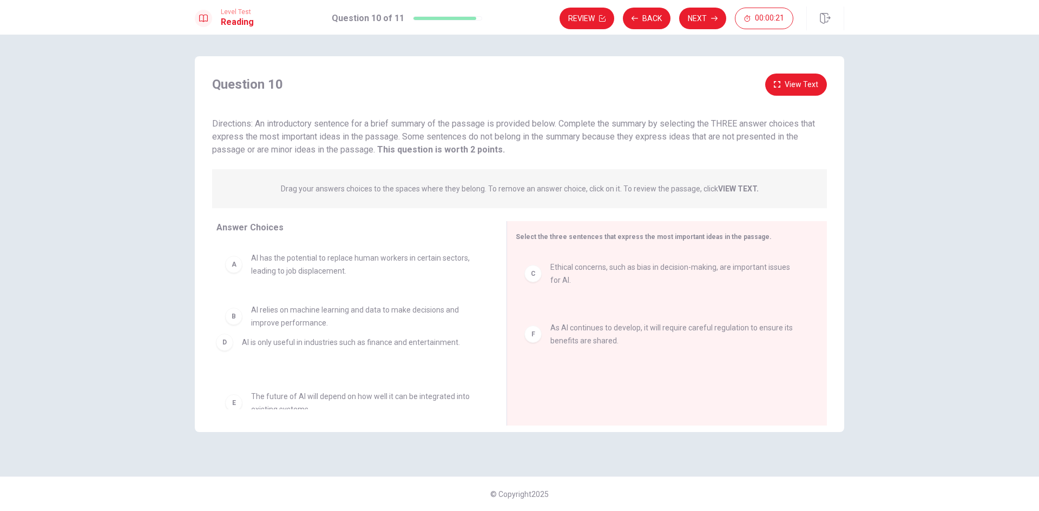
drag, startPoint x: 485, startPoint y: 326, endPoint x: 224, endPoint y: 344, distance: 261.5
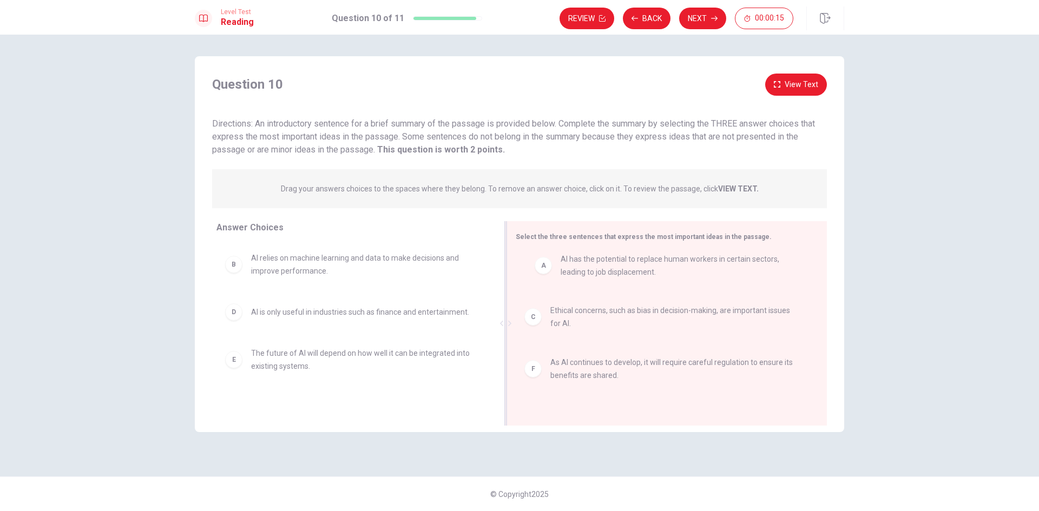
drag, startPoint x: 232, startPoint y: 263, endPoint x: 544, endPoint y: 265, distance: 312.8
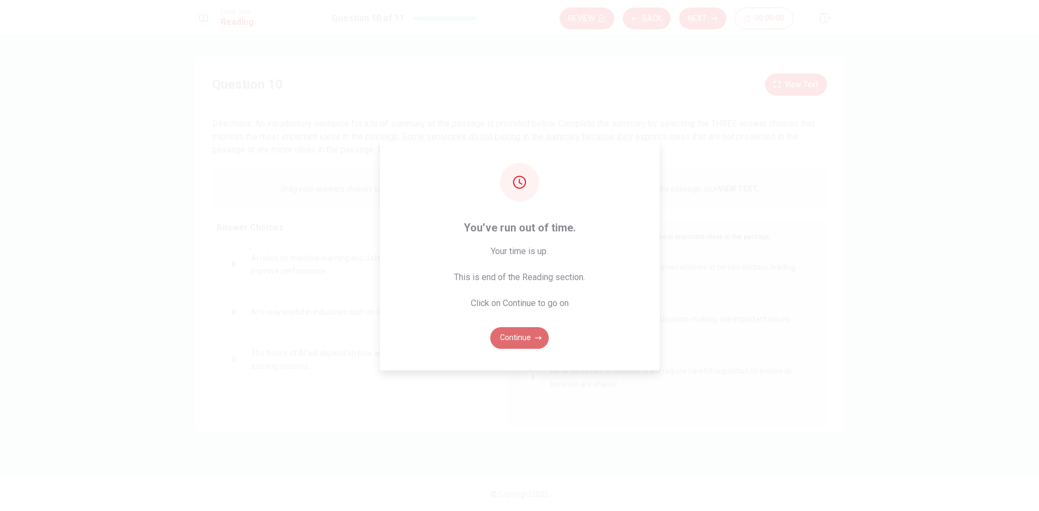
click at [513, 336] on button "Continue" at bounding box center [519, 338] width 58 height 22
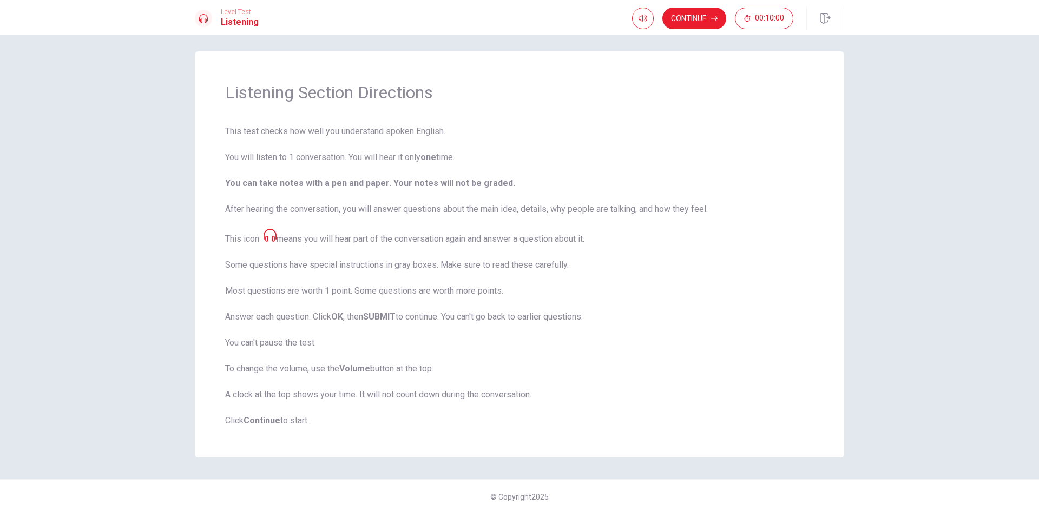
scroll to position [8, 0]
click at [644, 18] on icon "button" at bounding box center [643, 18] width 9 height 9
click at [648, 36] on span at bounding box center [642, 38] width 40 height 15
type input "1"
drag, startPoint x: 651, startPoint y: 37, endPoint x: 670, endPoint y: 38, distance: 19.0
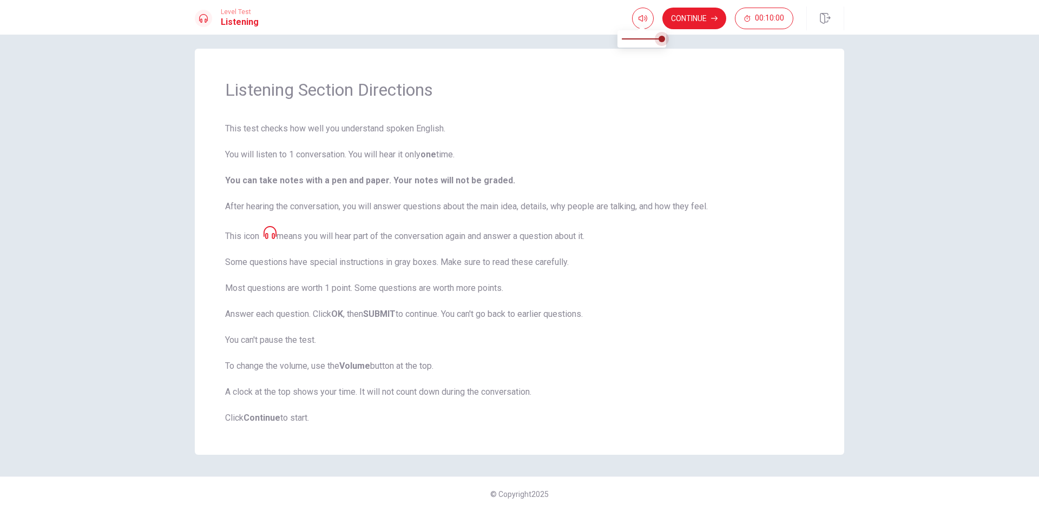
click at [665, 38] on span at bounding box center [662, 39] width 6 height 6
click at [645, 19] on icon "button" at bounding box center [643, 18] width 9 height 6
click at [662, 38] on span at bounding box center [662, 39] width 6 height 6
click at [692, 11] on button "Continue" at bounding box center [694, 19] width 64 height 22
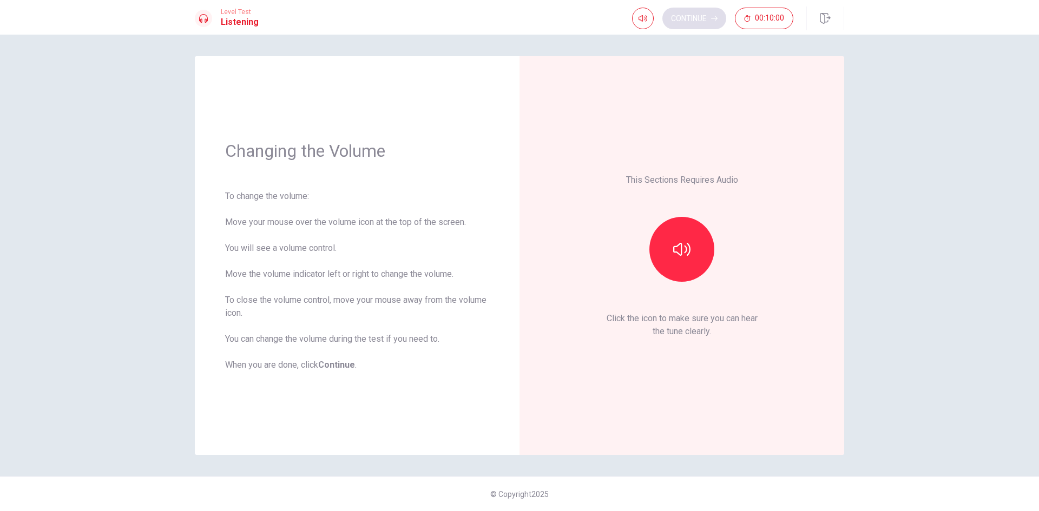
scroll to position [0, 0]
click at [686, 263] on button "button" at bounding box center [681, 249] width 65 height 65
click at [702, 18] on button "Continue" at bounding box center [694, 19] width 64 height 22
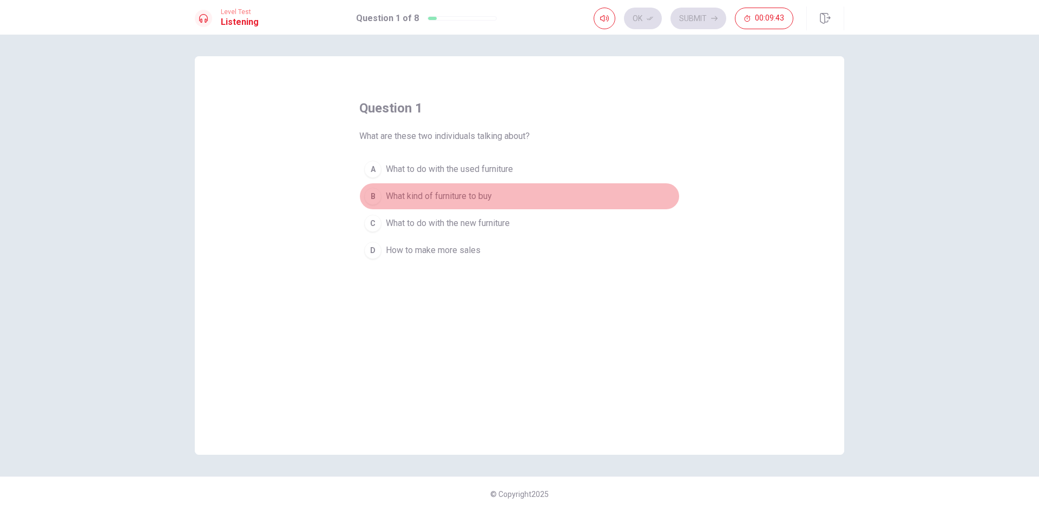
click at [375, 204] on div "B" at bounding box center [372, 196] width 17 height 17
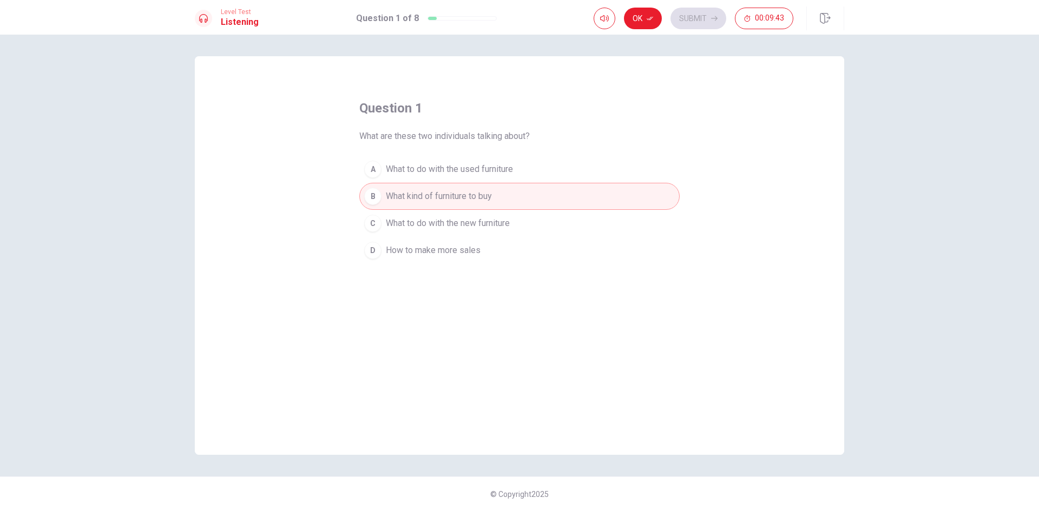
click at [371, 166] on div "A" at bounding box center [372, 169] width 17 height 17
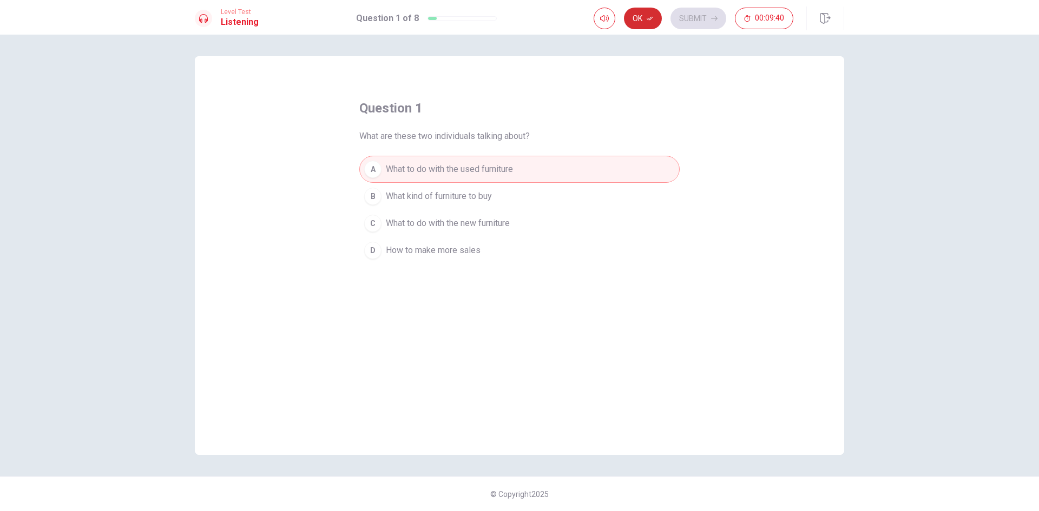
click at [647, 22] on button "Ok" at bounding box center [643, 19] width 38 height 22
click at [694, 20] on button "Submit" at bounding box center [699, 19] width 56 height 22
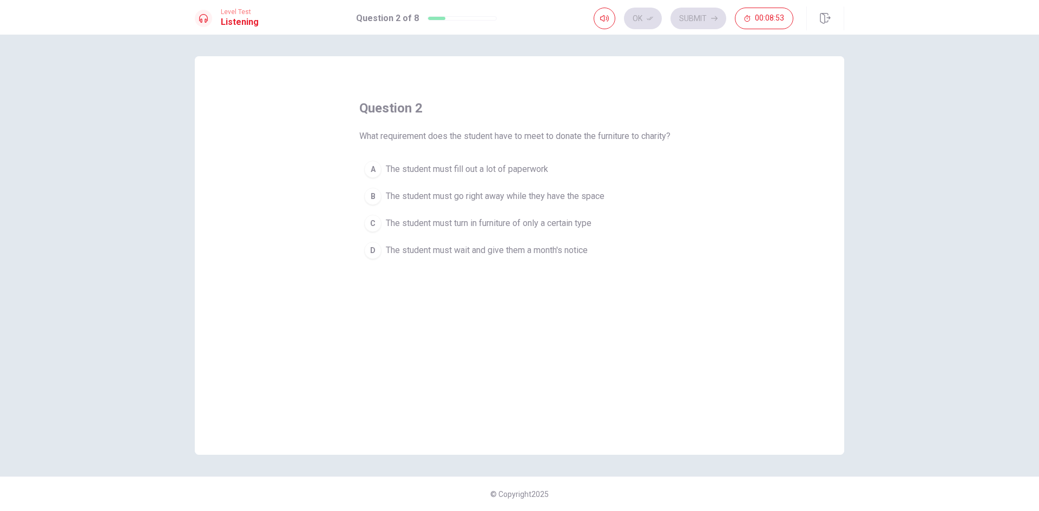
click at [370, 201] on div "B" at bounding box center [372, 196] width 17 height 17
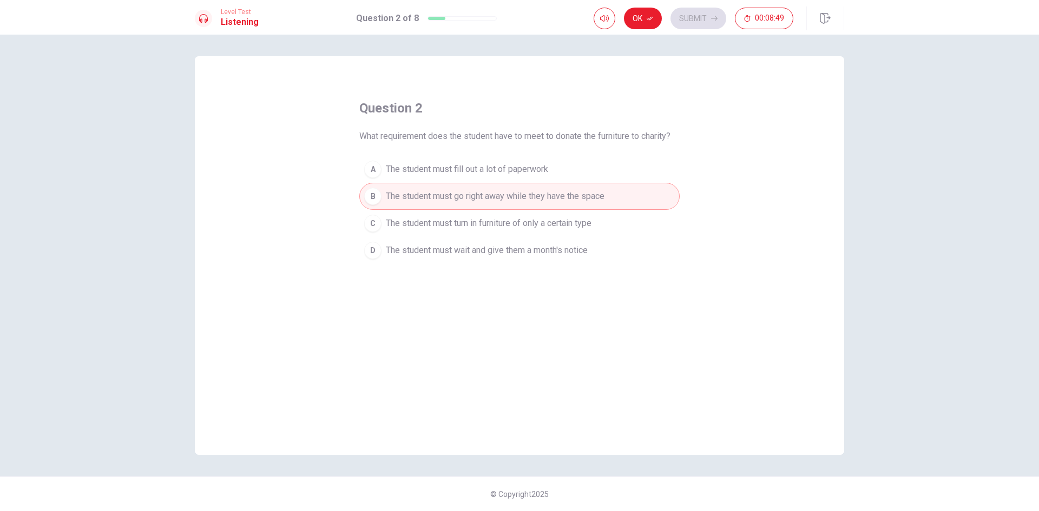
click at [385, 234] on button "C The student must turn in furniture of only a certain type" at bounding box center [519, 223] width 320 height 27
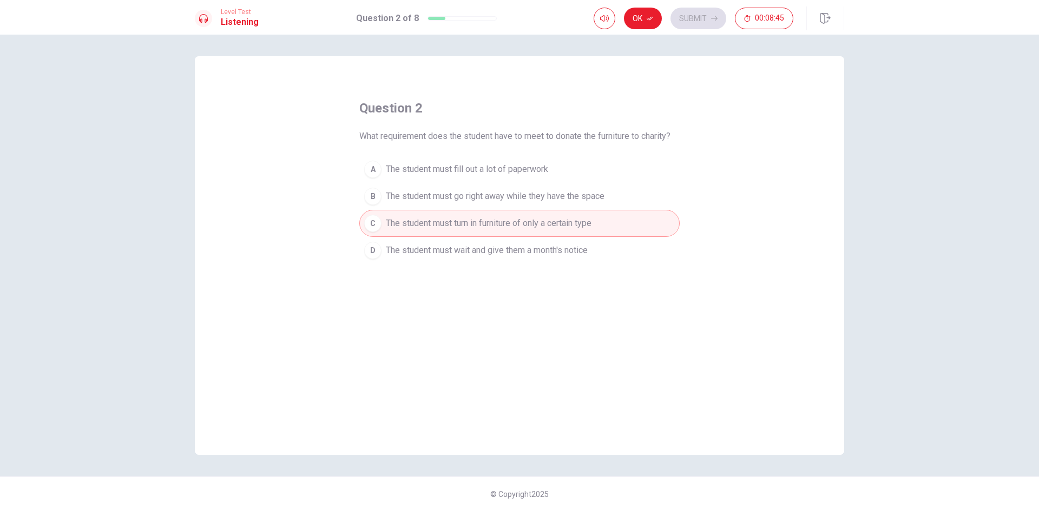
click at [376, 247] on div "D" at bounding box center [372, 250] width 17 height 17
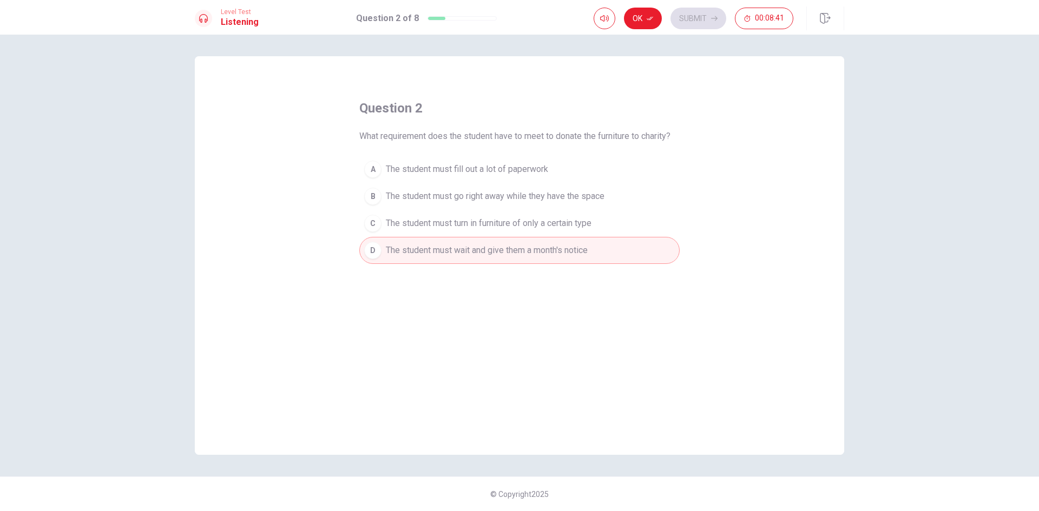
click at [504, 256] on span "The student must wait and give them a month's notice" at bounding box center [487, 250] width 202 height 13
click at [357, 246] on div "question 2 What requirement does the student have to meet to donate the furnitu…" at bounding box center [519, 255] width 649 height 399
click at [372, 251] on div "D" at bounding box center [372, 250] width 17 height 17
click at [689, 21] on div "Ok Submit 00:08:38" at bounding box center [694, 19] width 200 height 22
click at [641, 17] on button "Ok" at bounding box center [643, 19] width 38 height 22
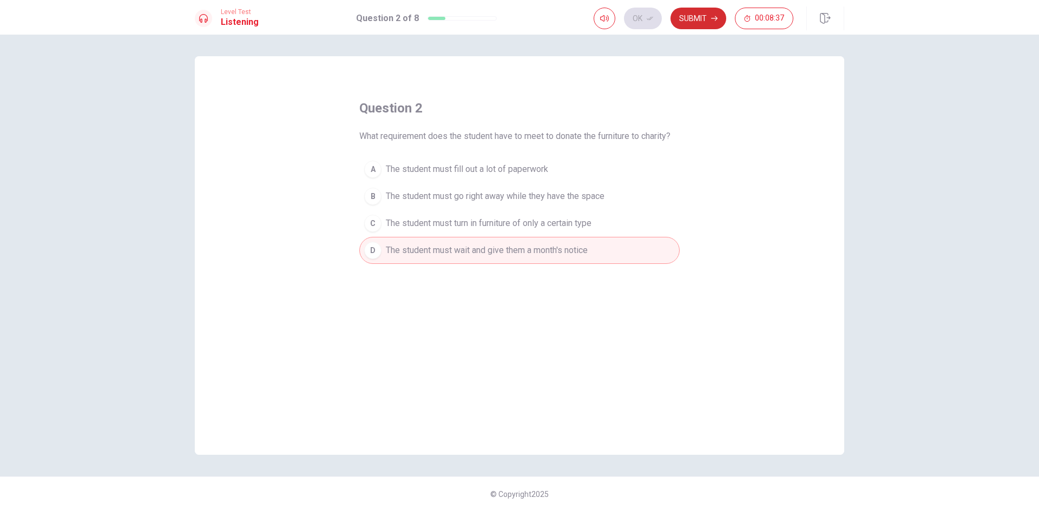
click at [691, 23] on button "Submit" at bounding box center [699, 19] width 56 height 22
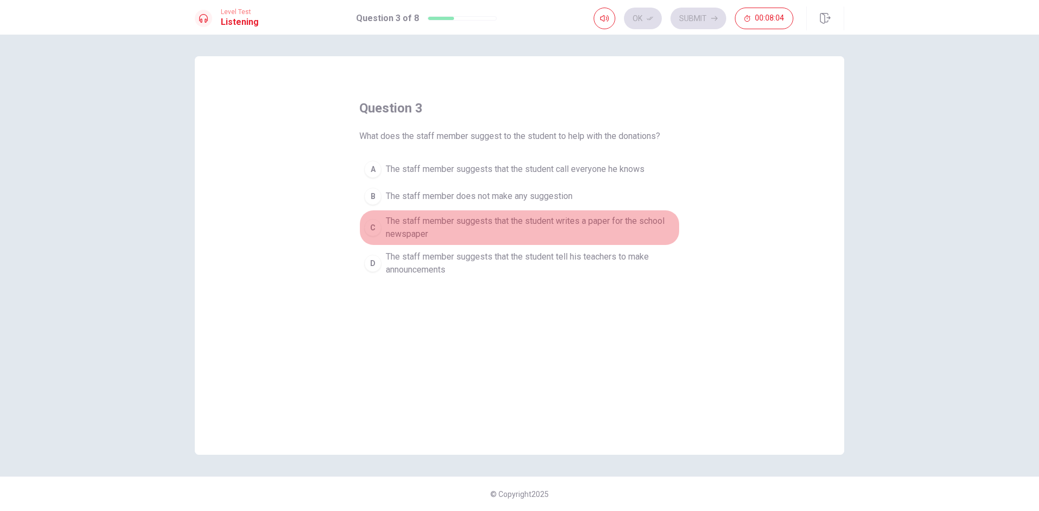
click at [369, 231] on div "C" at bounding box center [372, 227] width 17 height 17
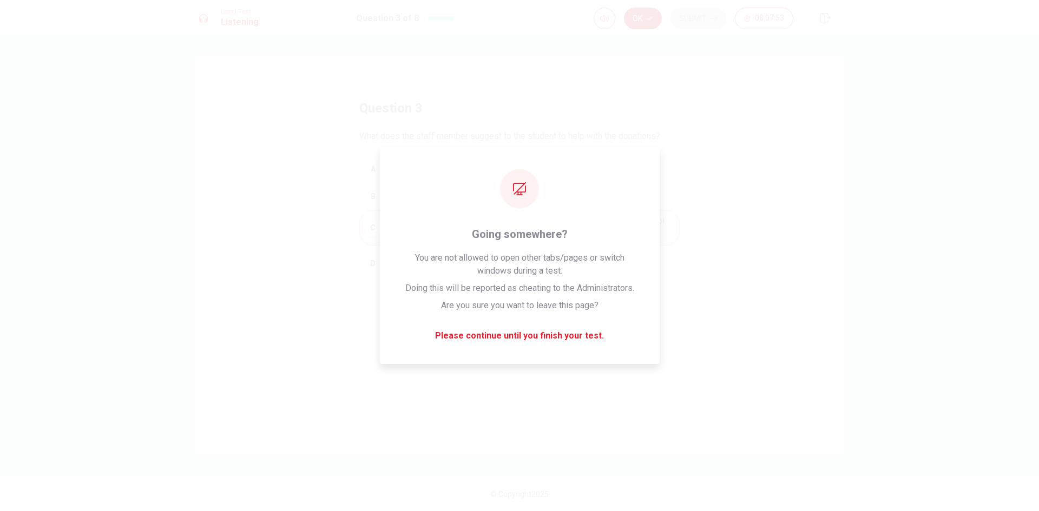
click at [648, 14] on button "Ok" at bounding box center [643, 19] width 38 height 22
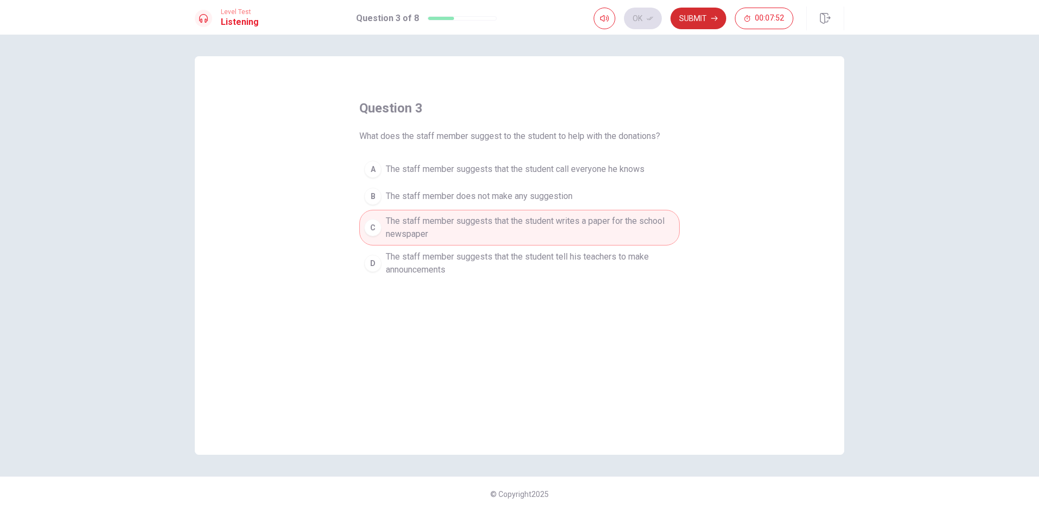
click at [693, 25] on button "Submit" at bounding box center [699, 19] width 56 height 22
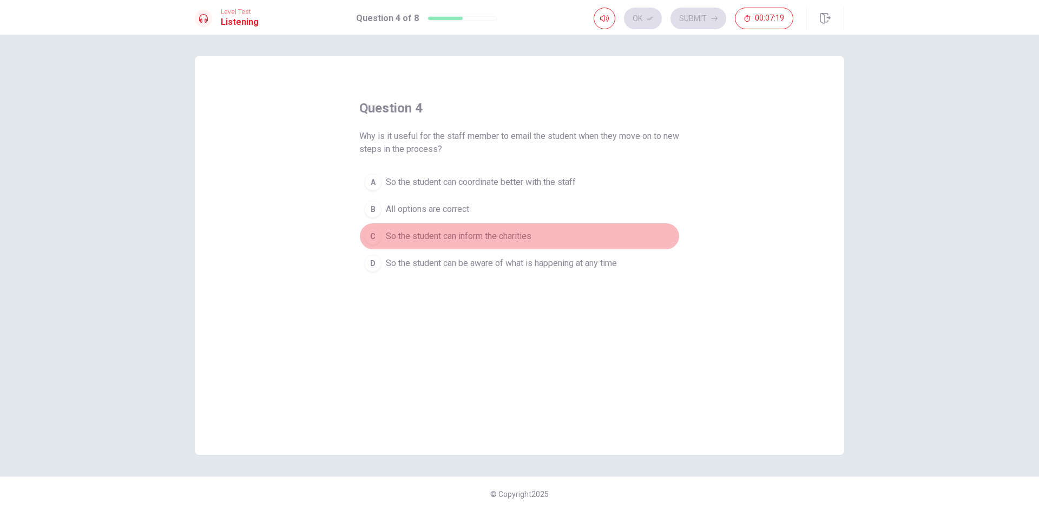
click at [372, 235] on div "C" at bounding box center [372, 236] width 17 height 17
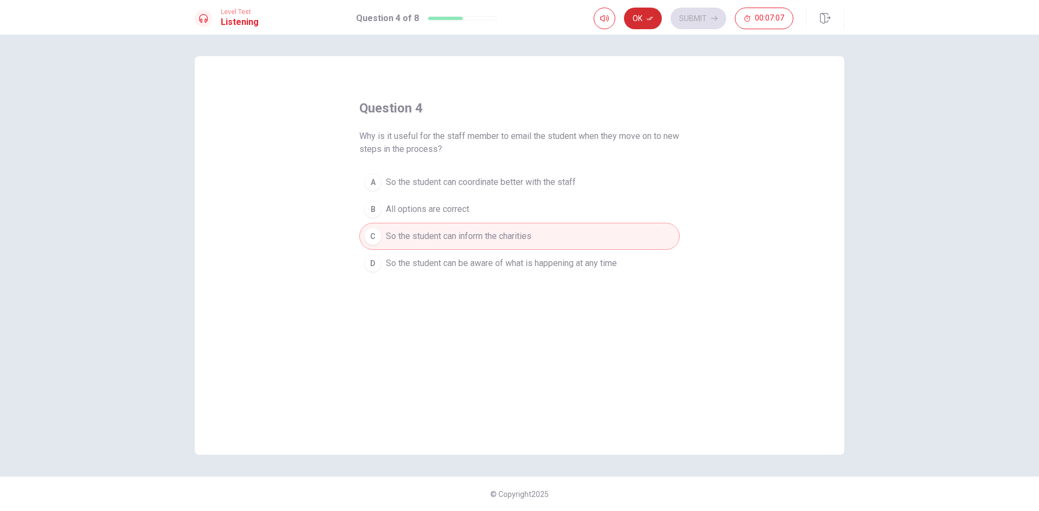
click at [652, 27] on button "Ok" at bounding box center [643, 19] width 38 height 22
click at [692, 21] on button "Submit" at bounding box center [699, 19] width 56 height 22
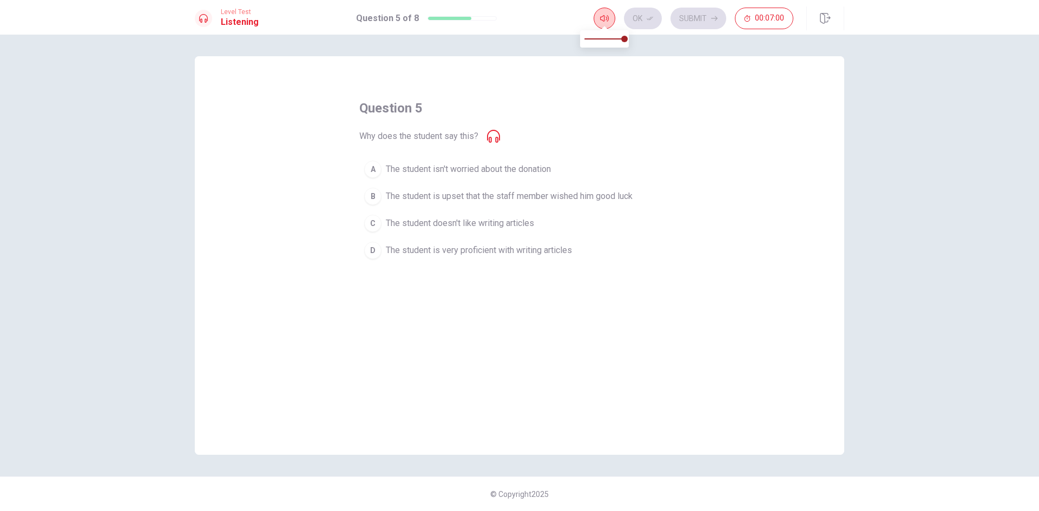
click at [606, 16] on icon "button" at bounding box center [604, 18] width 9 height 9
click at [504, 136] on div "question 5 Why does the student say this? A The student isn't worried about the…" at bounding box center [519, 182] width 320 height 165
click at [486, 140] on div "Why does the student say this?" at bounding box center [429, 136] width 141 height 13
click at [491, 140] on icon at bounding box center [493, 136] width 13 height 13
click at [500, 145] on div "question 5 Why does the student say this? A The student isn't worried about the…" at bounding box center [519, 182] width 320 height 165
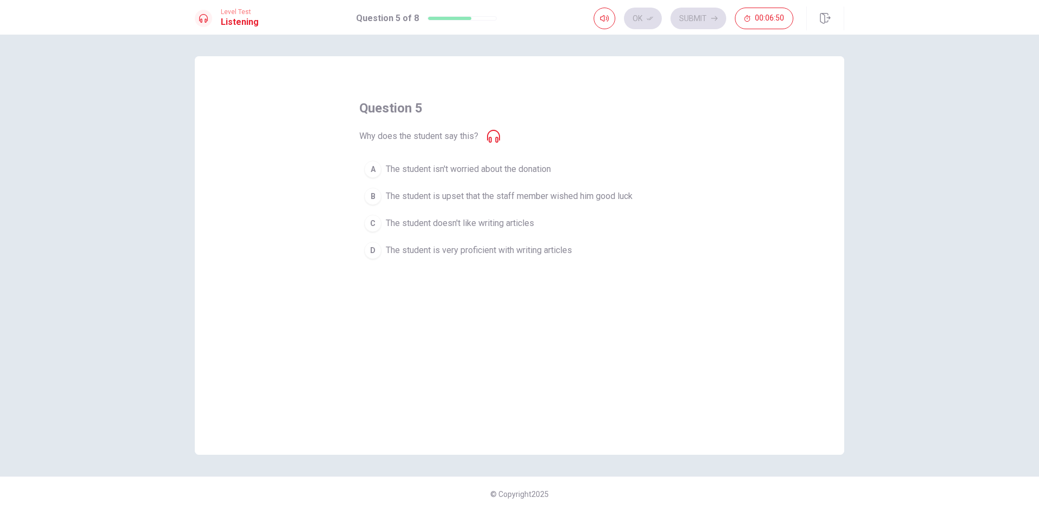
click at [496, 137] on icon at bounding box center [493, 136] width 13 height 13
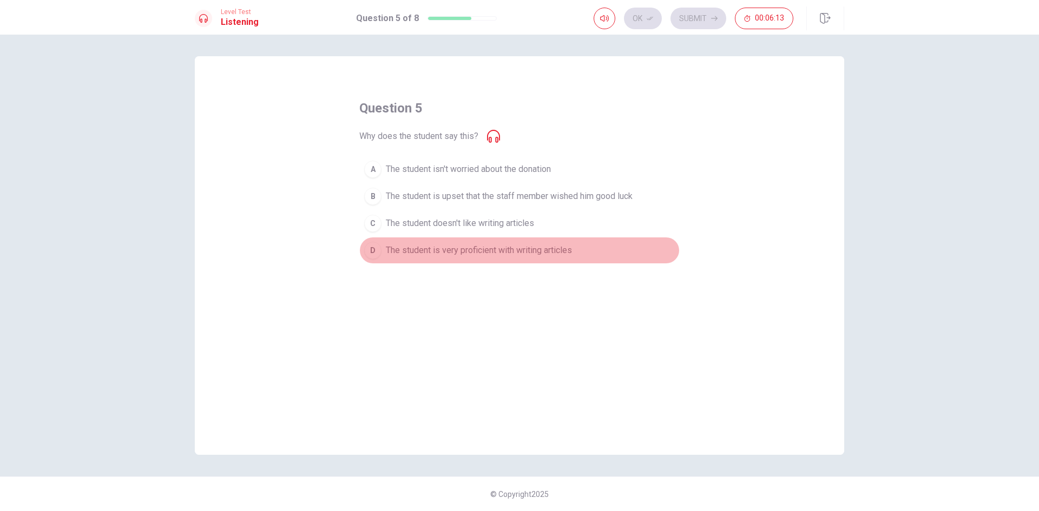
drag, startPoint x: 375, startPoint y: 250, endPoint x: 386, endPoint y: 247, distance: 11.6
click at [379, 248] on div "D" at bounding box center [372, 250] width 17 height 17
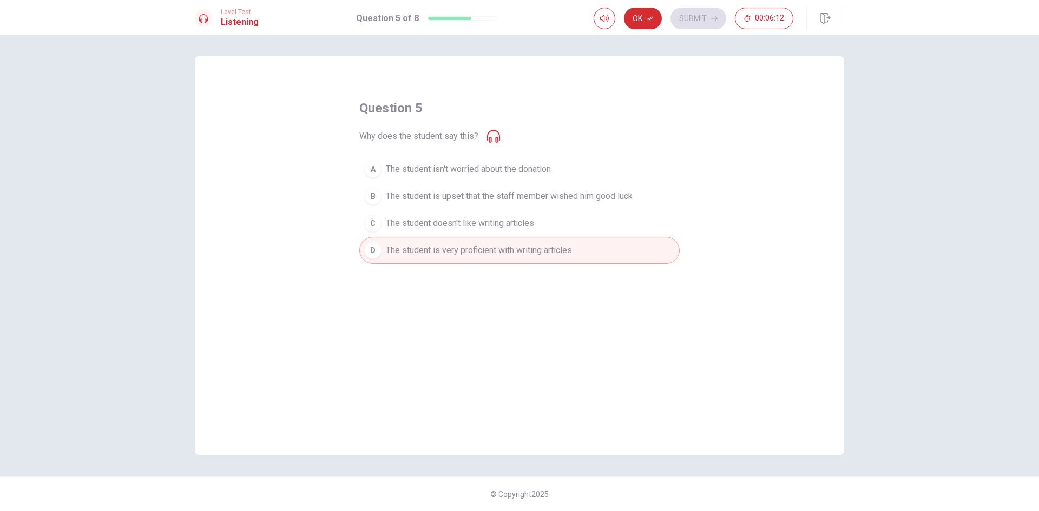
click at [637, 21] on button "Ok" at bounding box center [643, 19] width 38 height 22
click at [694, 23] on button "Submit" at bounding box center [699, 19] width 56 height 22
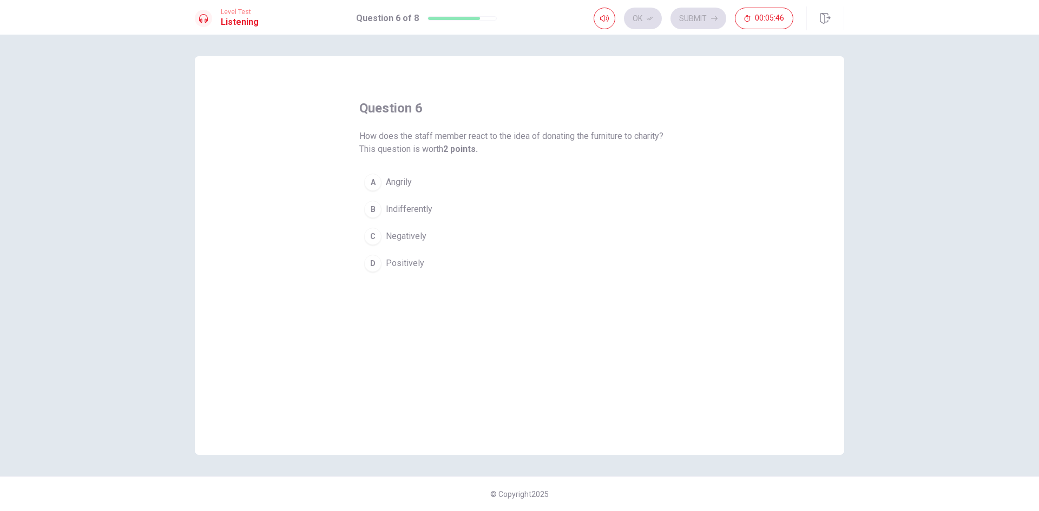
click at [375, 264] on div "D" at bounding box center [372, 263] width 17 height 17
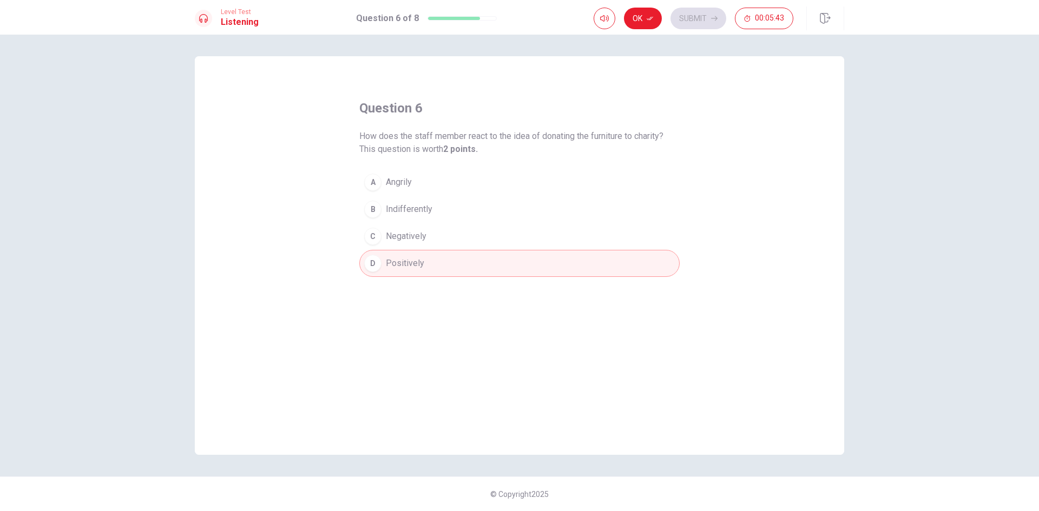
drag, startPoint x: 372, startPoint y: 203, endPoint x: 378, endPoint y: 203, distance: 6.0
click at [376, 203] on div "B" at bounding box center [372, 209] width 17 height 17
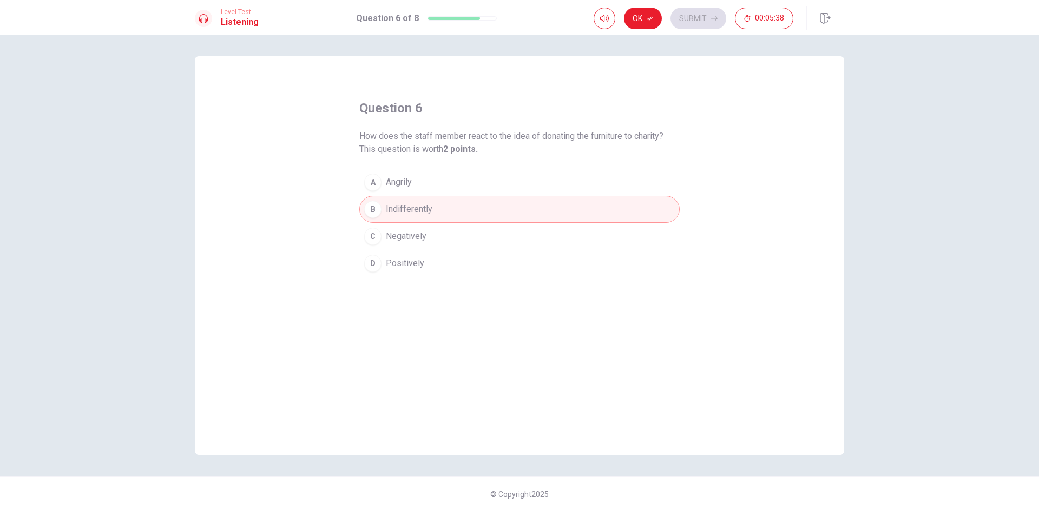
click at [369, 265] on div "D" at bounding box center [372, 263] width 17 height 17
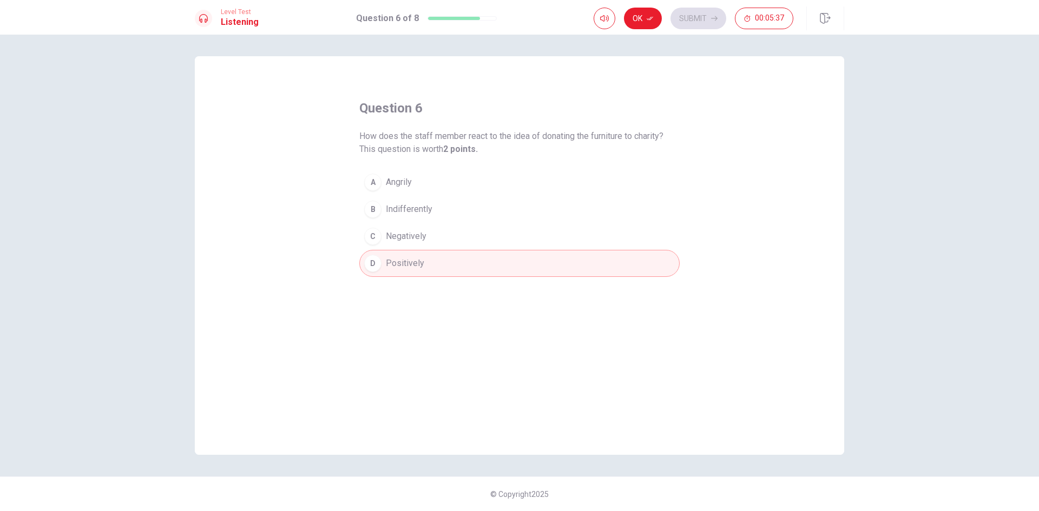
click at [376, 270] on div "D" at bounding box center [372, 263] width 17 height 17
click at [382, 236] on button "C Negatively" at bounding box center [519, 236] width 320 height 27
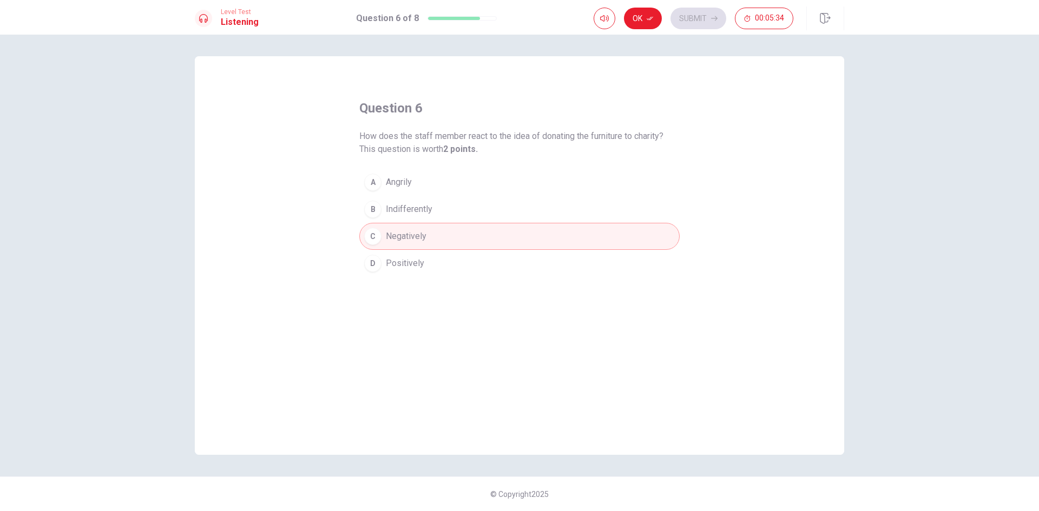
click at [379, 211] on div "B" at bounding box center [372, 209] width 17 height 17
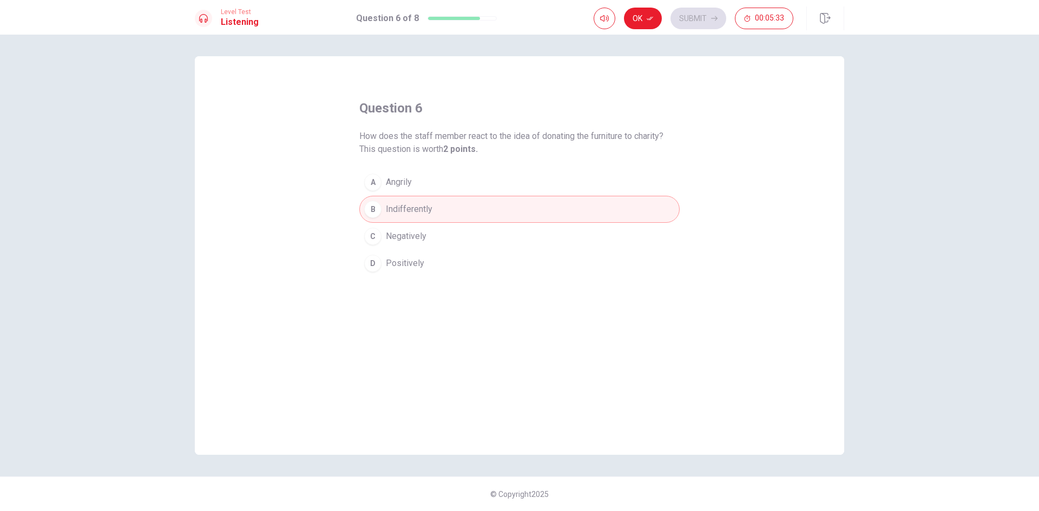
click at [377, 261] on div "D" at bounding box center [372, 263] width 17 height 17
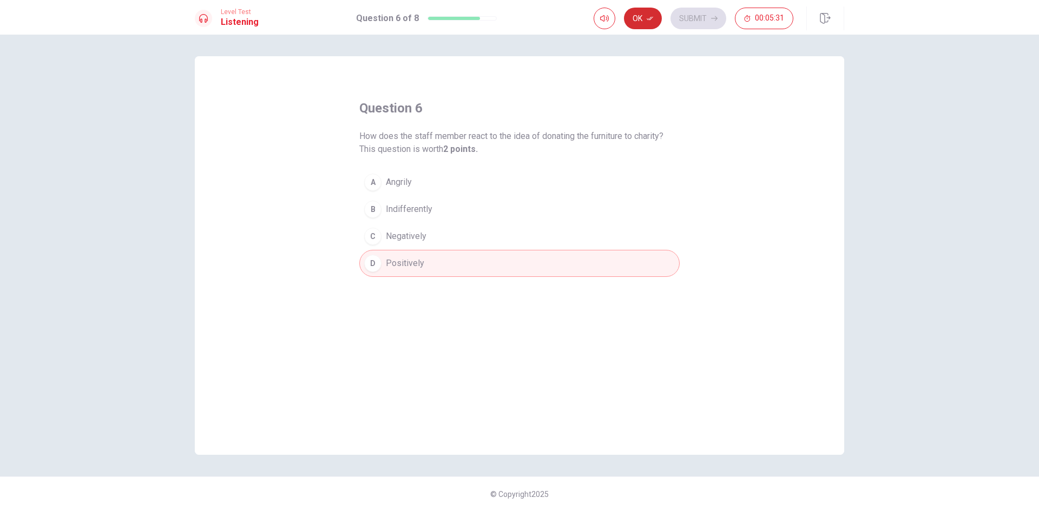
click at [639, 24] on button "Ok" at bounding box center [643, 19] width 38 height 22
click at [388, 222] on button "B Indifferently" at bounding box center [519, 209] width 320 height 27
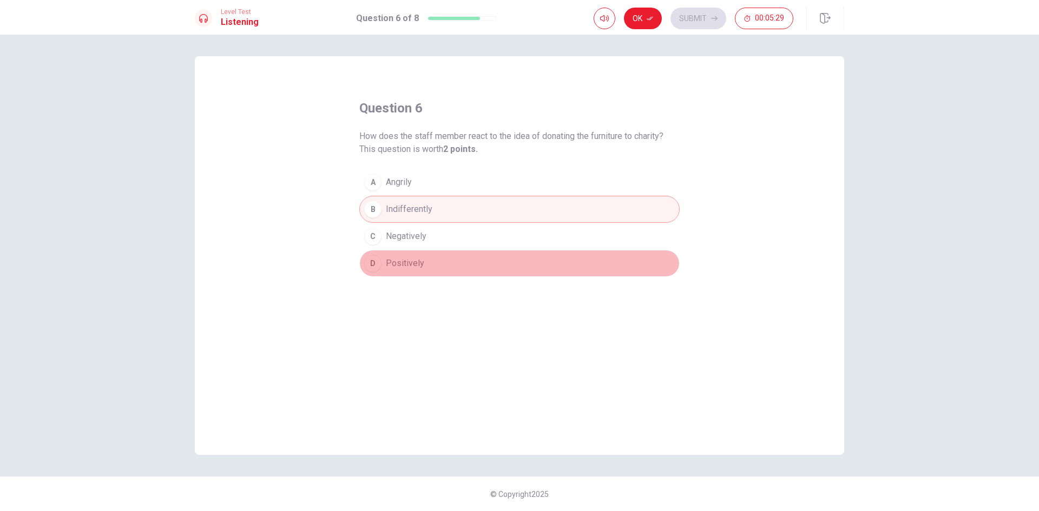
click at [382, 261] on button "D Positively" at bounding box center [519, 263] width 320 height 27
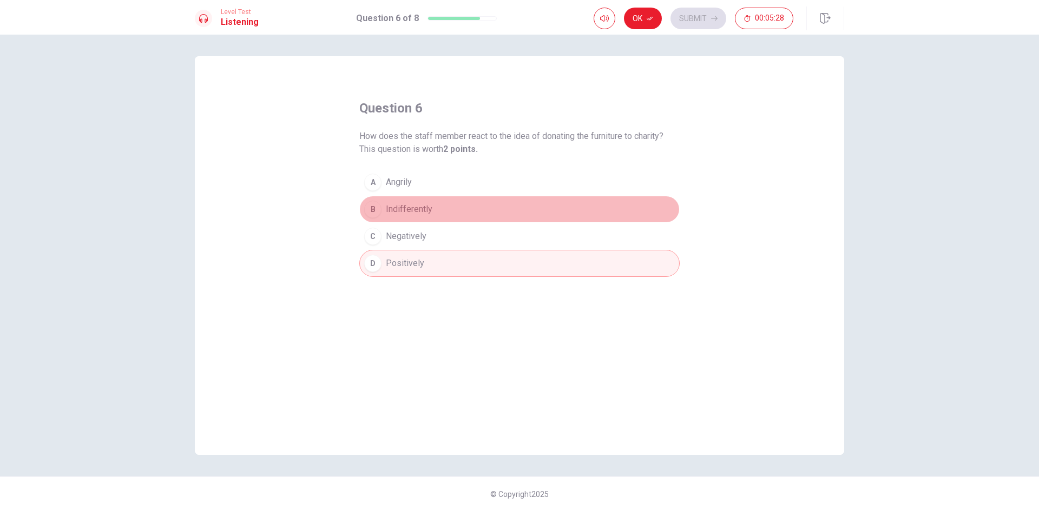
click at [387, 205] on span "Indifferently" at bounding box center [409, 209] width 47 height 13
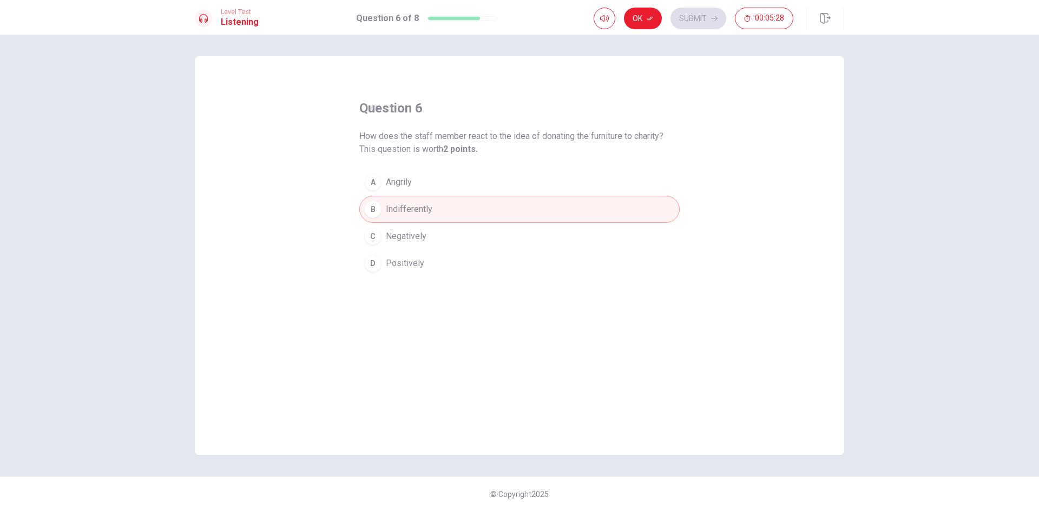
click at [379, 205] on div "B" at bounding box center [372, 209] width 17 height 17
click at [375, 268] on div "D" at bounding box center [372, 263] width 17 height 17
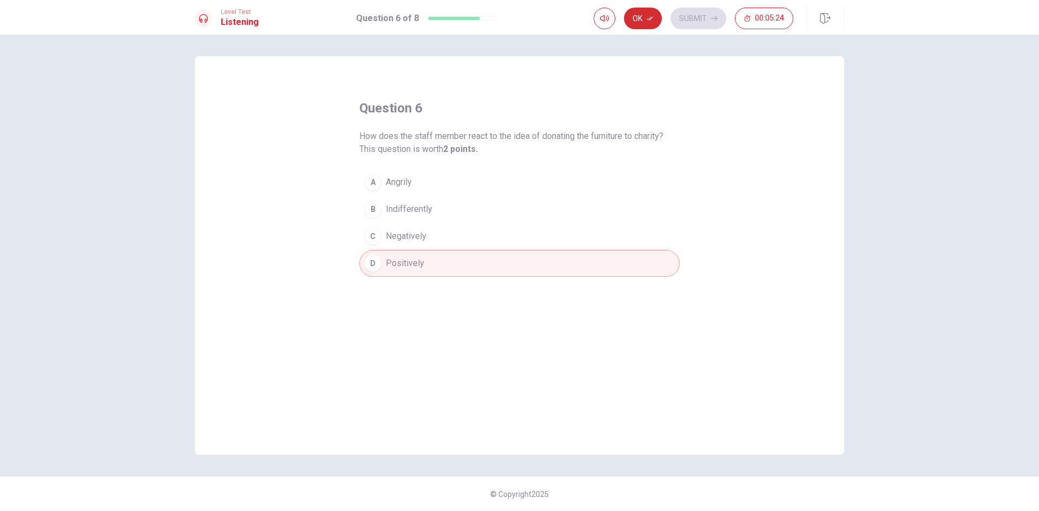
click at [651, 18] on icon "button" at bounding box center [650, 19] width 6 height 4
click at [684, 17] on button "Submit" at bounding box center [699, 19] width 56 height 22
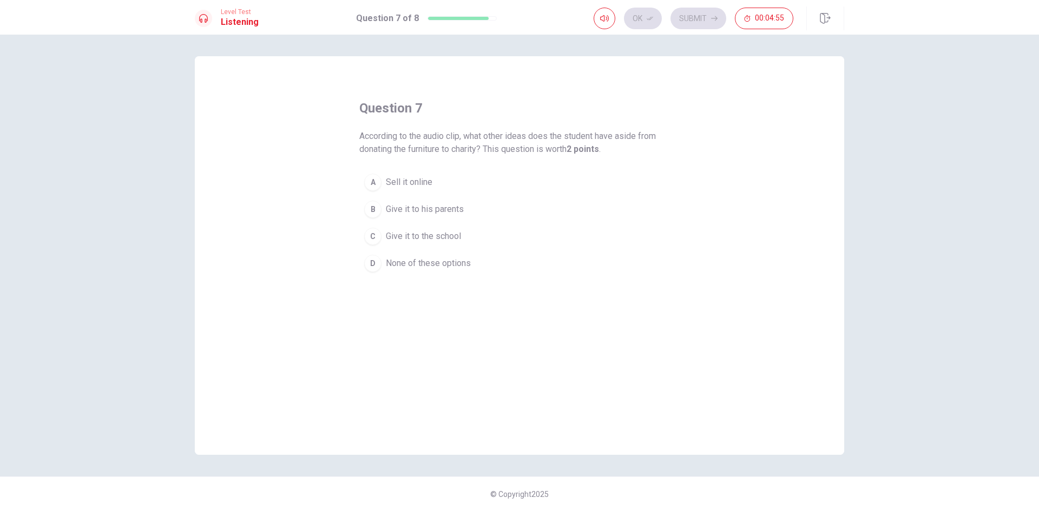
drag, startPoint x: 359, startPoint y: 152, endPoint x: 415, endPoint y: 153, distance: 56.3
click at [415, 153] on div "question 7 According to the audio clip, what other ideas does the student have …" at bounding box center [519, 255] width 649 height 399
click at [372, 235] on div "C" at bounding box center [372, 236] width 17 height 17
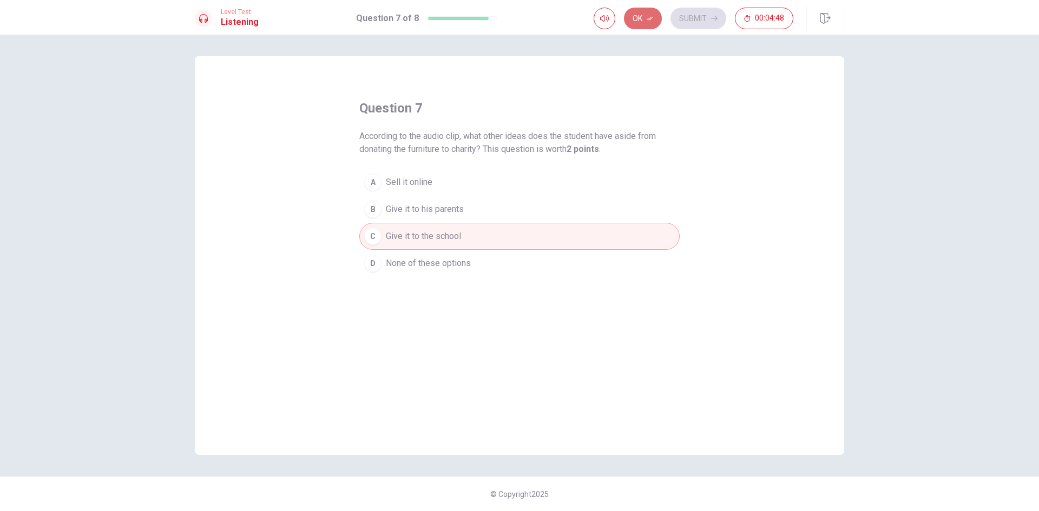
click at [651, 18] on icon "button" at bounding box center [650, 19] width 6 height 4
click at [699, 19] on button "Submit" at bounding box center [699, 19] width 56 height 22
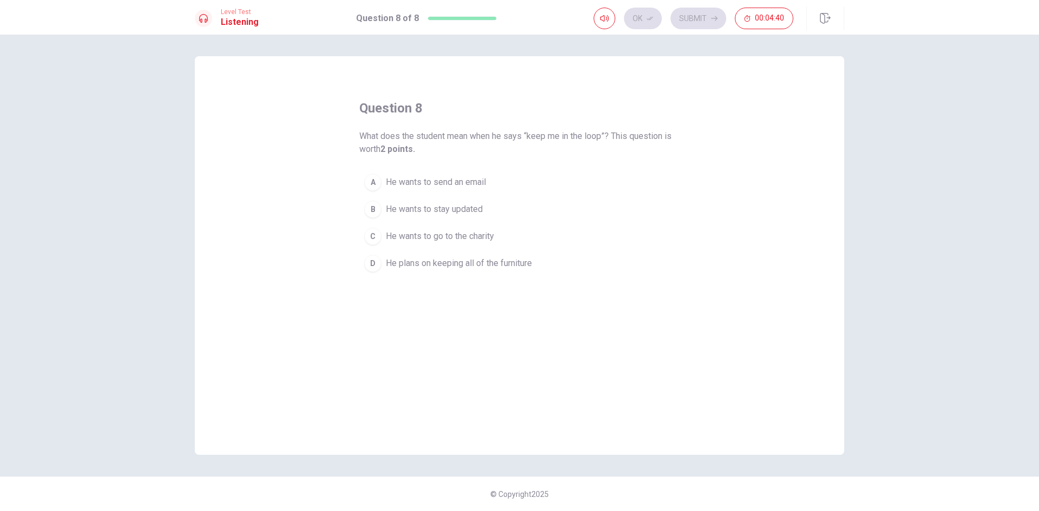
drag, startPoint x: 300, startPoint y: 185, endPoint x: 351, endPoint y: 262, distance: 92.6
click at [454, 189] on button "A He wants to send an email" at bounding box center [519, 182] width 320 height 27
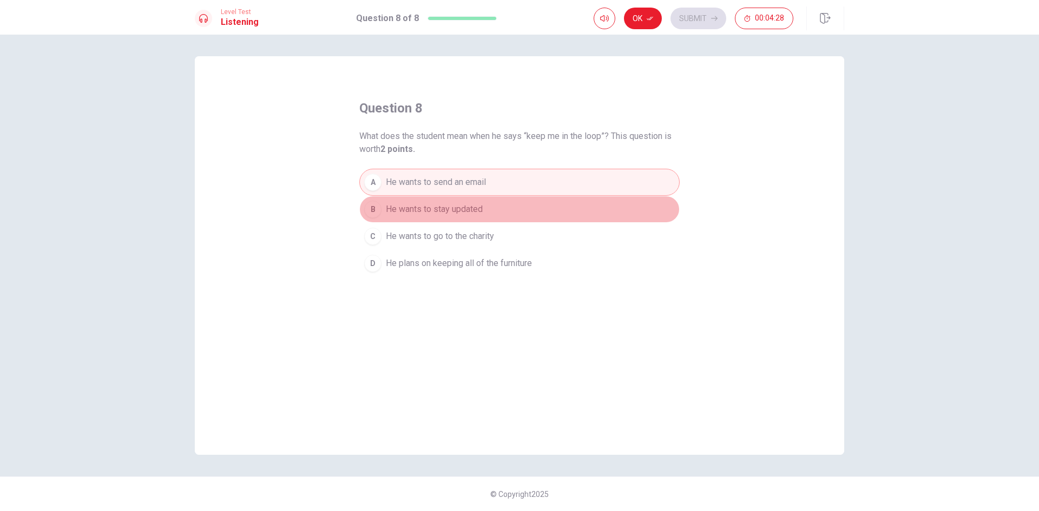
click at [430, 214] on span "He wants to stay updated" at bounding box center [434, 209] width 97 height 13
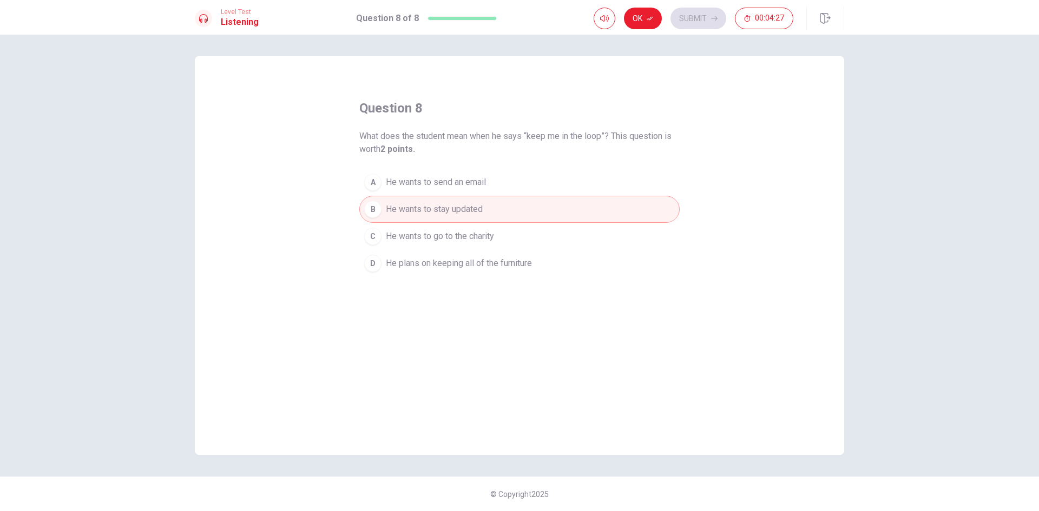
click at [666, 280] on div "question 8 What does the student mean when he says “keep me in the loop”? This …" at bounding box center [519, 255] width 649 height 399
click at [422, 242] on span "He wants to go to the charity" at bounding box center [440, 236] width 108 height 13
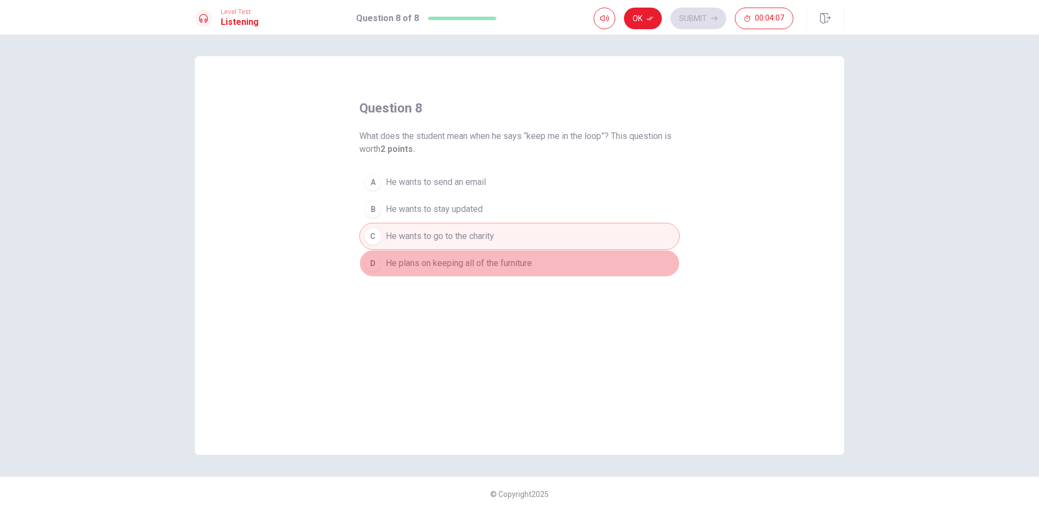
click at [426, 258] on span "He plans on keeping all of the furniture" at bounding box center [459, 263] width 146 height 13
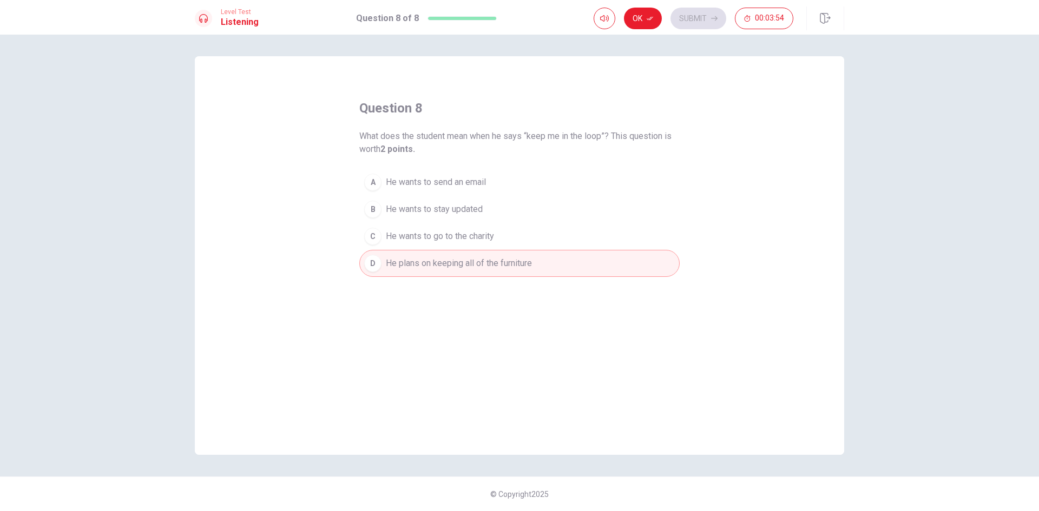
click at [413, 238] on span "He wants to go to the charity" at bounding box center [440, 236] width 108 height 13
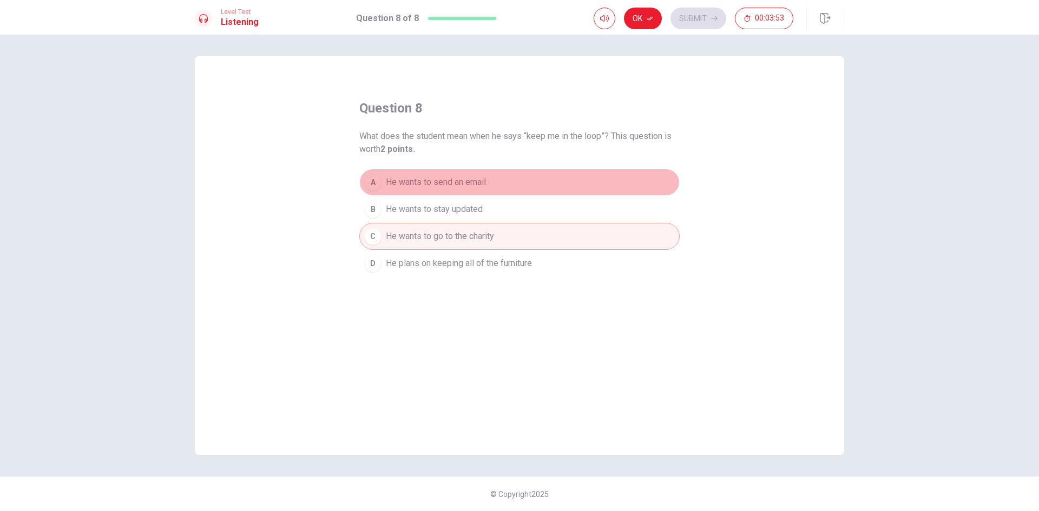
click at [516, 194] on button "A He wants to send an email" at bounding box center [519, 182] width 320 height 27
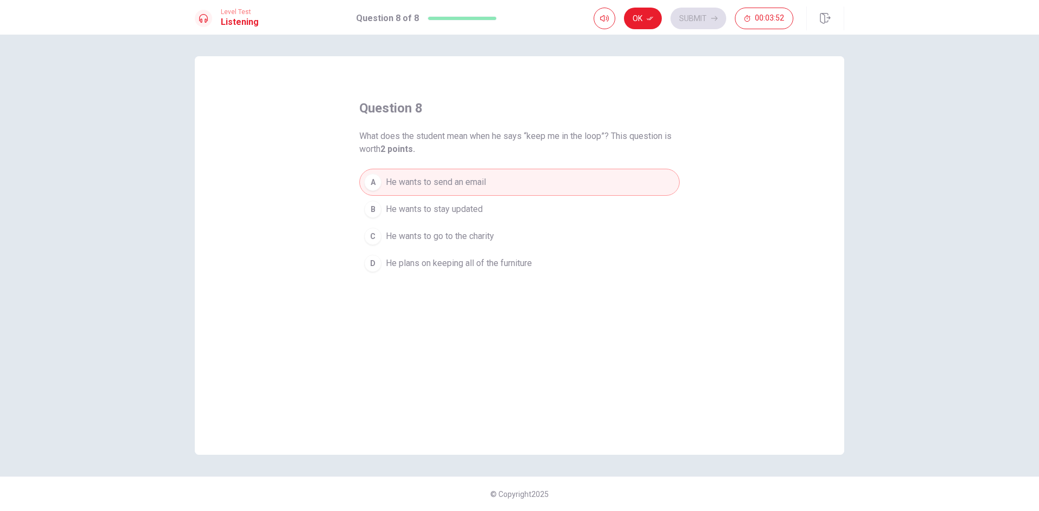
click at [472, 203] on span "He wants to stay updated" at bounding box center [434, 209] width 97 height 13
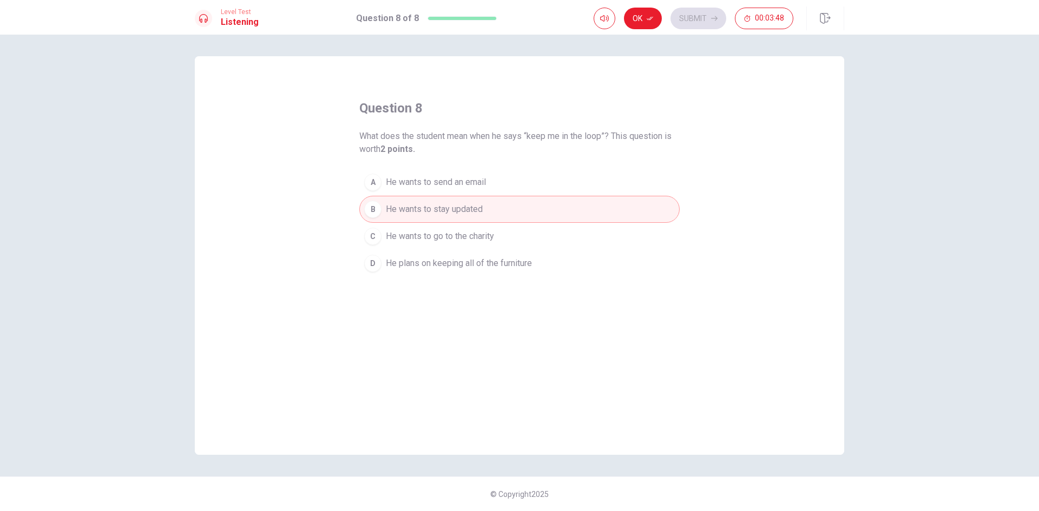
click at [425, 185] on span "He wants to send an email" at bounding box center [436, 182] width 100 height 13
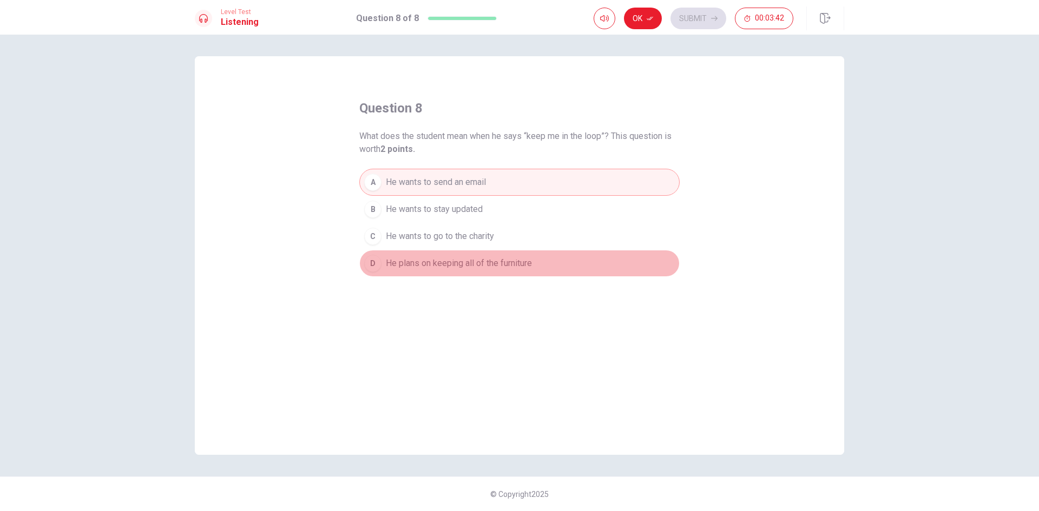
click at [454, 270] on span "He plans on keeping all of the furniture" at bounding box center [459, 263] width 146 height 13
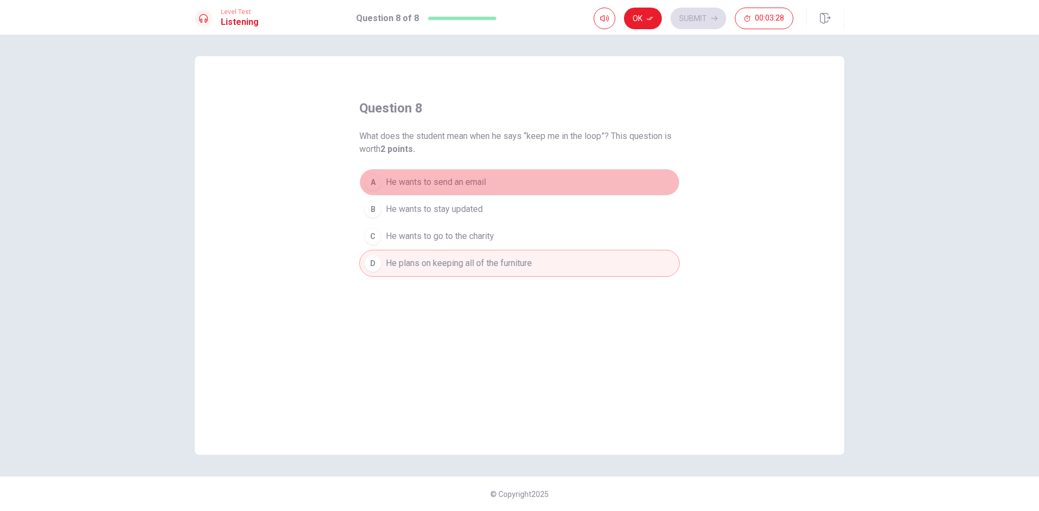
click at [441, 182] on span "He wants to send an email" at bounding box center [436, 182] width 100 height 13
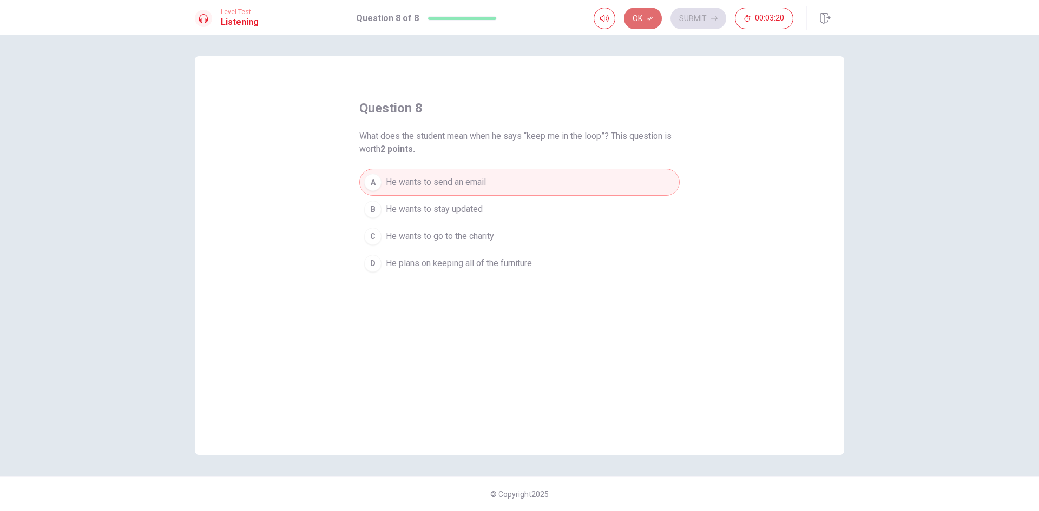
click at [647, 17] on icon "button" at bounding box center [650, 18] width 6 height 6
click at [691, 27] on button "Submit" at bounding box center [699, 19] width 56 height 22
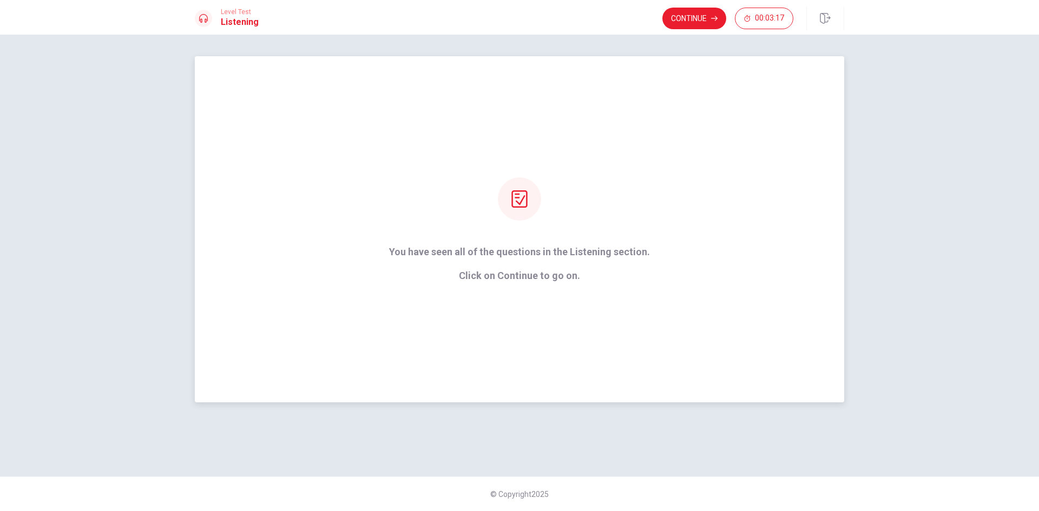
click at [515, 206] on icon at bounding box center [519, 199] width 17 height 17
click at [541, 276] on p "Click on Continue to go on." at bounding box center [519, 276] width 261 height 11
click at [520, 204] on icon at bounding box center [519, 199] width 16 height 17
click at [696, 13] on button "Continue" at bounding box center [694, 19] width 64 height 22
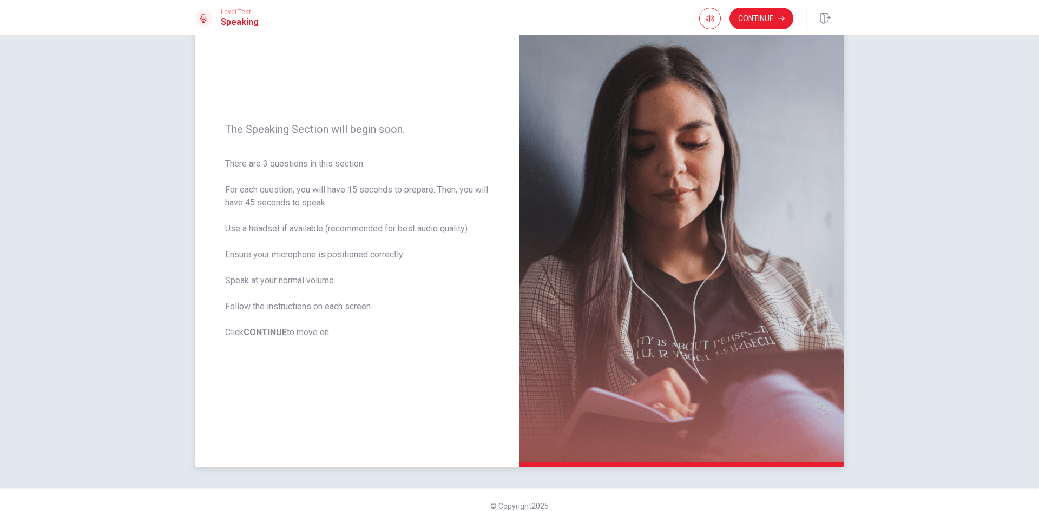
scroll to position [73, 0]
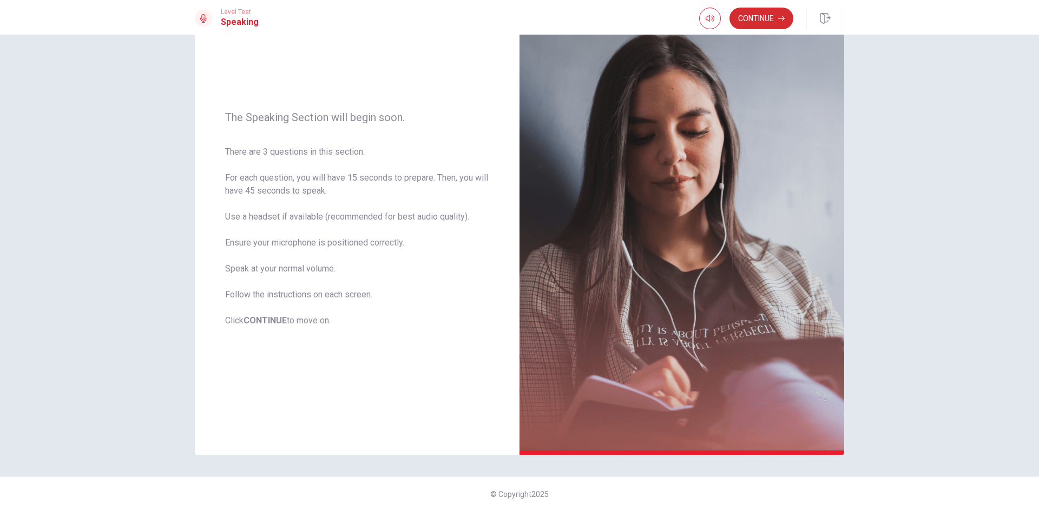
click at [739, 21] on button "Continue" at bounding box center [762, 19] width 64 height 22
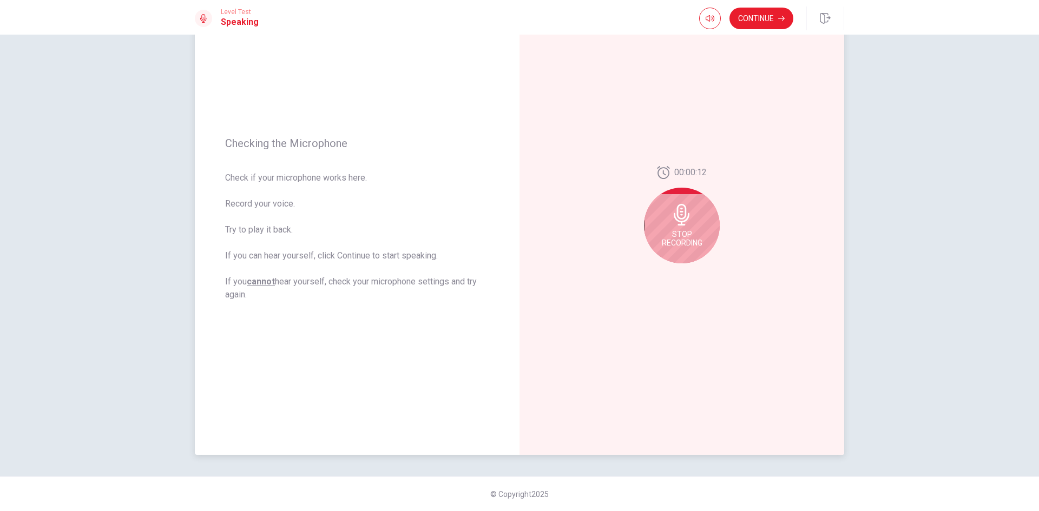
drag, startPoint x: 682, startPoint y: 238, endPoint x: 678, endPoint y: 376, distance: 138.1
click at [678, 376] on div "00:00:12 Stop Recording" at bounding box center [682, 219] width 325 height 472
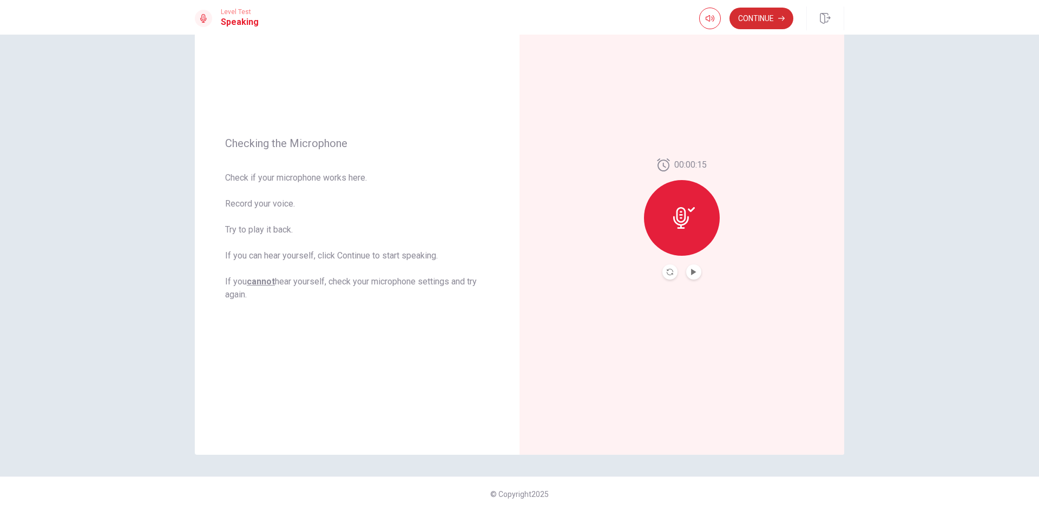
click at [771, 11] on button "Continue" at bounding box center [762, 19] width 64 height 22
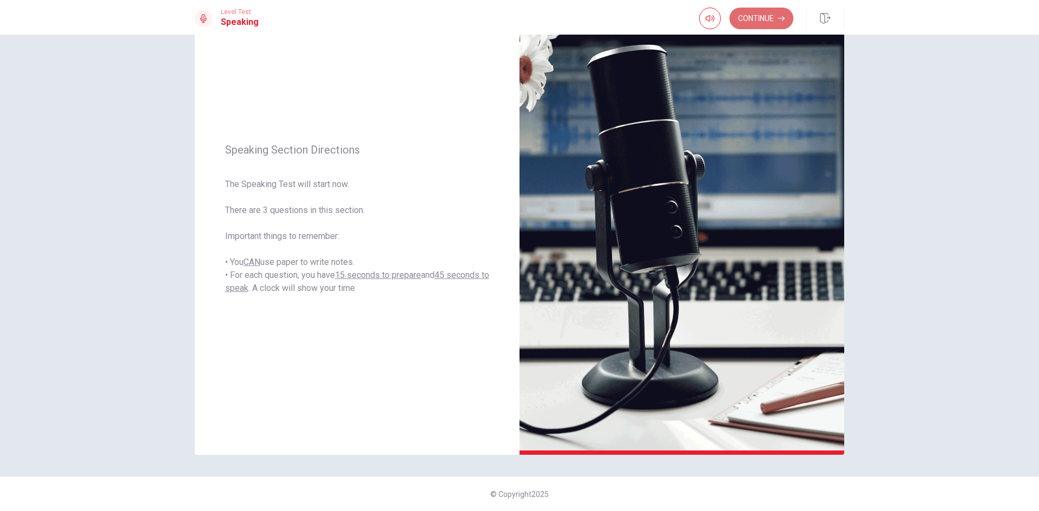
click at [762, 16] on button "Continue" at bounding box center [762, 19] width 64 height 22
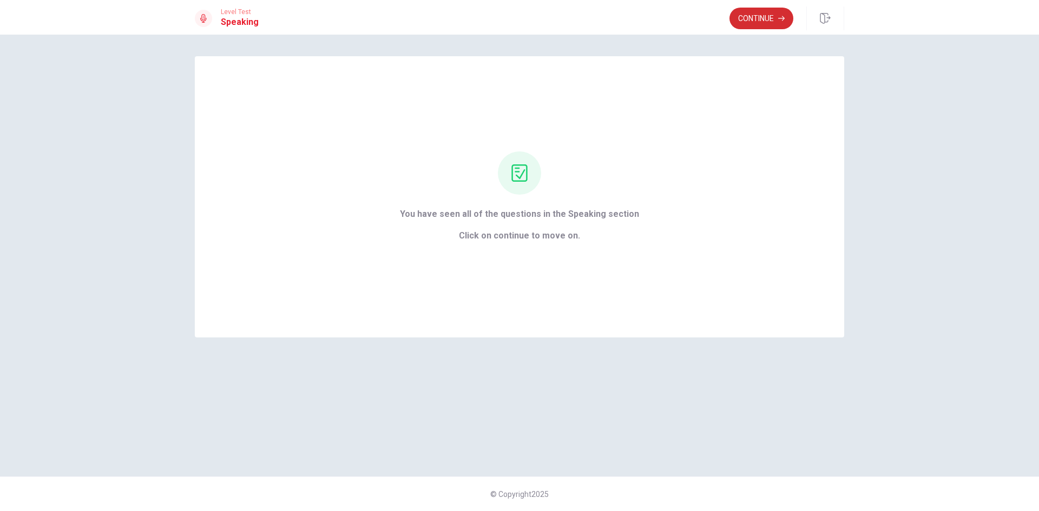
click at [761, 18] on button "Continue" at bounding box center [762, 19] width 64 height 22
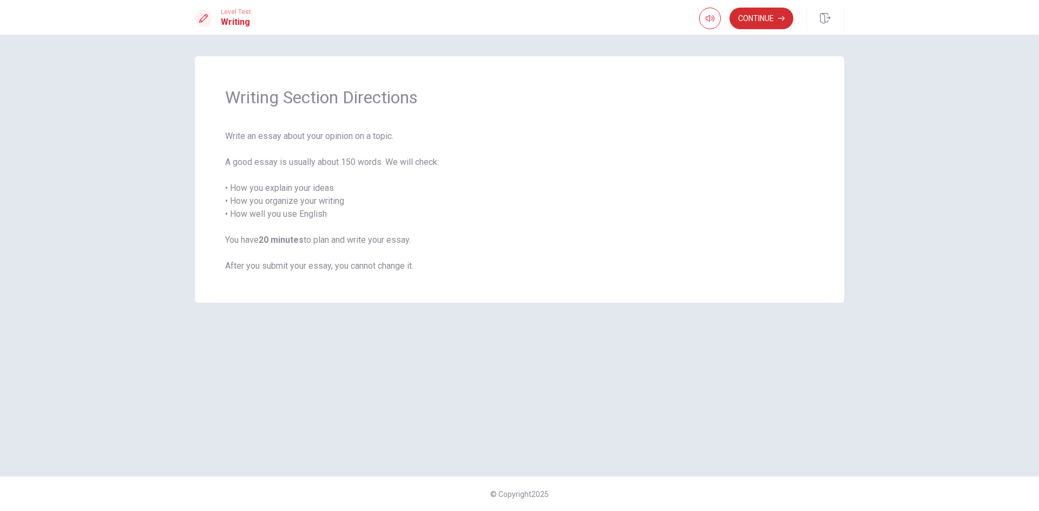
click at [758, 26] on button "Continue" at bounding box center [762, 19] width 64 height 22
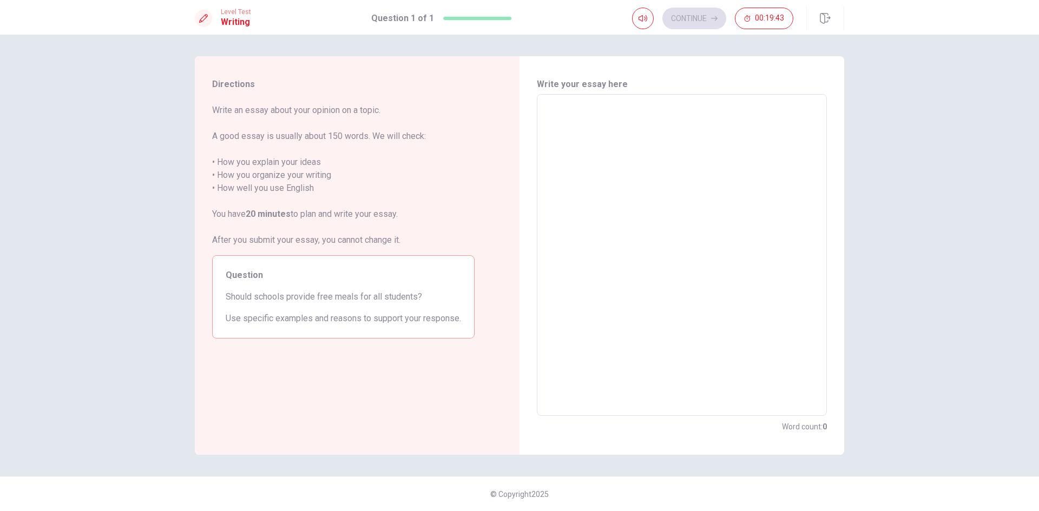
drag, startPoint x: 226, startPoint y: 294, endPoint x: 247, endPoint y: 296, distance: 21.2
click at [247, 296] on span "Should schools provide free meals for all students?" at bounding box center [343, 297] width 235 height 13
click at [271, 300] on span "Should schools provide free meals for all students?" at bounding box center [343, 297] width 235 height 13
click at [310, 300] on span "Should schools provide free meals for all students?" at bounding box center [343, 297] width 235 height 13
click at [647, 135] on textarea at bounding box center [681, 255] width 275 height 304
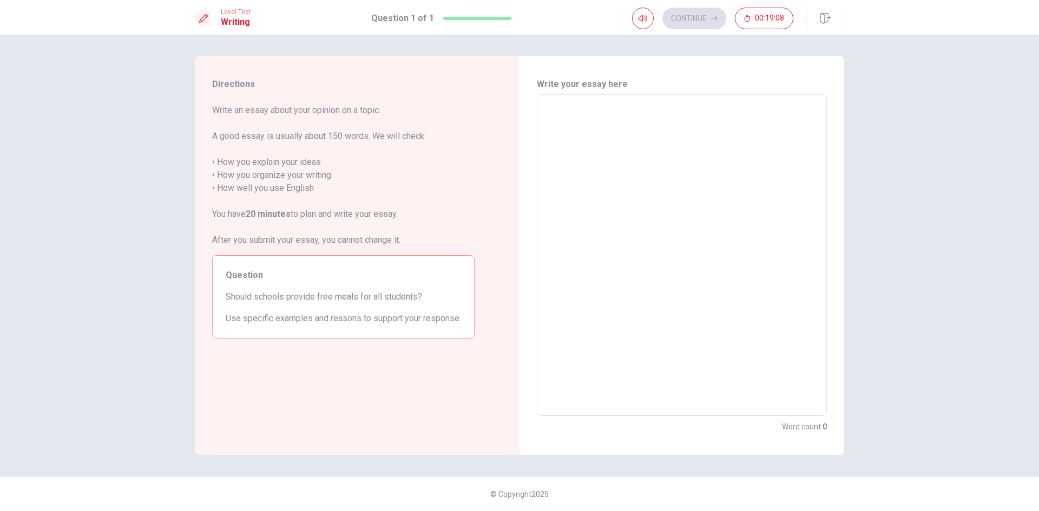
type textarea "I"
type textarea "x"
type textarea "I"
type textarea "x"
type textarea "I r"
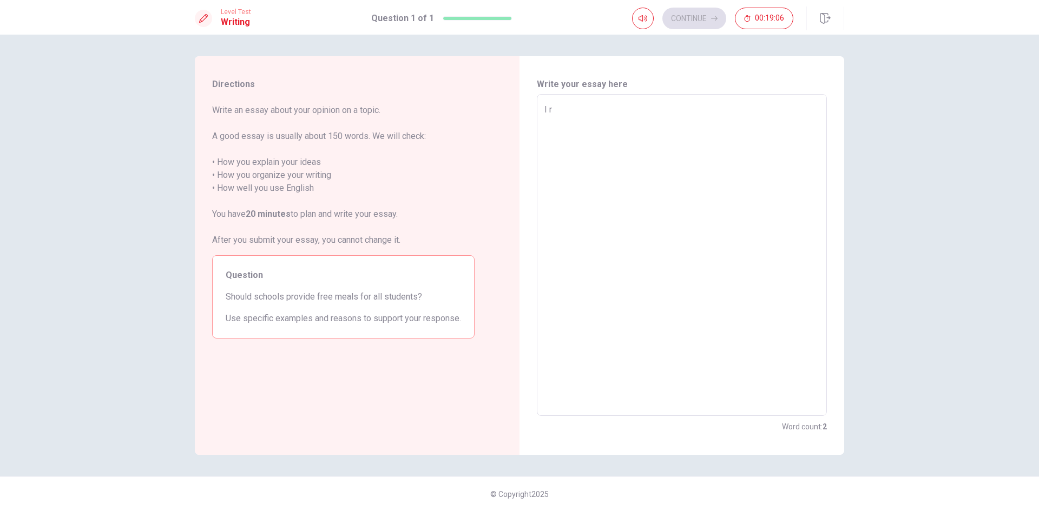
type textarea "x"
type textarea "I"
type textarea "x"
type textarea "I t"
type textarea "x"
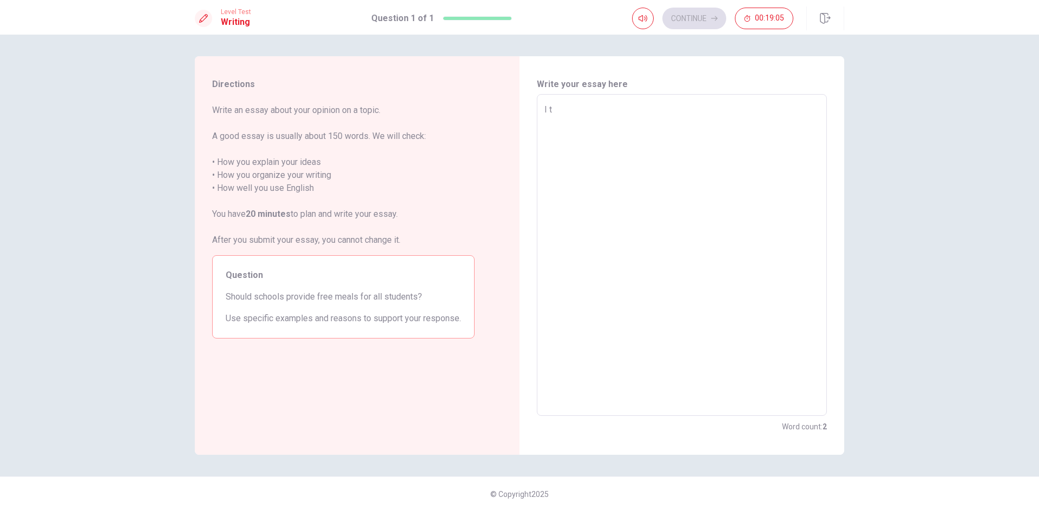
type textarea "I th"
type textarea "x"
type textarea "I thi"
type textarea "x"
type textarea "I thin"
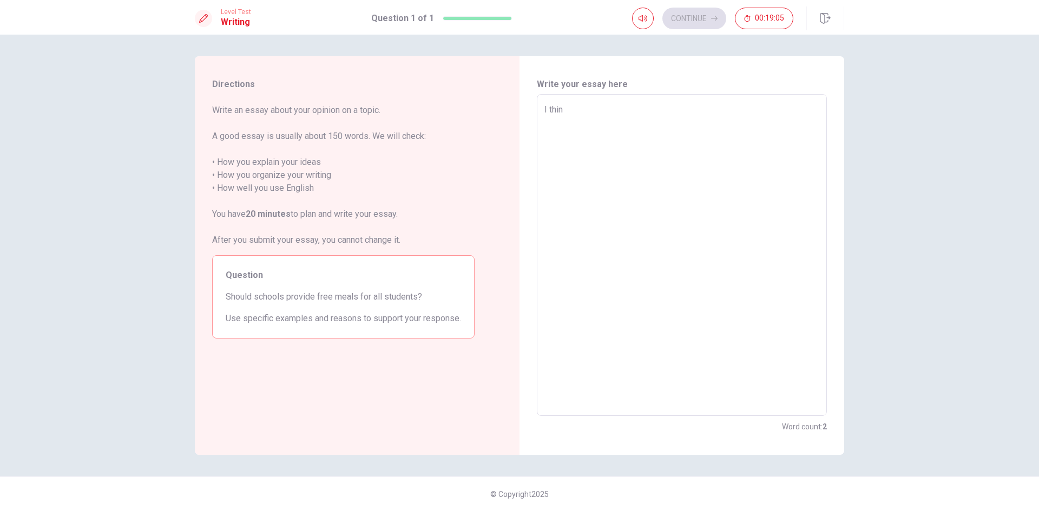
type textarea "x"
type textarea "I think"
type textarea "x"
type textarea "I think"
type textarea "x"
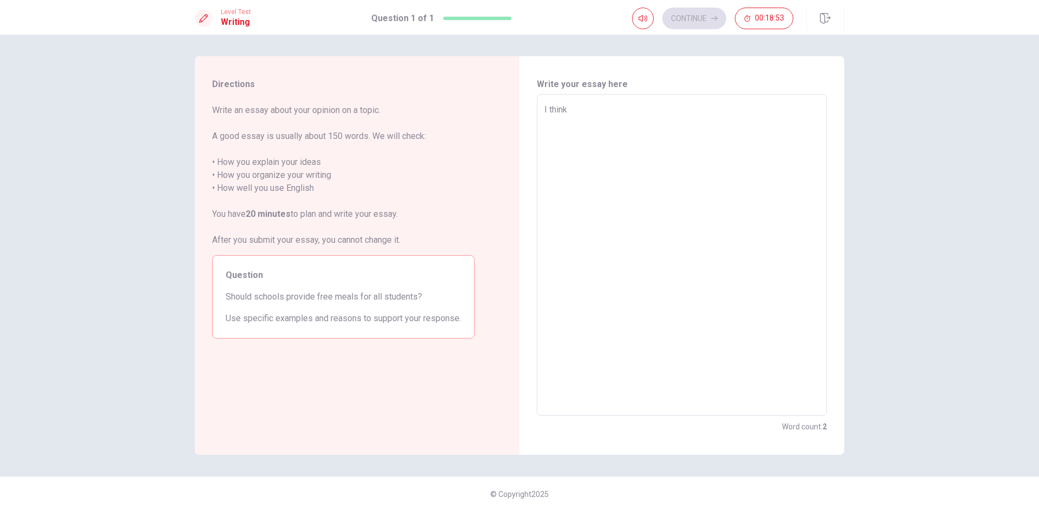
type textarea "I think s"
type textarea "x"
type textarea "I think sc"
type textarea "x"
type textarea "I think sch"
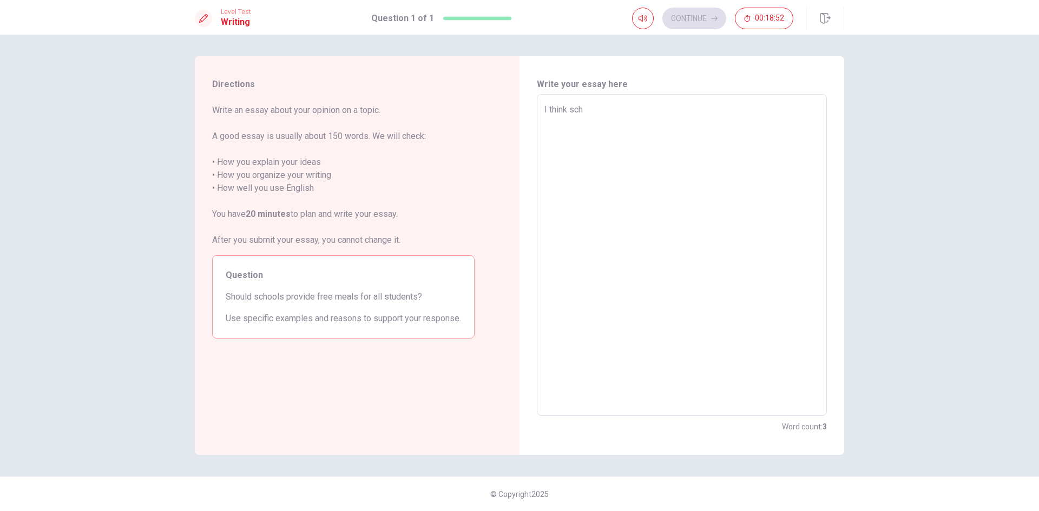
type textarea "x"
type textarea "I think scho"
type textarea "x"
type textarea "I think schoo"
type textarea "x"
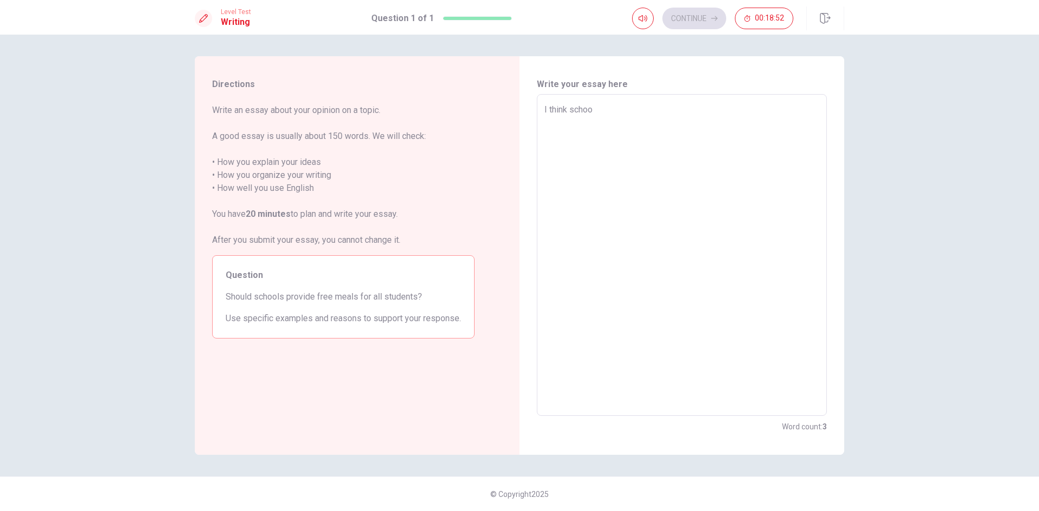
type textarea "I think school"
type textarea "x"
type textarea "I think school"
type textarea "x"
type textarea "I think school s"
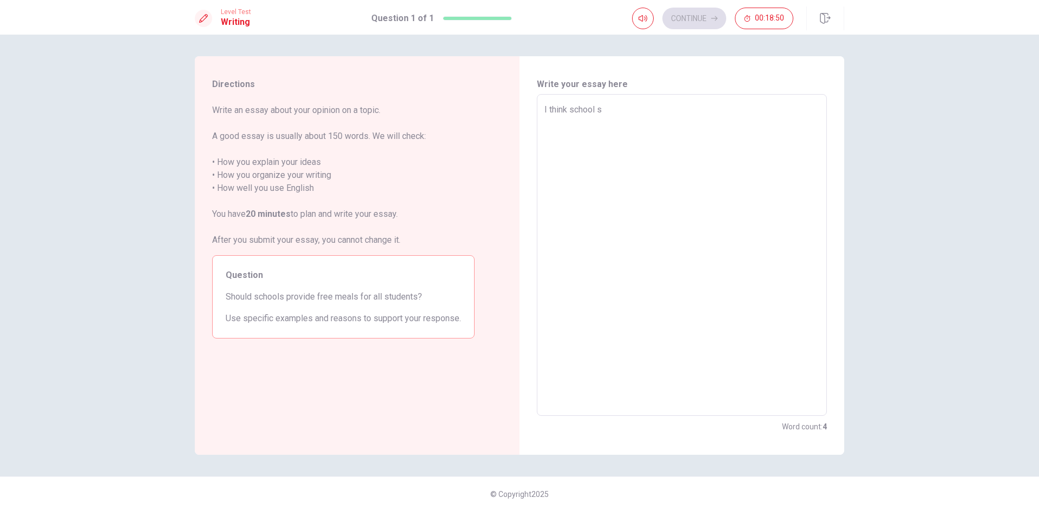
type textarea "x"
type textarea "I think school sh"
type textarea "x"
type textarea "I think school sho"
type textarea "x"
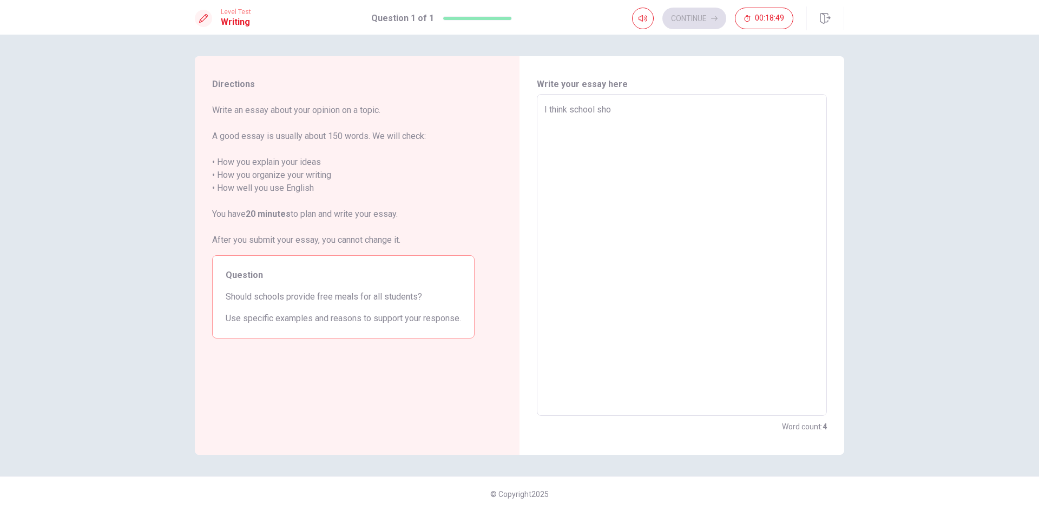
type textarea "I think school shou"
type textarea "x"
type textarea "I think school shoul"
type textarea "x"
type textarea "I think school should"
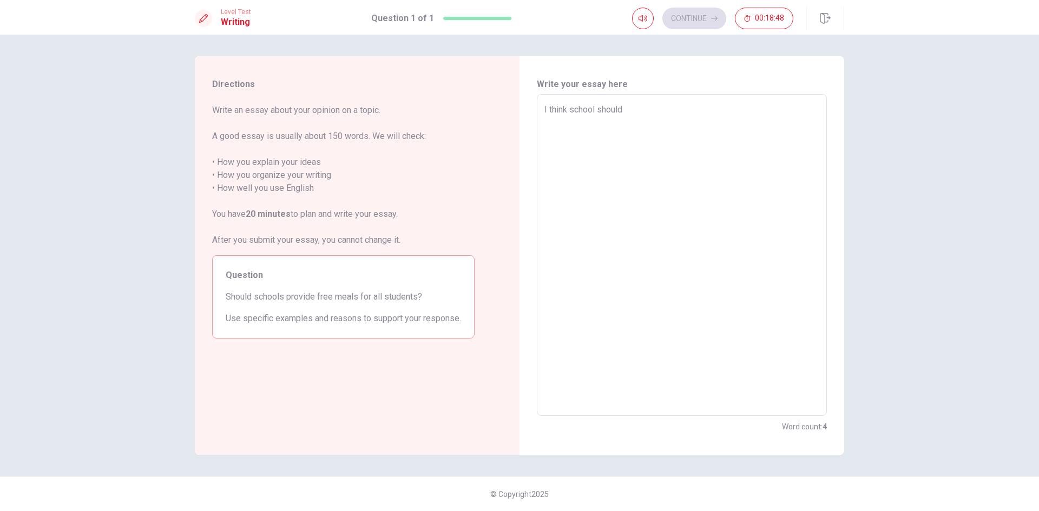
type textarea "x"
type textarea "I think school should"
type textarea "x"
type textarea "I think school should b"
type textarea "x"
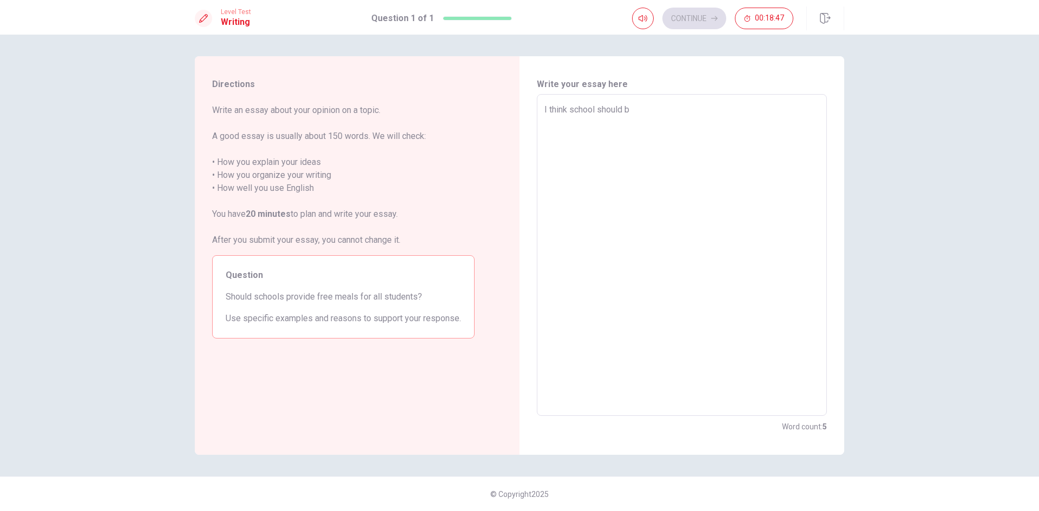
type textarea "I think school should be"
type textarea "x"
type textarea "I think school should be"
type textarea "x"
type textarea "I think school should be"
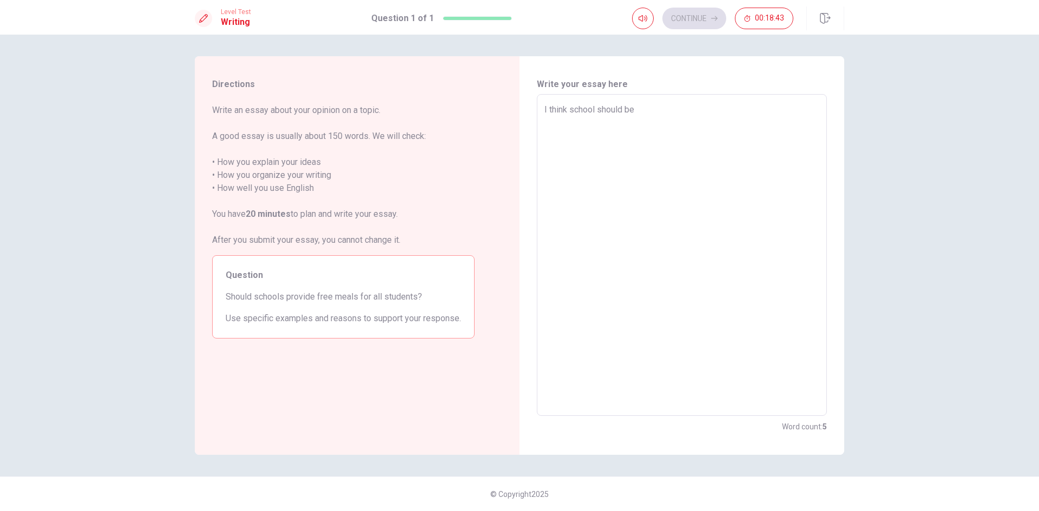
type textarea "x"
type textarea "I think school should b"
type textarea "x"
type textarea "I think school should"
type textarea "x"
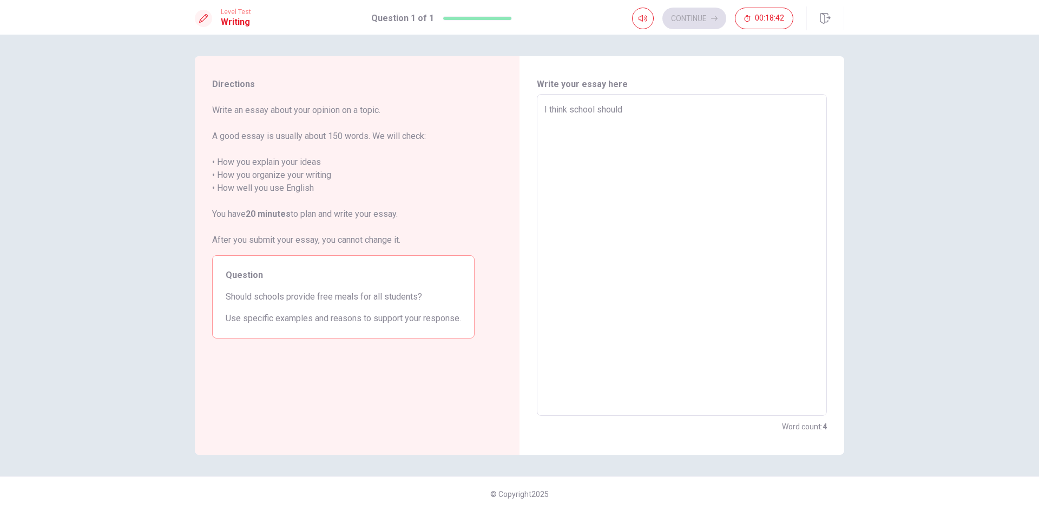
type textarea "I think school should p"
type textarea "x"
type textarea "I think school should pr"
type textarea "x"
type textarea "I think school should pro"
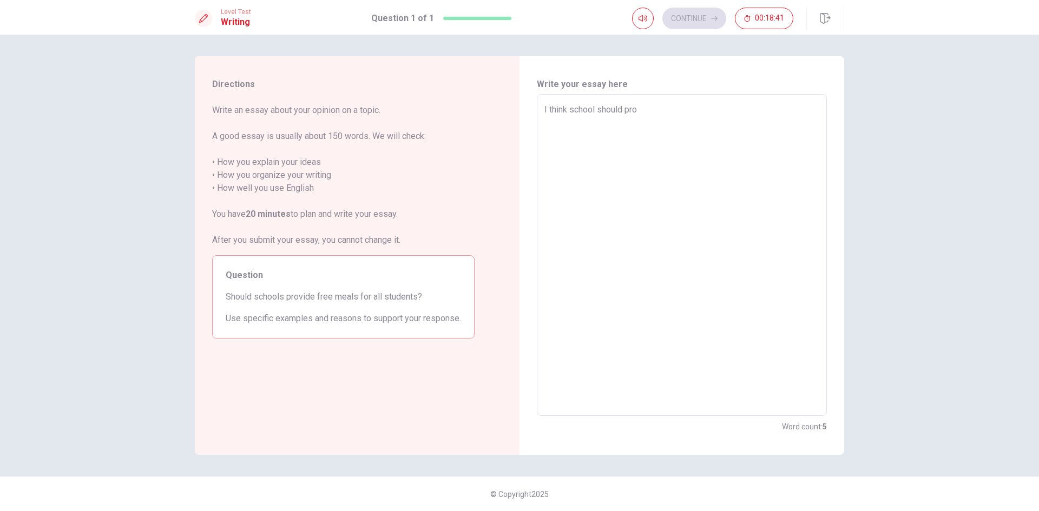
type textarea "x"
type textarea "I think school should prov"
type textarea "x"
type textarea "I think school should provi"
type textarea "x"
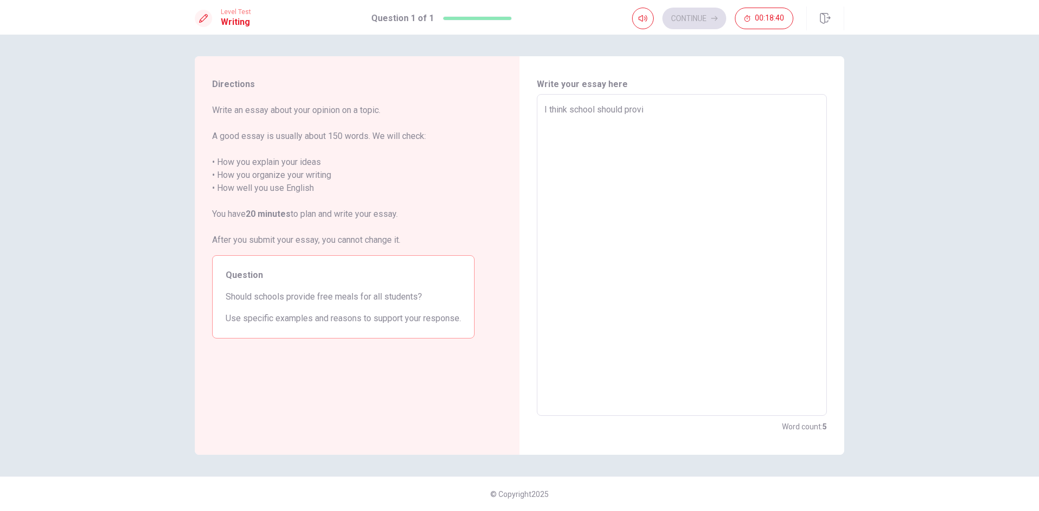
type textarea "I think school should provid"
type textarea "x"
type textarea "I think school should provide"
type textarea "x"
type textarea "I think school should provide"
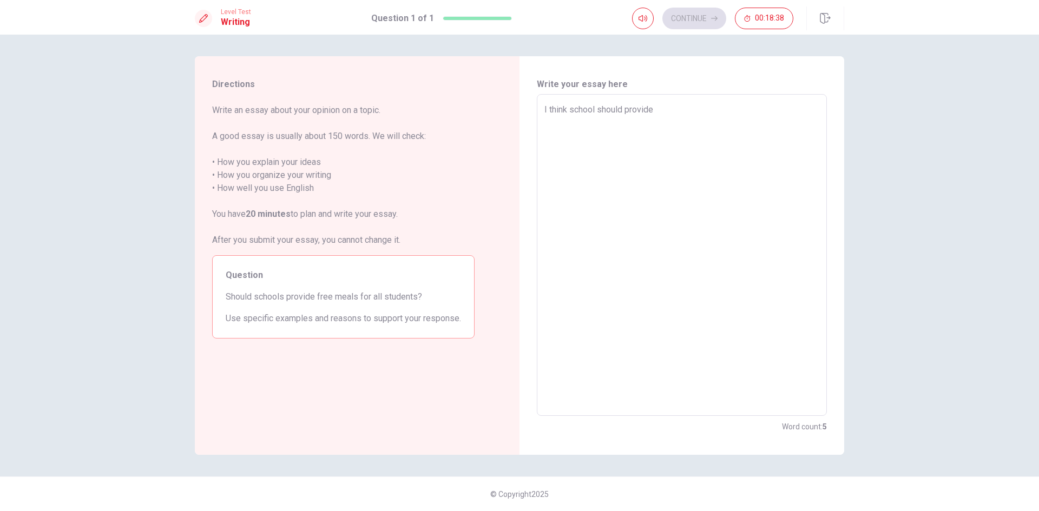
type textarea "x"
type textarea "I think school should provide f"
type textarea "x"
type textarea "I think school should provide fr"
type textarea "x"
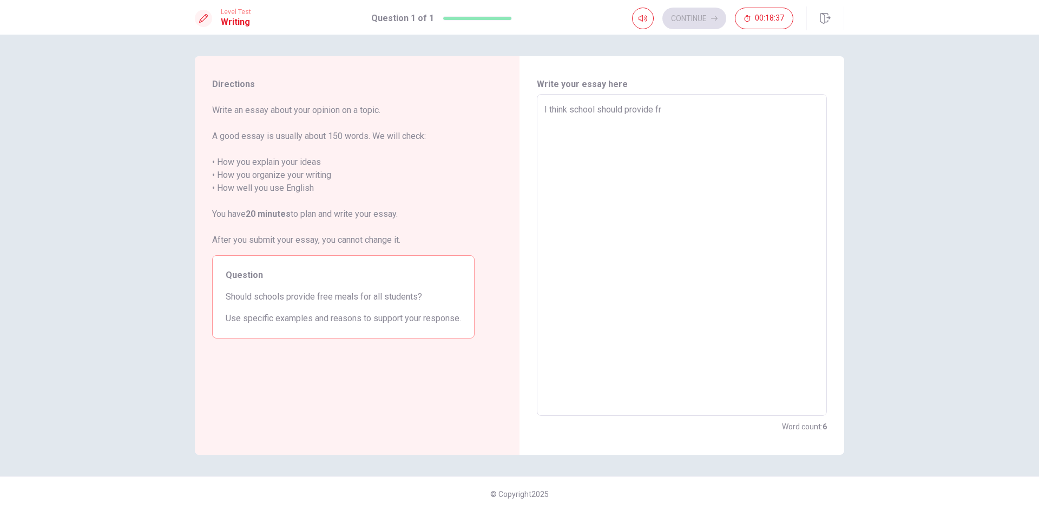
type textarea "I think school should provide fre"
type textarea "x"
type textarea "I think school should provide free"
type textarea "x"
type textarea "I think school should provide free"
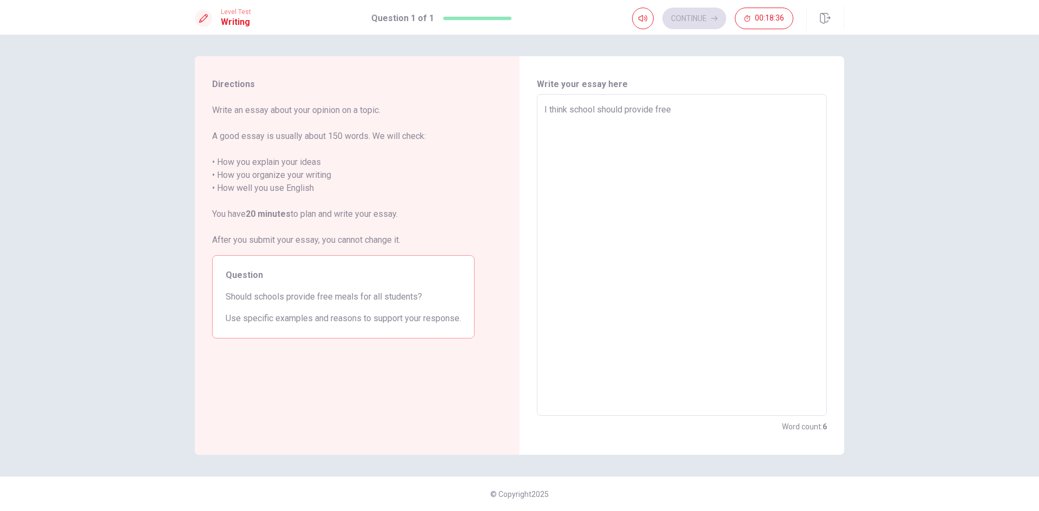
type textarea "x"
type textarea "I think school should provide free m"
type textarea "x"
type textarea "I think school should provide free me"
type textarea "x"
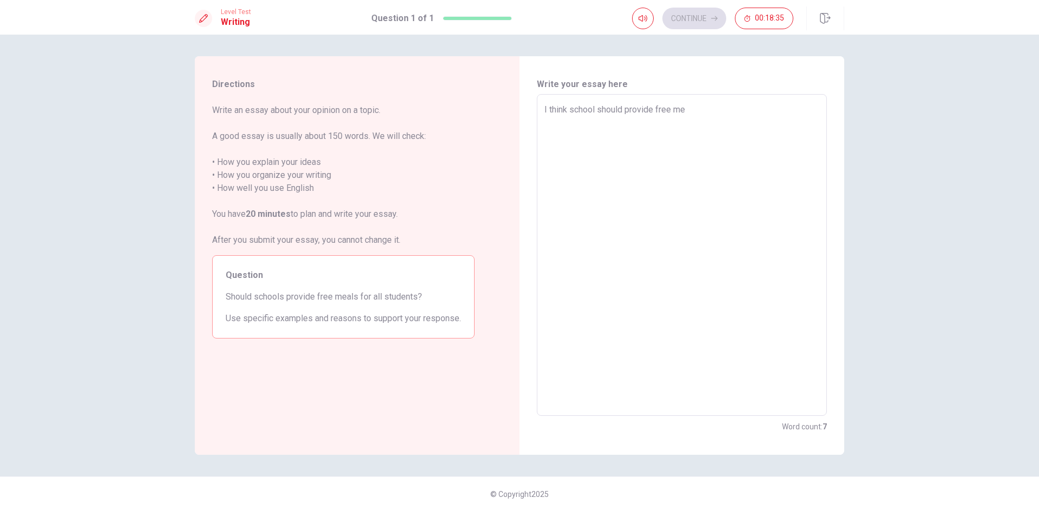
type textarea "I think school should provide free mea"
type textarea "x"
type textarea "I think school should provide free meal"
type textarea "x"
type textarea "I think school should provide free meals"
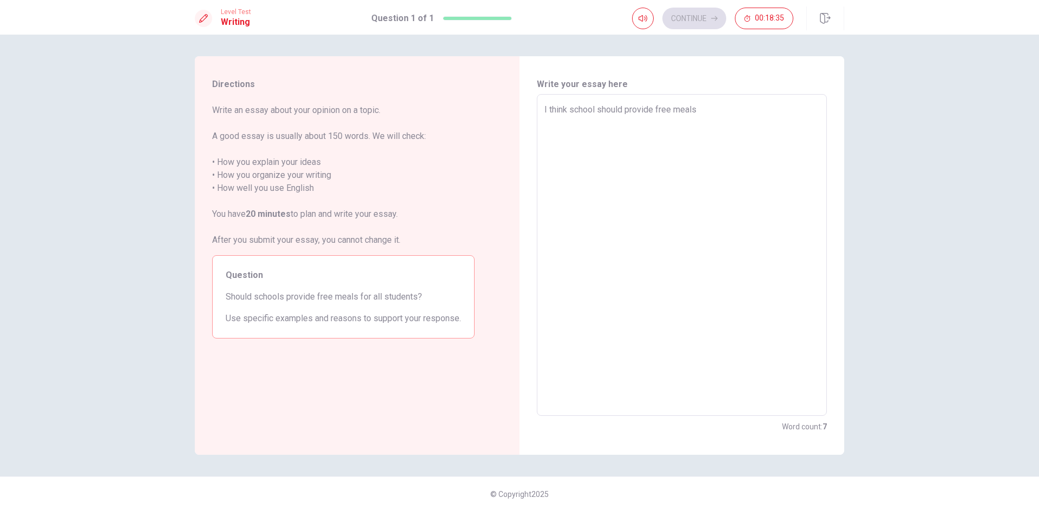
type textarea "x"
type textarea "I think school should provide free meals"
type textarea "x"
type textarea "I think school should provide free meals b"
type textarea "x"
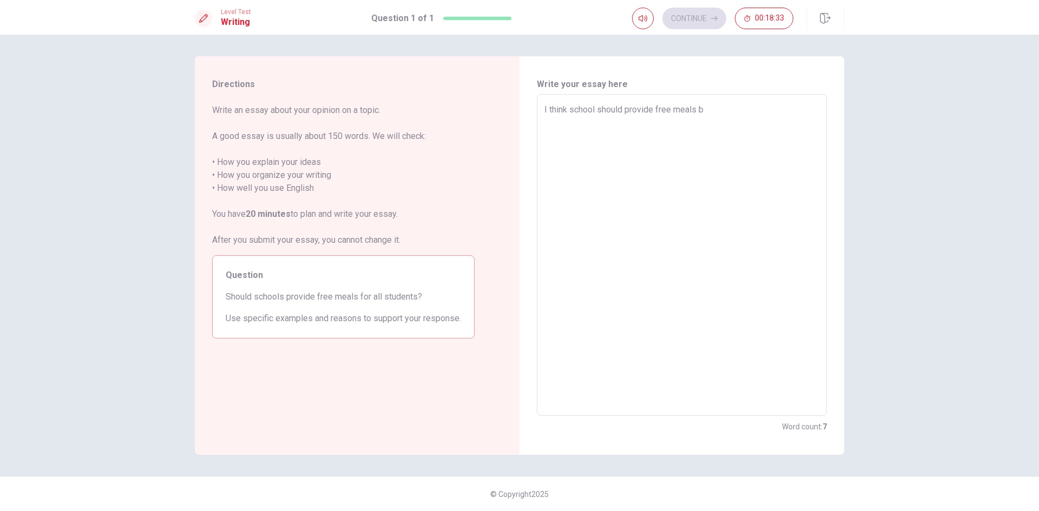
type textarea "I think school should provide free meals be"
type textarea "x"
type textarea "I think school should provide free meals bec"
type textarea "x"
type textarea "I think school should provide free meals beco"
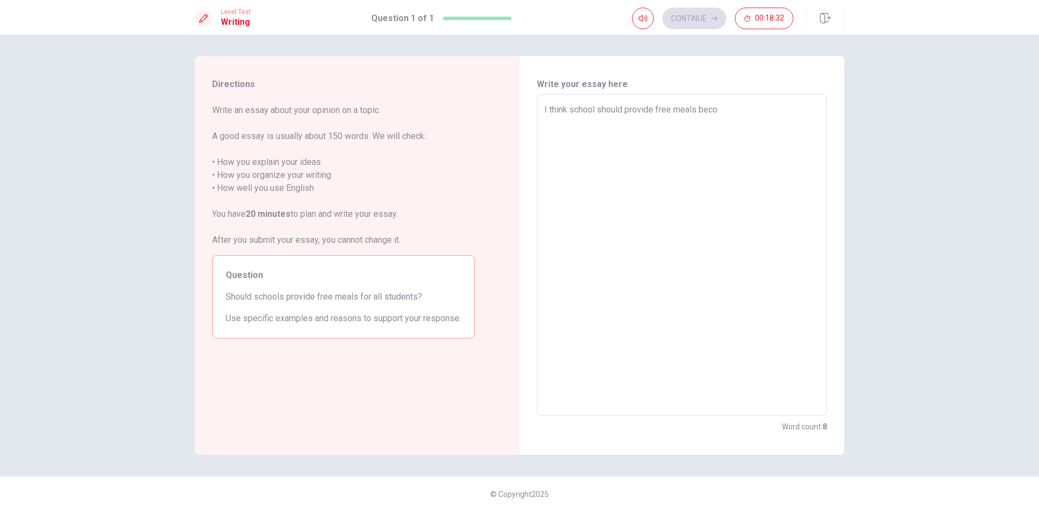
type textarea "x"
type textarea "I think school should provide free meals becou"
type textarea "x"
type textarea "I think school should provide free meals becous"
type textarea "x"
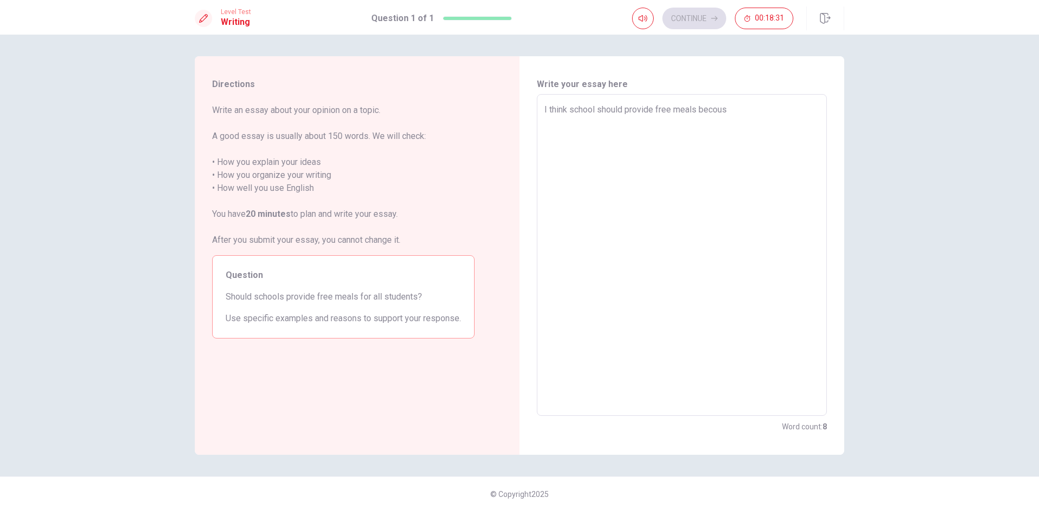
type textarea "I think school should provide free meals becouse"
type textarea "x"
type textarea "I think school should provide free meals becouse"
type textarea "x"
type textarea "I think school should provide free meals becouse a"
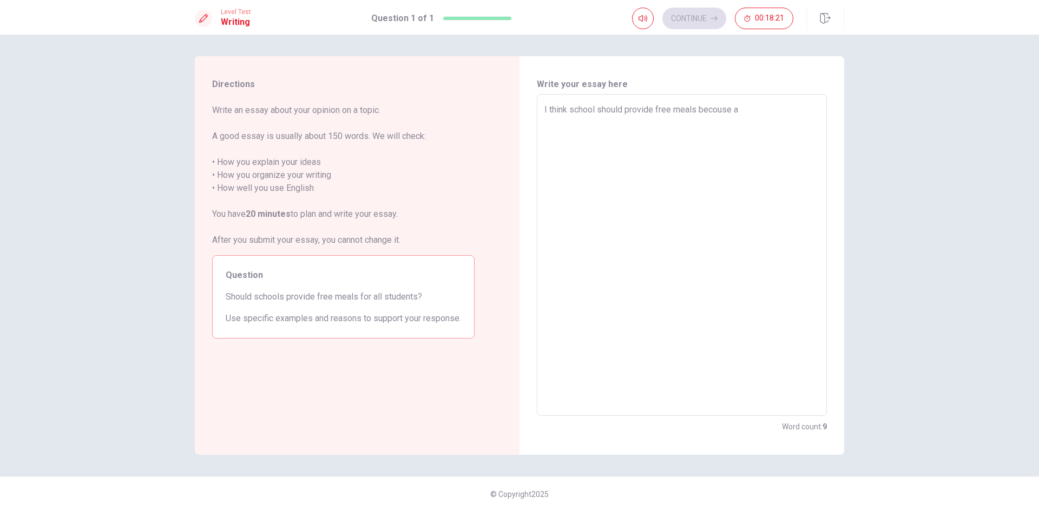
type textarea "x"
type textarea "I think school should provide free meals becouse al"
type textarea "x"
type textarea "I think school should provide free meals becouse all"
type textarea "x"
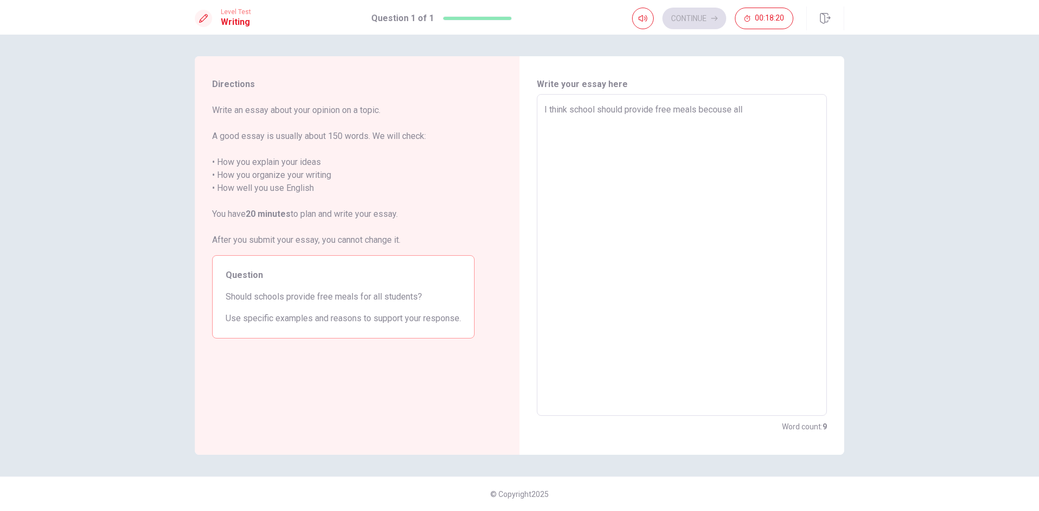
type textarea "I think school should provide free meals becouse all"
type textarea "x"
type textarea "I think school should provide free meals becouse all s"
type textarea "x"
type textarea "I think school should provide free meals becouse all st"
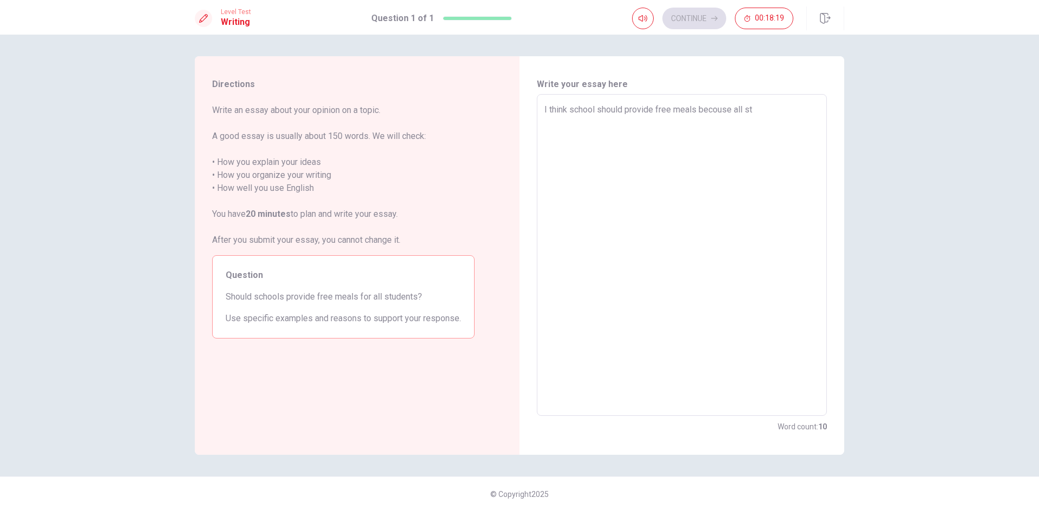
type textarea "x"
type textarea "I think school should provide free meals becouse all stu"
type textarea "x"
type textarea "I think school should provide free meals becouse all stud"
type textarea "x"
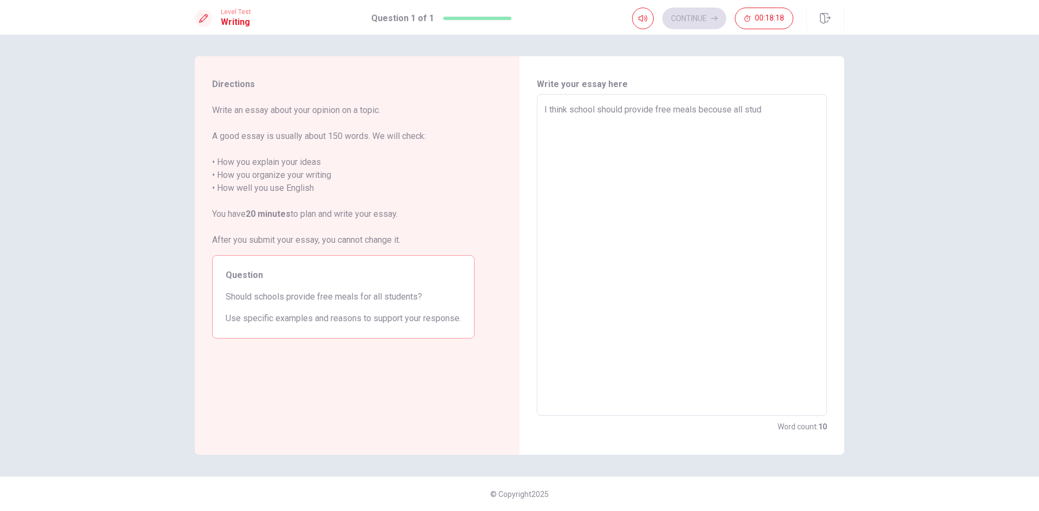
type textarea "I think school should provide free meals becouse all stude"
type textarea "x"
type textarea "I think school should provide free meals becouse all studen"
type textarea "x"
type textarea "I think school should provide free meals becouse all student"
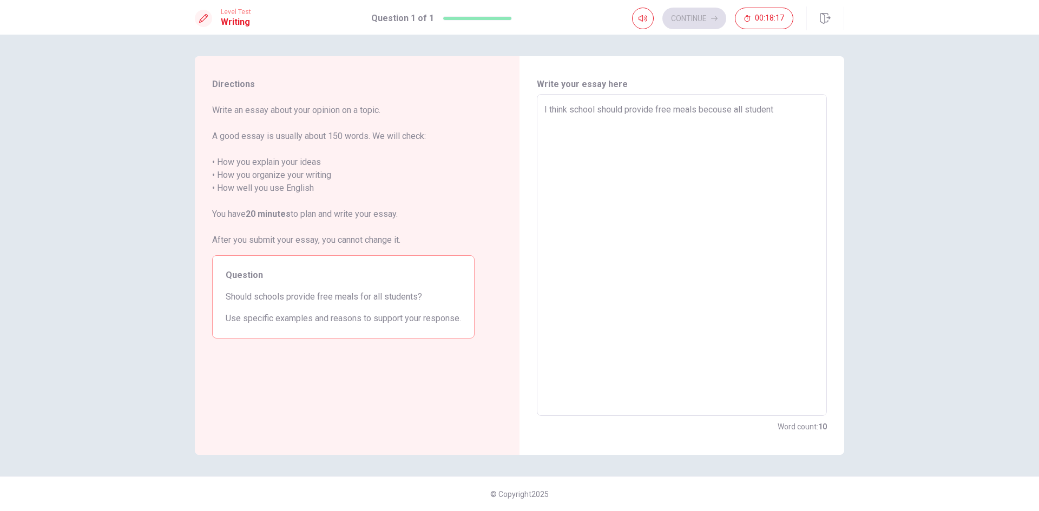
type textarea "x"
type textarea "I think school should provide free meals becouse all student"
type textarea "x"
type textarea "I think school should provide free meals becouse all student c"
type textarea "x"
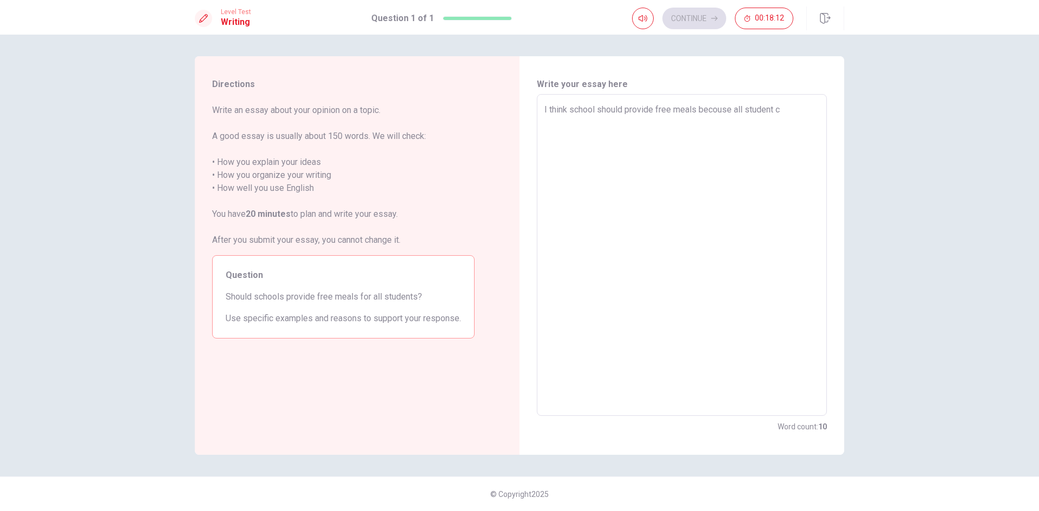
type textarea "I think school should provide free meals becouse all student ca"
type textarea "x"
type textarea "I think school should provide free meals becouse all student can"
type textarea "x"
type textarea "I think school should provide free meals becouse all student cant"
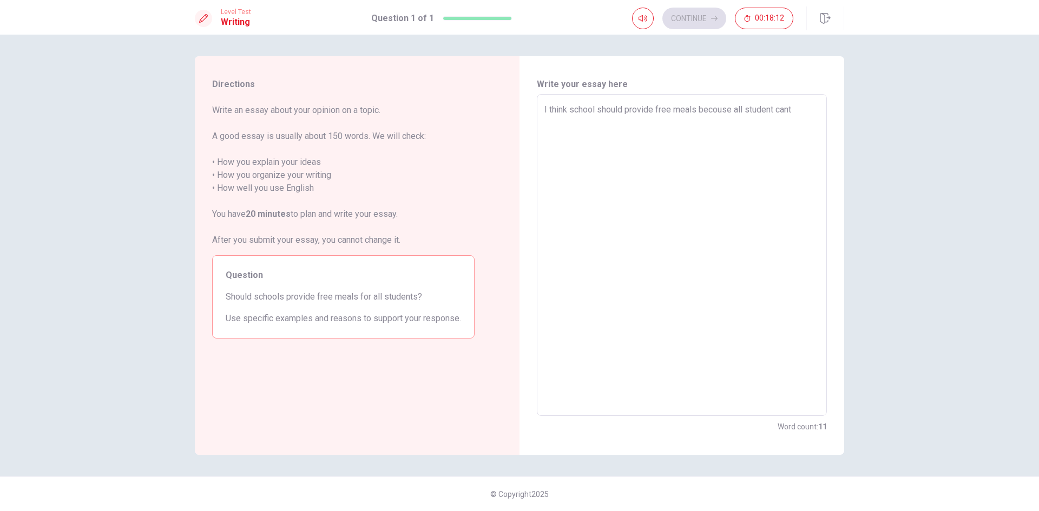
type textarea "x"
type textarea "I think school should provide free meals becouse all student cant"
type textarea "x"
type textarea "I think school should provide free meals becouse all student cant"
type textarea "x"
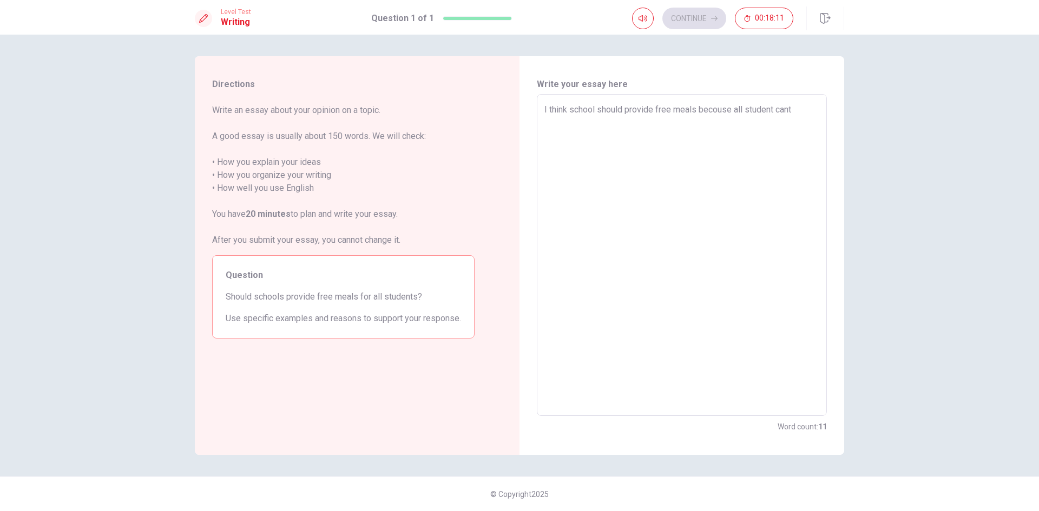
type textarea "I think school should provide free meals becouse all student can"
type textarea "x"
type textarea "I think school should provide free meals becouse all student ca"
type textarea "x"
type textarea "I think school should provide free meals becouse all student c"
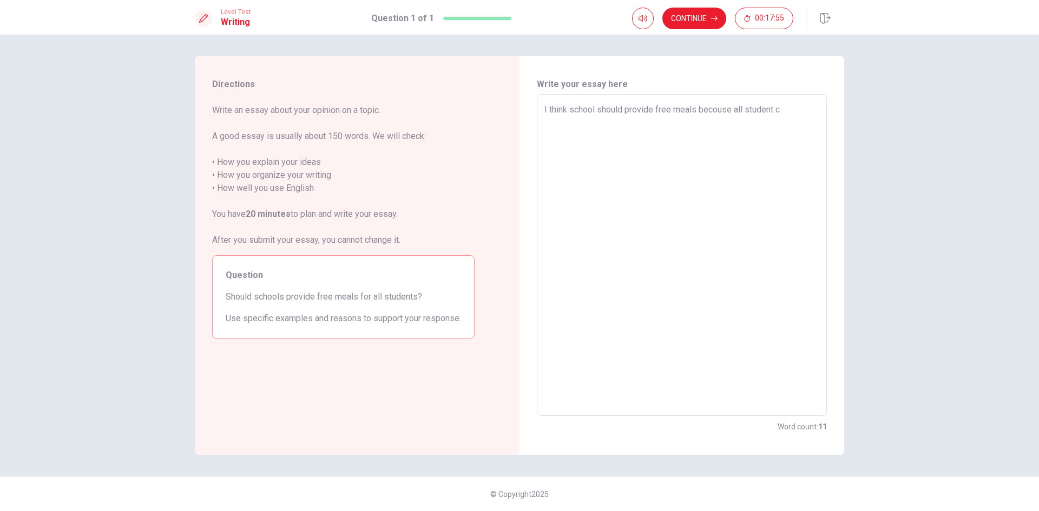
type textarea "x"
type textarea "I think school should provide free meals becouse all student"
type textarea "x"
type textarea "I think school should provide free meals becouse all student n"
type textarea "x"
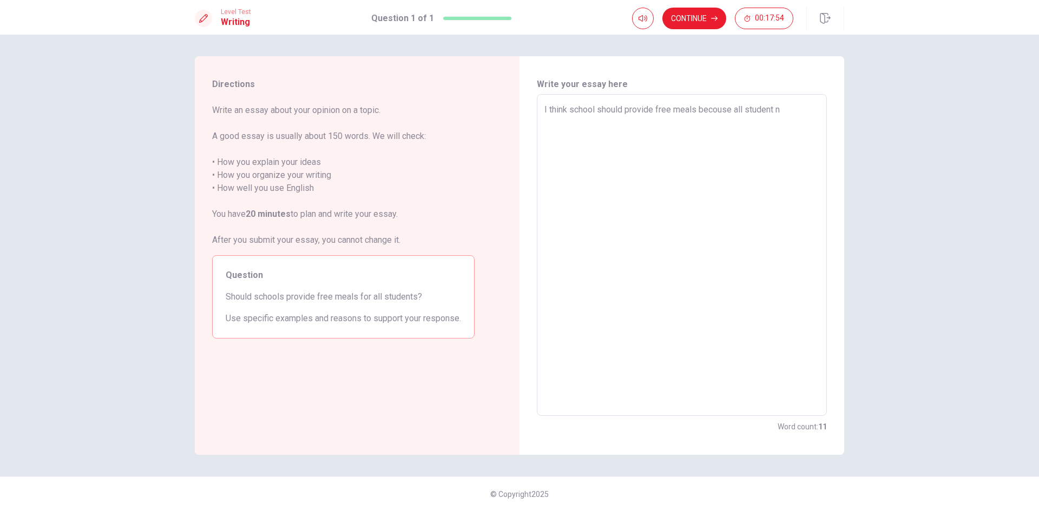
type textarea "I think school should provide free meals becouse all student na"
type textarea "x"
type textarea "I think school should provide free meals becouse all student n"
type textarea "x"
type textarea "I think school should provide free meals becouse all student"
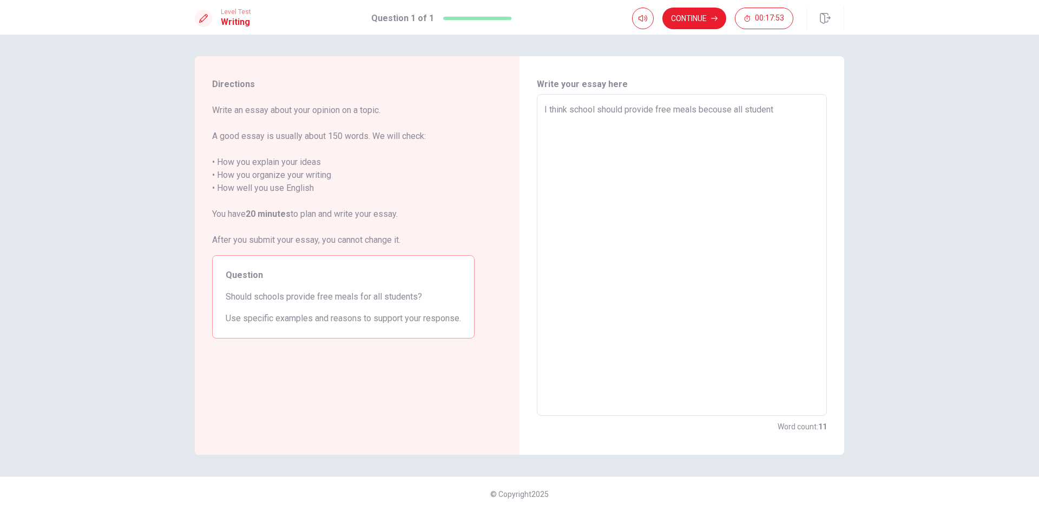
type textarea "x"
type textarea "I think school should provide free meals becouse all student m"
type textarea "x"
type textarea "I think school should provide free meals becouse all student ma"
type textarea "x"
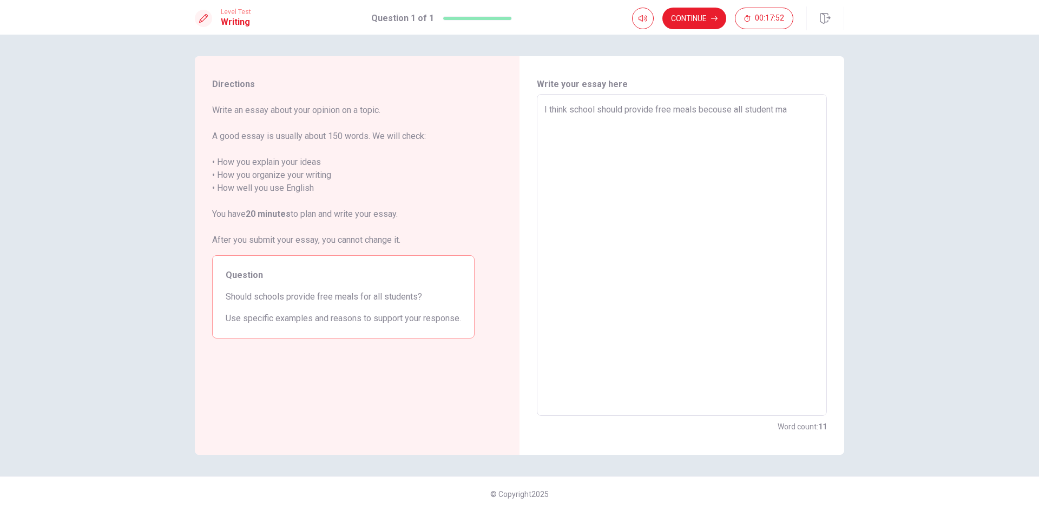
type textarea "I think school should provide free meals becouse all student may"
type textarea "x"
type textarea "I think school should provide free meals becouse all student may"
type textarea "x"
type textarea "I think school should provide free meals becouse all student may n"
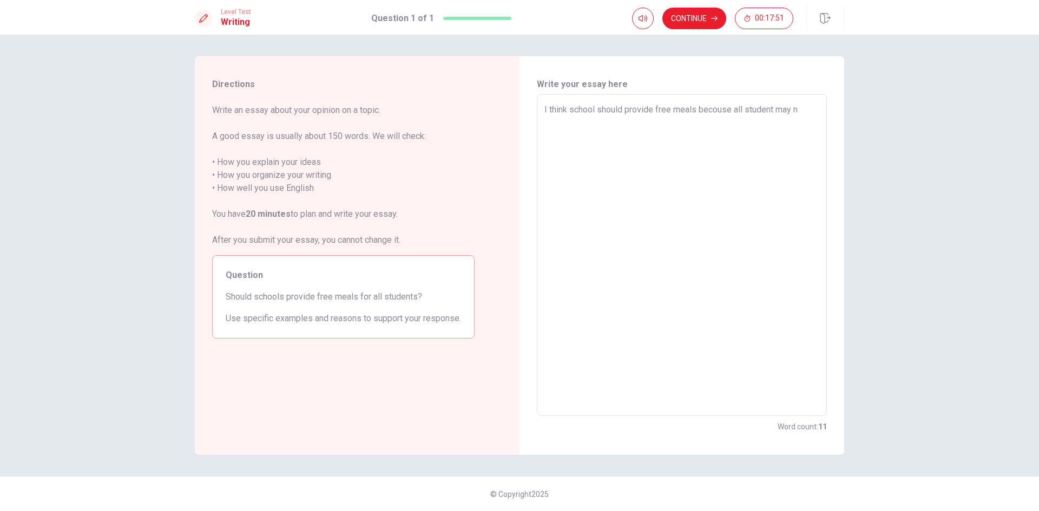
type textarea "x"
type textarea "I think school should provide free meals becouse all student may no"
type textarea "x"
type textarea "I think school should provide free meals becouse all student may not"
type textarea "x"
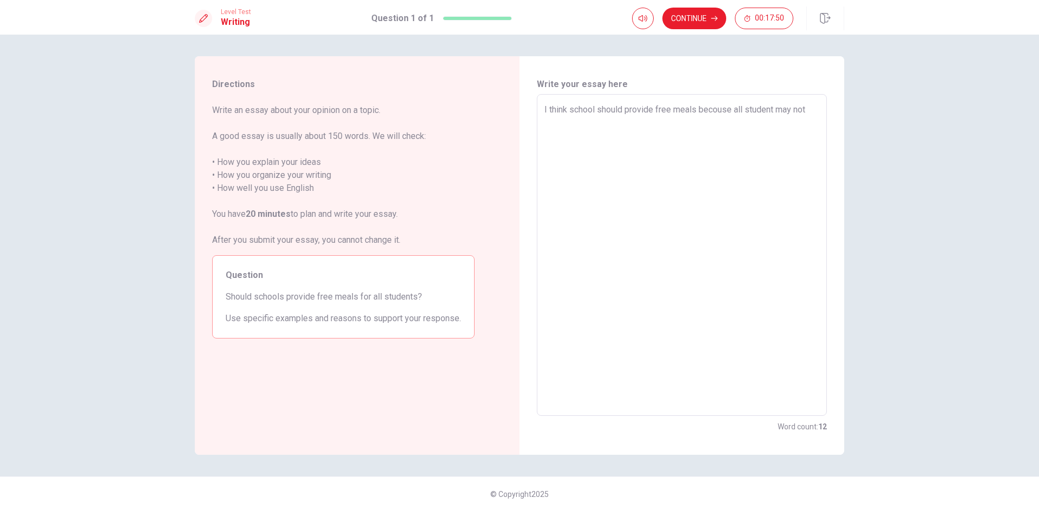
type textarea "I think school should provide free meals becouse all student may not"
type textarea "x"
type textarea "I think school should provide free meals becouse all student may not b"
type textarea "x"
type textarea "I think school should provide free meals becouse all student may not be"
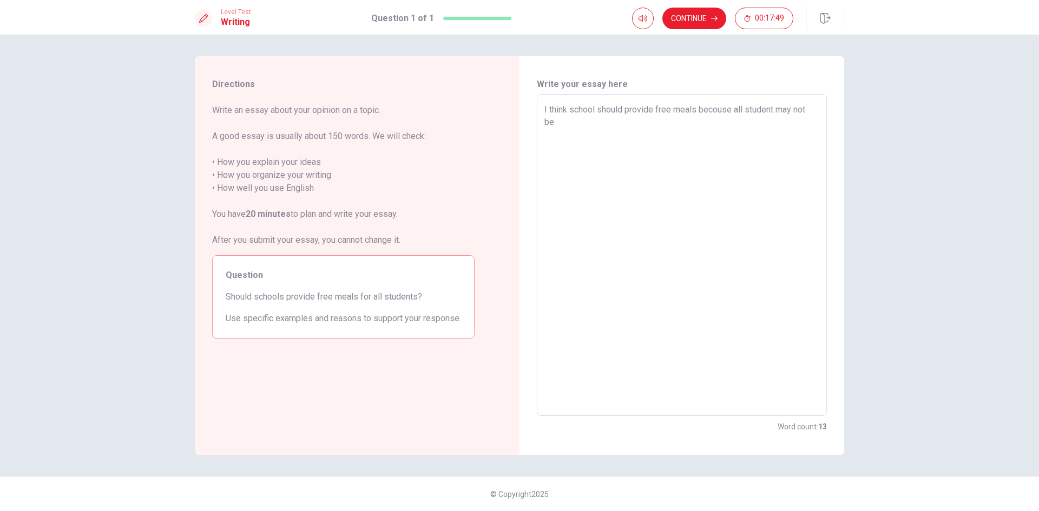
type textarea "x"
type textarea "I think school should provide free meals becouse all student may not be"
type textarea "x"
type textarea "I think school should provide free meals becouse all student may not be a"
type textarea "x"
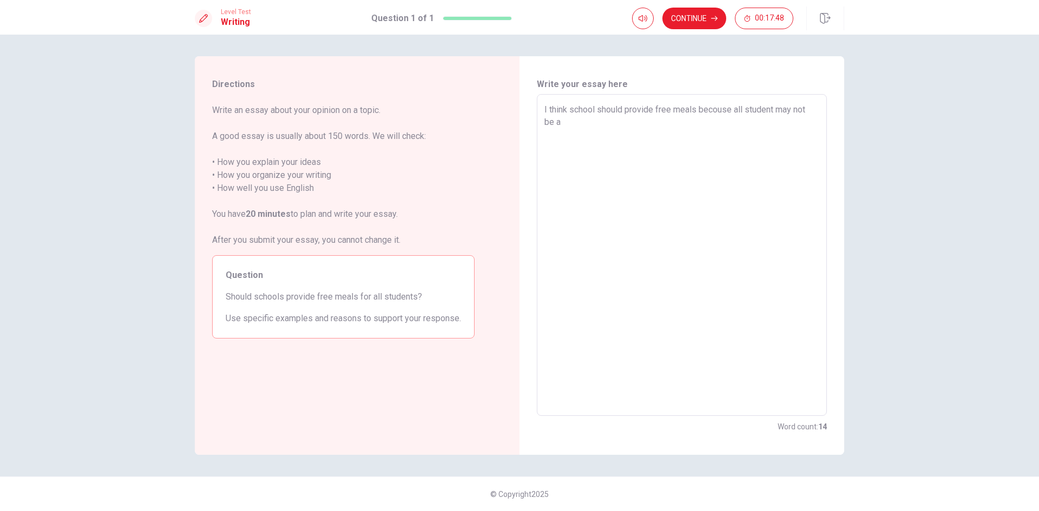
type textarea "I think school should provide free meals becouse all student may not be ab"
type textarea "x"
type textarea "I think school should provide free meals becouse all student may not be abl"
type textarea "x"
type textarea "I think school should provide free meals becouse all student may not be able"
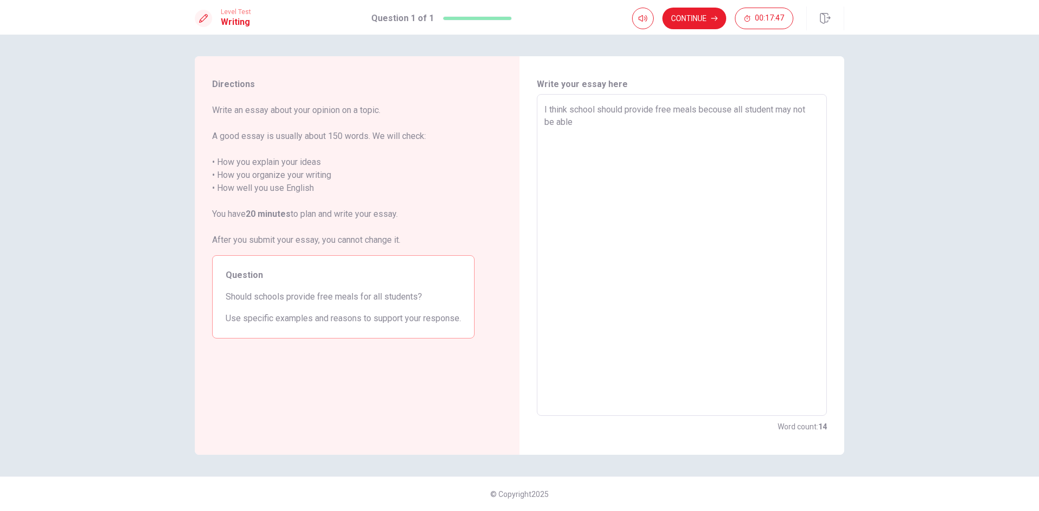
type textarea "x"
type textarea "I think school should provide free meals becouse all student may not be able"
type textarea "x"
type textarea "I think school should provide free meals becouse all student may not be able t"
click at [808, 121] on textarea "I think school should provide free meals becouse all student may not be able to…" at bounding box center [681, 255] width 275 height 304
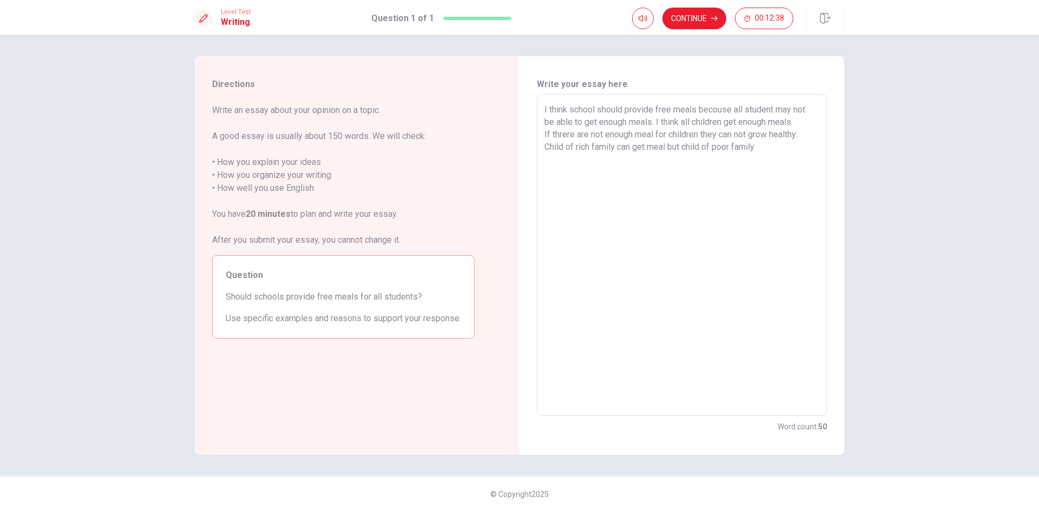
click at [656, 124] on textarea "I think school should provide free meals becouse all student may not be able to…" at bounding box center [681, 255] width 275 height 304
click at [801, 122] on textarea "I think school should provide free meals becouse all student may not be able to…" at bounding box center [681, 255] width 275 height 304
click at [687, 195] on textarea "I think school should provide free meals becouse all student may not be able to…" at bounding box center [681, 255] width 275 height 304
click at [773, 135] on textarea "I think school should provide free meals becouse all student may not be able to…" at bounding box center [681, 255] width 275 height 304
drag, startPoint x: 811, startPoint y: 116, endPoint x: 655, endPoint y: 125, distance: 156.7
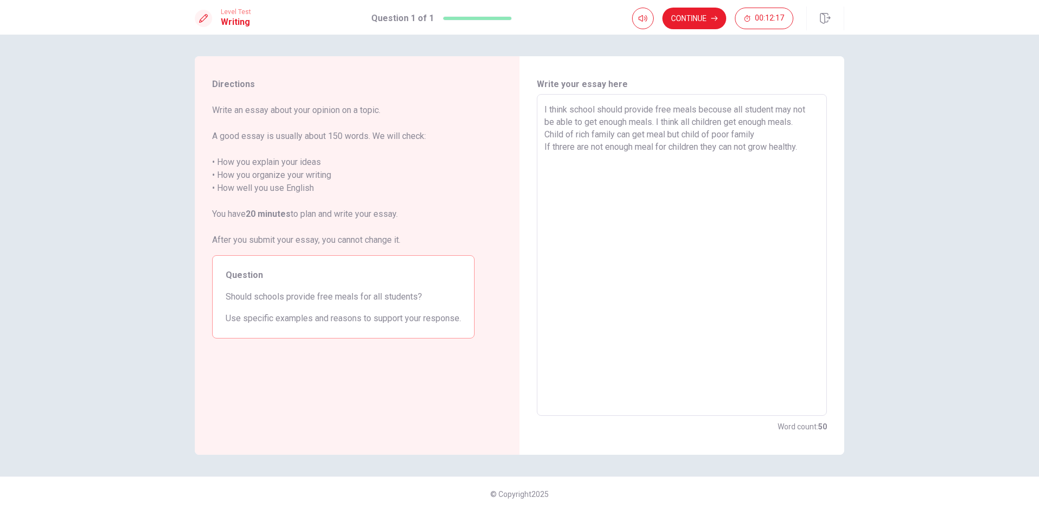
click at [655, 125] on textarea "I think school should provide free meals becouse all student may not be able to…" at bounding box center [681, 255] width 275 height 304
click at [757, 146] on textarea "I think school should provide free meals becouse all student may not be able to…" at bounding box center [681, 255] width 275 height 304
click at [766, 129] on textarea "I think school should provide free meals becouse all student may not be able to…" at bounding box center [681, 255] width 275 height 304
click at [762, 132] on textarea "I think school should provide free meals becouse all student may not be able to…" at bounding box center [681, 255] width 275 height 304
click at [692, 133] on textarea "I think school should provide free meals becouse all student may not be able to…" at bounding box center [681, 255] width 275 height 304
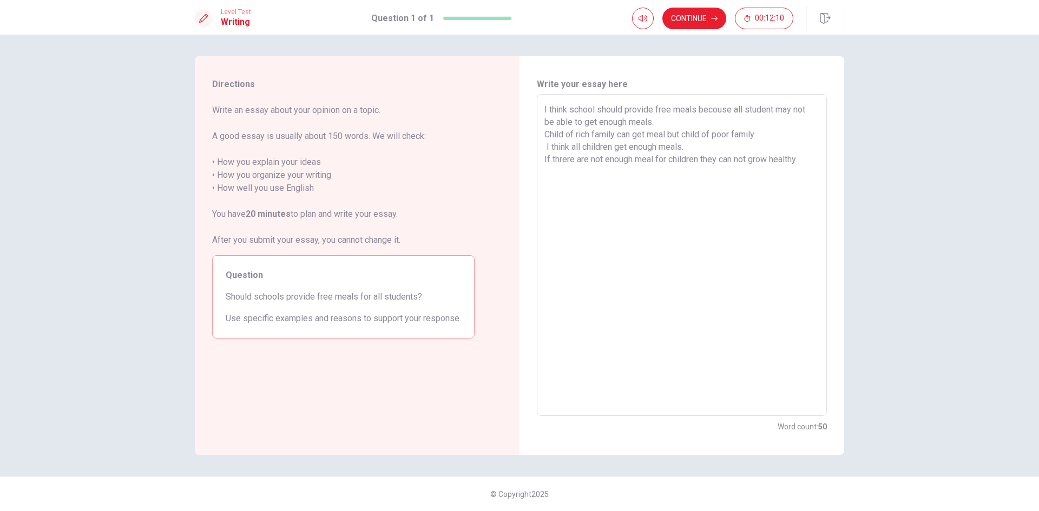
click at [653, 127] on textarea "I think school should provide free meals becouse all student may not be able to…" at bounding box center [681, 255] width 275 height 304
click at [665, 123] on textarea "I think school should provide free meals becouse all student may not be able to…" at bounding box center [681, 255] width 275 height 304
click at [809, 162] on textarea "I think school should provide free meals becouse all student may not be able to…" at bounding box center [681, 255] width 275 height 304
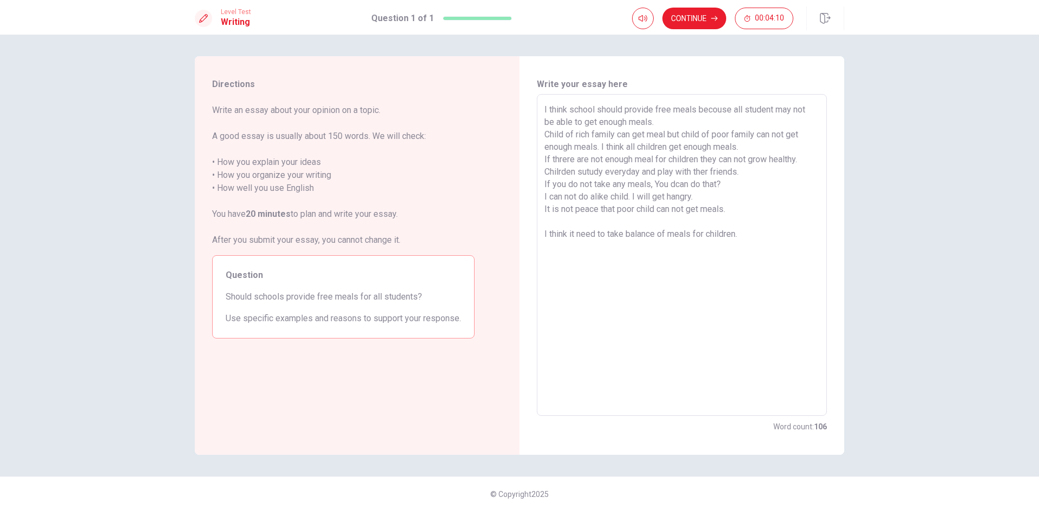
click at [608, 222] on textarea "I think school should provide free meals becouse all student may not be able to…" at bounding box center [681, 255] width 275 height 304
paste textarea "P"
click at [576, 254] on textarea "I think school should provide free meals becouse all student may not be able to…" at bounding box center [681, 255] width 275 height 304
click at [575, 245] on textarea "I think school should provide free meals becouse all student may not be able to…" at bounding box center [681, 255] width 275 height 304
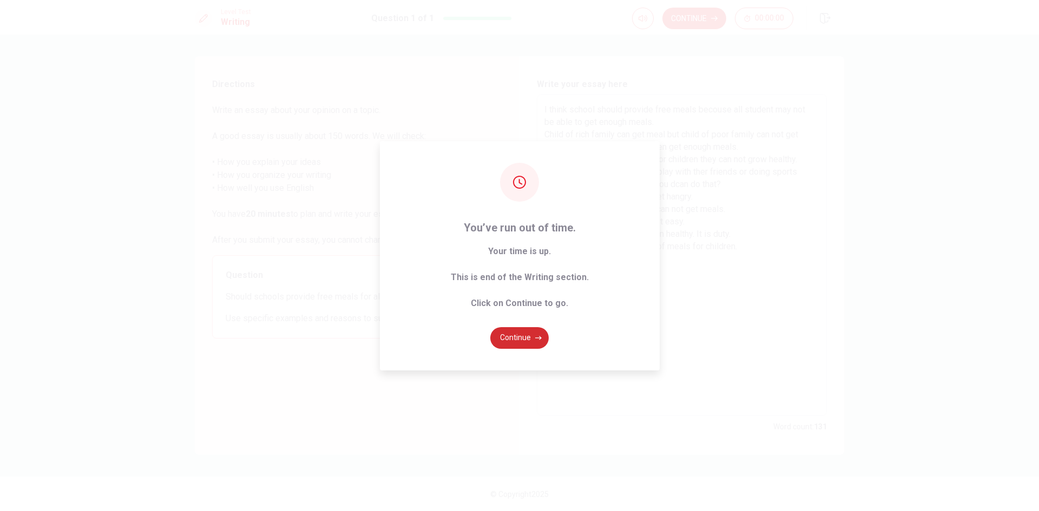
click at [535, 338] on icon "button" at bounding box center [538, 338] width 6 height 6
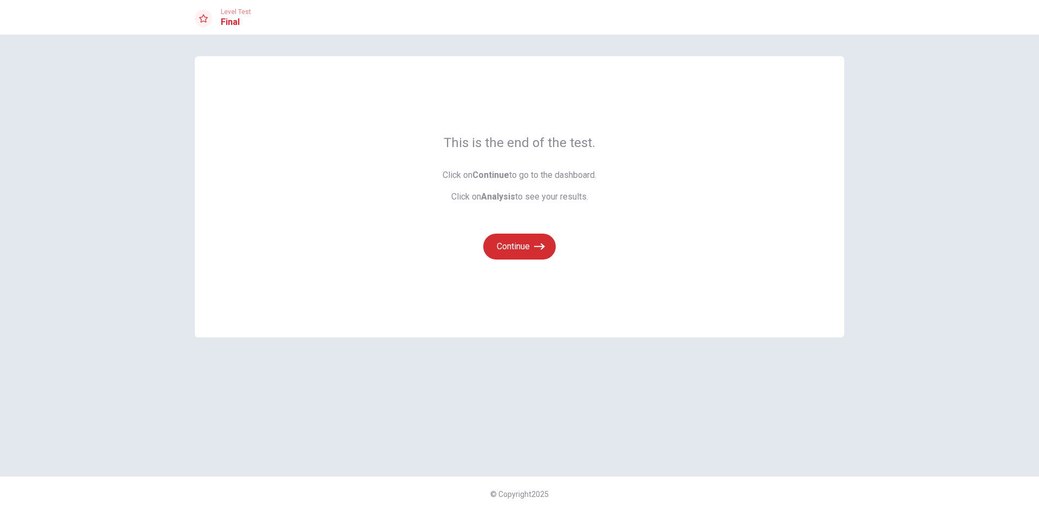
click at [511, 248] on button "Continue" at bounding box center [519, 247] width 73 height 26
